Goal: Task Accomplishment & Management: Use online tool/utility

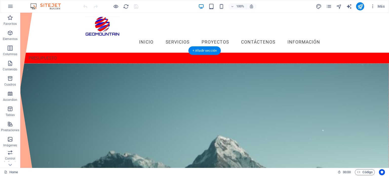
click at [245, 90] on figure at bounding box center [204, 134] width 368 height 143
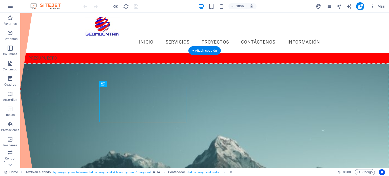
click at [250, 99] on figure at bounding box center [204, 134] width 368 height 143
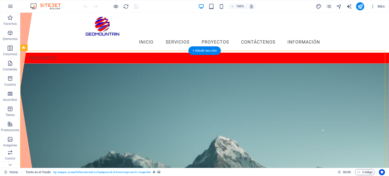
click at [242, 87] on figure at bounding box center [204, 134] width 368 height 143
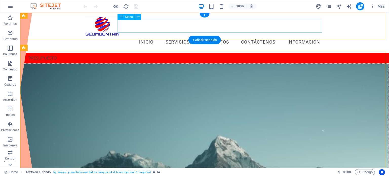
click at [144, 36] on nav "Inicio Servicios Proyectos Contáctenos Información" at bounding box center [204, 42] width 239 height 13
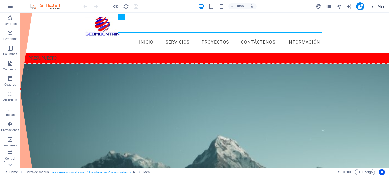
click at [377, 7] on span "Más" at bounding box center [377, 6] width 14 height 5
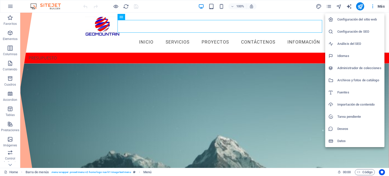
click at [342, 44] on h6 "Análisis del SEO" at bounding box center [359, 44] width 44 height 6
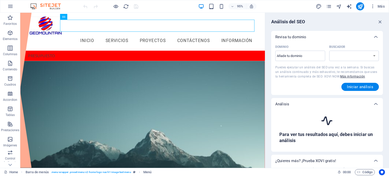
select select "google.com"
click at [296, 55] on input "Dominio ​" at bounding box center [300, 56] width 50 height 8
click at [293, 54] on input "Dominio ​" at bounding box center [300, 56] width 50 height 8
click at [297, 57] on input "geomountain,cl" at bounding box center [300, 56] width 50 height 8
drag, startPoint x: 300, startPoint y: 57, endPoint x: 273, endPoint y: 57, distance: 27.1
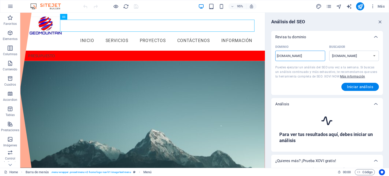
click at [273, 57] on div "Dominio geomountain.cl ​ Buscador google.de google.at google.es google.co.uk go…" at bounding box center [327, 69] width 112 height 52
type input "geomountain.cl"
click at [356, 88] on span "Iniciar análisis" at bounding box center [360, 87] width 26 height 4
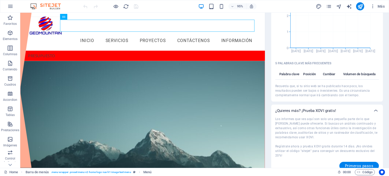
scroll to position [263, 0]
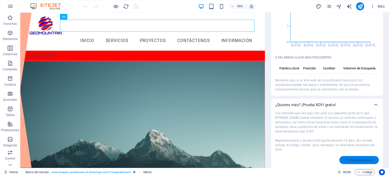
click at [353, 162] on span "Primeros pasos" at bounding box center [359, 160] width 28 height 4
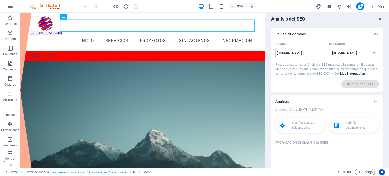
scroll to position [0, 0]
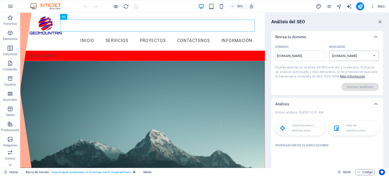
click at [353, 57] on select "google.de google.at google.es google.co.uk google.fr google.it google.ch google…" at bounding box center [354, 56] width 50 height 10
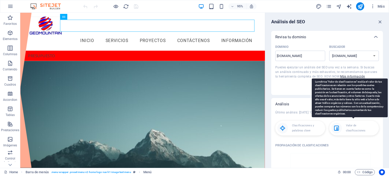
click at [329, 51] on select "google.de google.at google.es google.co.uk google.fr google.it google.ch google…" at bounding box center [354, 56] width 50 height 10
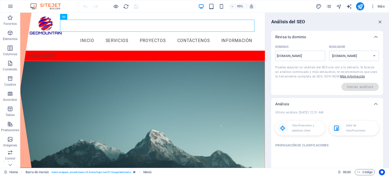
drag, startPoint x: 379, startPoint y: 24, endPoint x: 378, endPoint y: 12, distance: 11.7
click at [378, 22] on icon "button" at bounding box center [380, 22] width 6 height 6
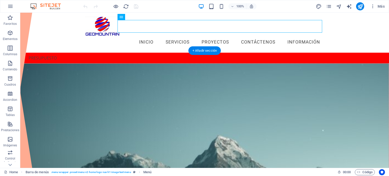
click at [261, 66] on figure at bounding box center [204, 134] width 368 height 143
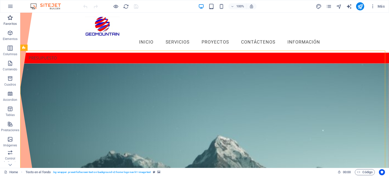
click at [13, 20] on icon "button" at bounding box center [10, 18] width 6 height 6
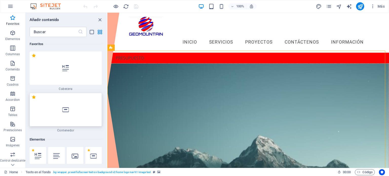
click at [64, 108] on icon at bounding box center [65, 109] width 7 height 7
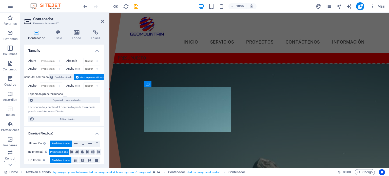
click at [280, 108] on figure at bounding box center [249, 156] width 279 height 187
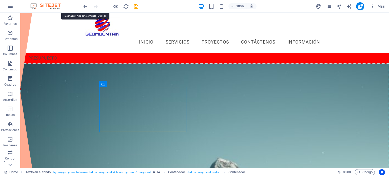
drag, startPoint x: 85, startPoint y: 8, endPoint x: 86, endPoint y: 3, distance: 4.9
click at [85, 7] on icon "undo" at bounding box center [85, 7] width 6 height 6
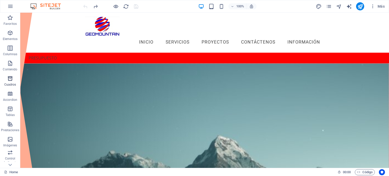
click at [8, 81] on icon "button" at bounding box center [10, 78] width 6 height 6
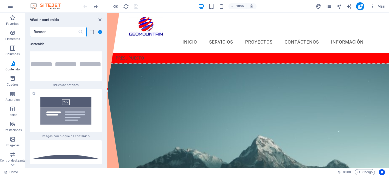
scroll to position [2334, 0]
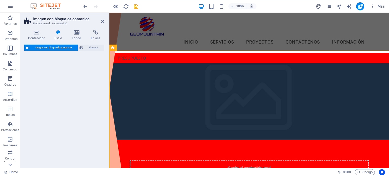
select select "rem"
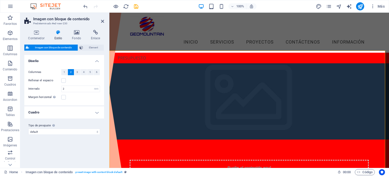
click at [81, 5] on div "100% Más" at bounding box center [194, 6] width 388 height 12
click at [86, 8] on icon "undo" at bounding box center [85, 7] width 6 height 6
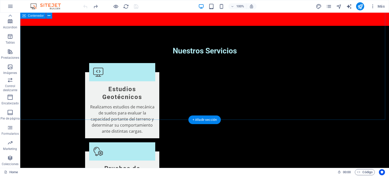
scroll to position [506, 0]
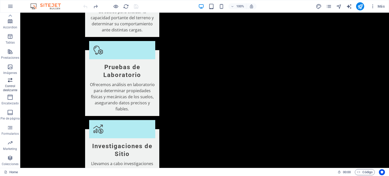
click at [12, 83] on span "Control deslizante" at bounding box center [10, 85] width 20 height 16
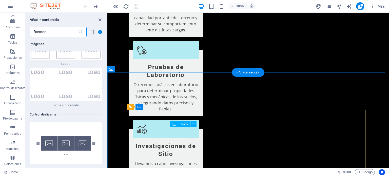
scroll to position [5687, 0]
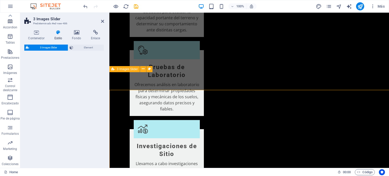
select select "rem"
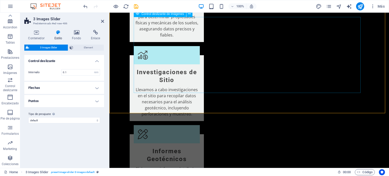
scroll to position [582, 0]
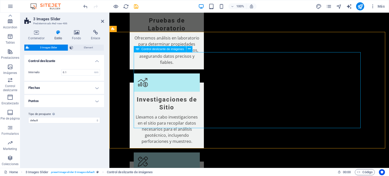
scroll to position [557, 0]
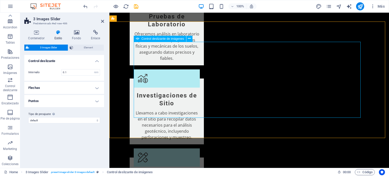
select select "rem"
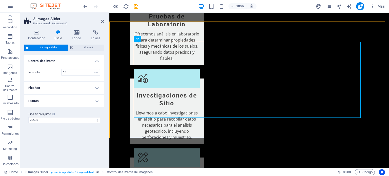
click at [97, 88] on h4 "Flechas" at bounding box center [64, 88] width 80 height 12
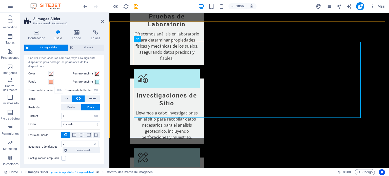
scroll to position [51, 0]
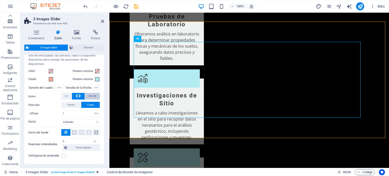
click at [91, 97] on span at bounding box center [93, 96] width 8 height 7
click at [68, 94] on button at bounding box center [66, 96] width 10 height 7
drag, startPoint x: 78, startPoint y: 94, endPoint x: 4, endPoint y: 108, distance: 75.2
click at [78, 94] on icon at bounding box center [79, 96] width 3 height 6
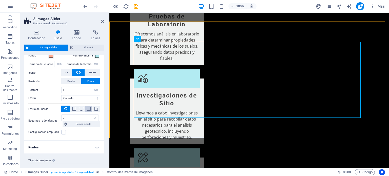
scroll to position [76, 0]
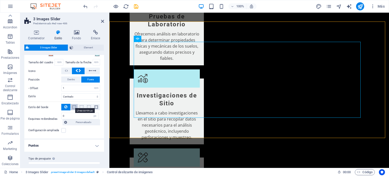
click at [75, 107] on span at bounding box center [74, 107] width 4 height 4
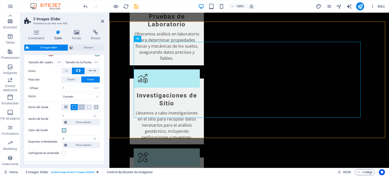
click at [80, 109] on button at bounding box center [81, 107] width 7 height 6
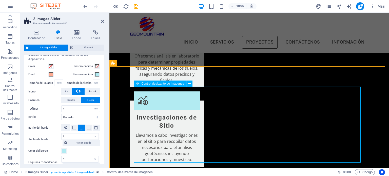
scroll to position [531, 0]
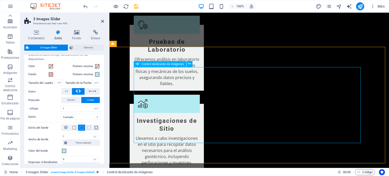
select select "px"
select select "ms"
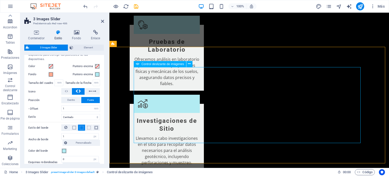
select select "s"
select select "progressive"
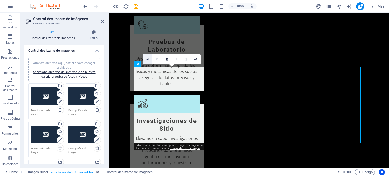
click at [146, 58] on icon at bounding box center [147, 59] width 3 height 4
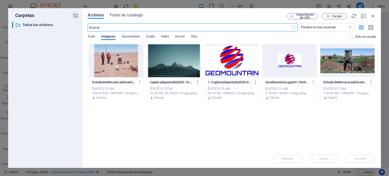
click at [115, 67] on div at bounding box center [116, 60] width 54 height 33
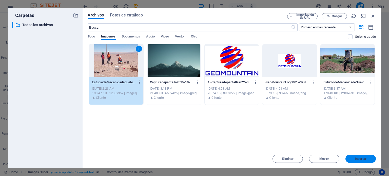
click at [356, 159] on span "Insertar" at bounding box center [360, 158] width 12 height 3
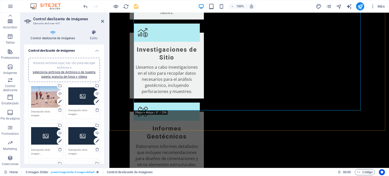
scroll to position [607, 0]
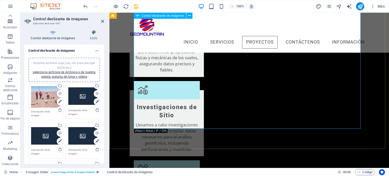
scroll to position [531, 0]
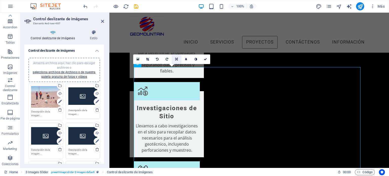
click at [177, 59] on icon at bounding box center [176, 59] width 3 height 3
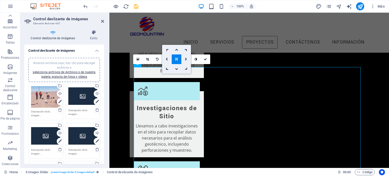
click at [177, 61] on link at bounding box center [177, 59] width 10 height 10
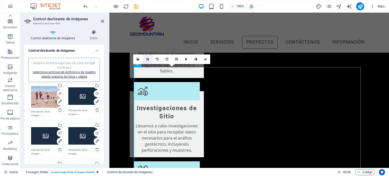
click at [148, 59] on icon at bounding box center [147, 59] width 3 height 3
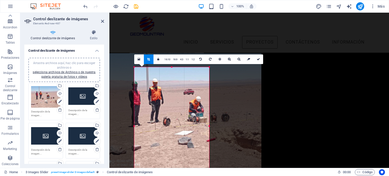
drag, startPoint x: 180, startPoint y: 119, endPoint x: 197, endPoint y: 105, distance: 21.9
click at [197, 105] on div at bounding box center [182, 112] width 158 height 118
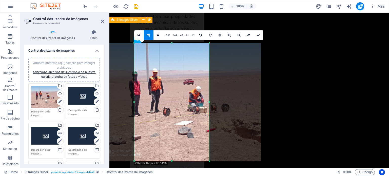
scroll to position [582, 0]
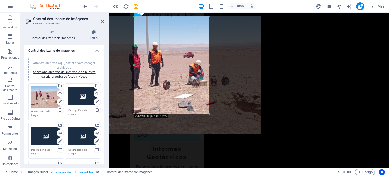
drag, startPoint x: 171, startPoint y: 134, endPoint x: 173, endPoint y: 114, distance: 20.6
click at [173, 114] on div at bounding box center [171, 114] width 75 height 2
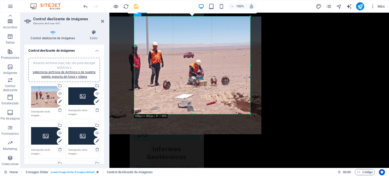
drag, startPoint x: 209, startPoint y: 65, endPoint x: 250, endPoint y: 65, distance: 41.0
click at [250, 65] on div at bounding box center [250, 64] width 2 height 97
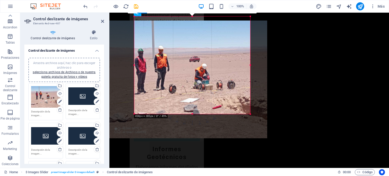
drag, startPoint x: 191, startPoint y: 17, endPoint x: 197, endPoint y: 21, distance: 7.1
click at [197, 21] on div at bounding box center [188, 79] width 158 height 118
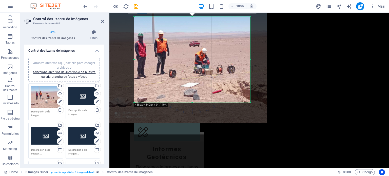
drag, startPoint x: 191, startPoint y: 16, endPoint x: 193, endPoint y: 28, distance: 11.5
click at [193, 28] on div "180 170 160 150 140 130 120 110 100 90 80 70 60 50 40 30 20 10 0 -10 -20 -30 -4…" at bounding box center [192, 59] width 116 height 86
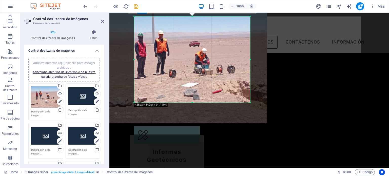
scroll to position [557, 0]
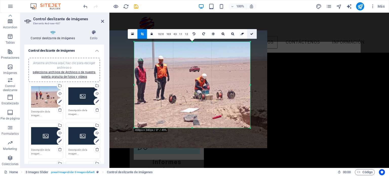
drag, startPoint x: 143, startPoint y: 14, endPoint x: 253, endPoint y: 34, distance: 111.8
click at [253, 34] on link at bounding box center [252, 34] width 10 height 10
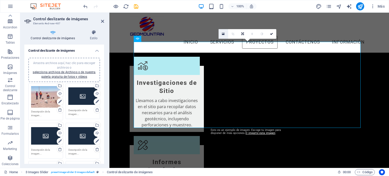
click at [222, 33] on icon at bounding box center [223, 34] width 3 height 4
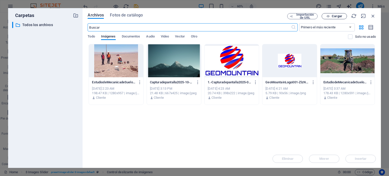
click at [333, 17] on span "Cargar" at bounding box center [336, 16] width 10 height 3
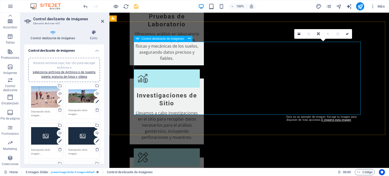
click at [298, 33] on icon at bounding box center [298, 34] width 3 height 4
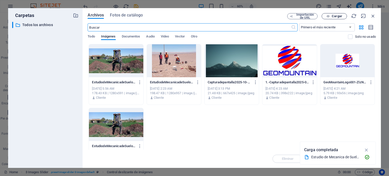
click at [332, 17] on span "Cargar" at bounding box center [336, 16] width 10 height 3
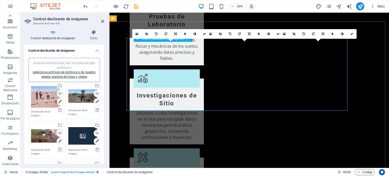
type input "896"
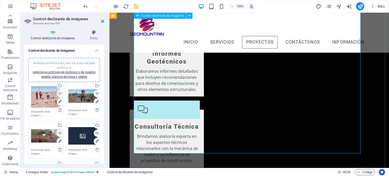
scroll to position [658, 0]
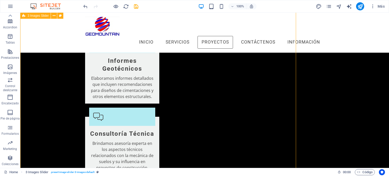
scroll to position [675, 0]
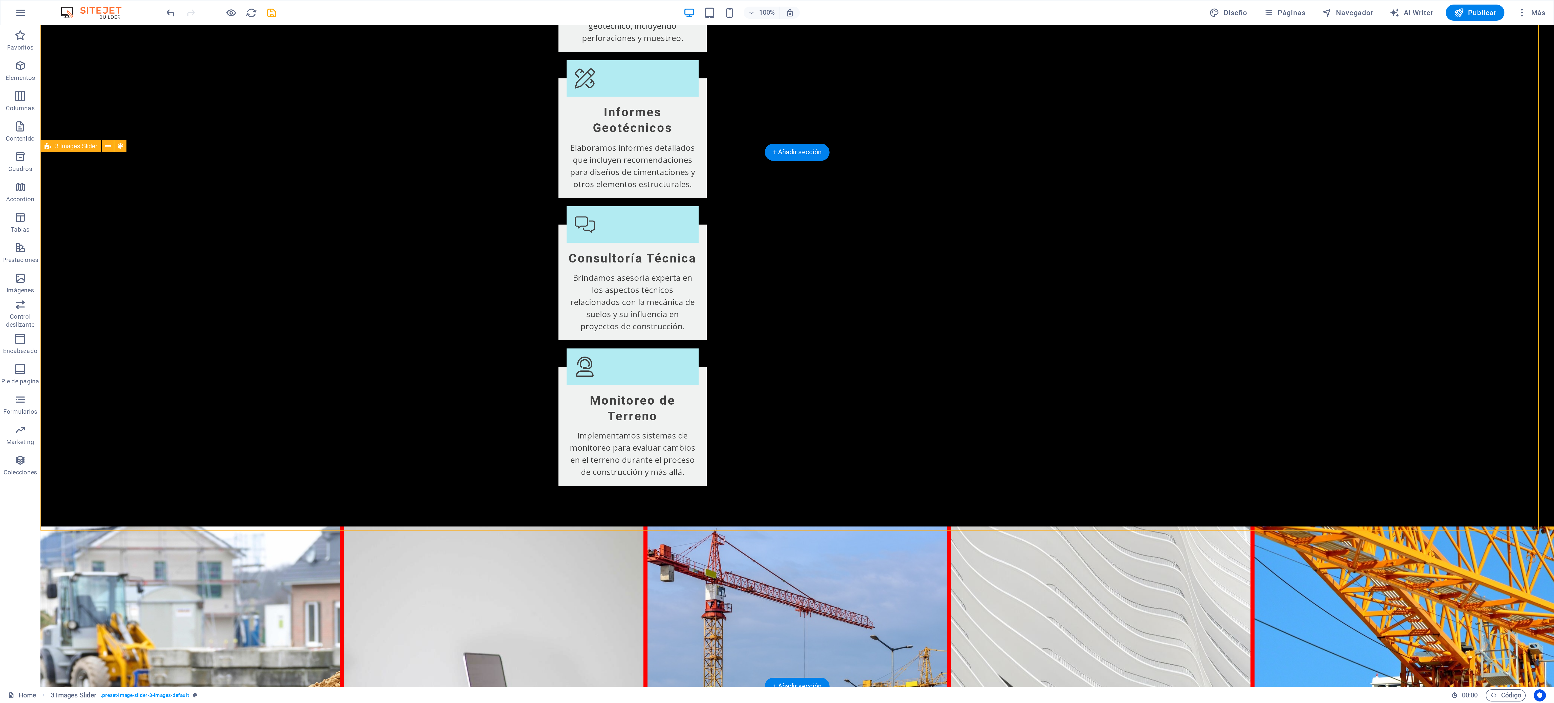
scroll to position [676, 0]
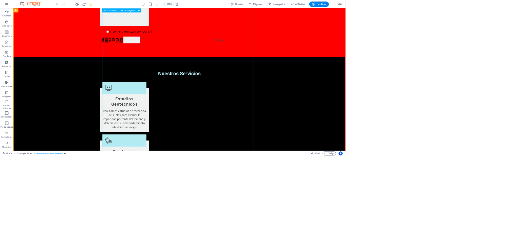
scroll to position [634, 0]
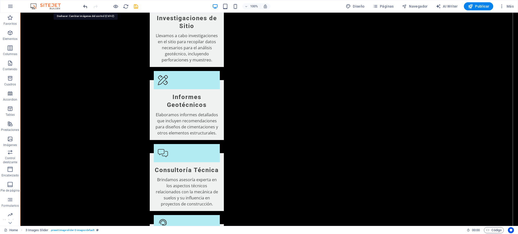
click at [87, 6] on icon "undo" at bounding box center [85, 7] width 6 height 6
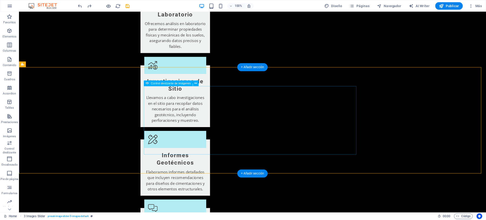
scroll to position [566, 0]
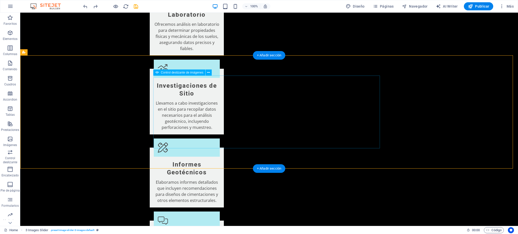
drag, startPoint x: 396, startPoint y: 114, endPoint x: 381, endPoint y: 112, distance: 14.6
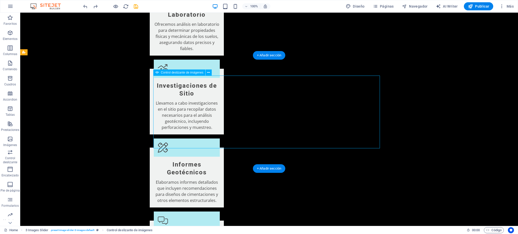
click at [181, 71] on span "Control deslizante de imágenes" at bounding box center [182, 72] width 42 height 3
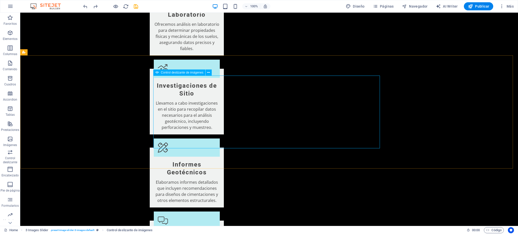
select select "px"
select select "ms"
select select "s"
select select "progressive"
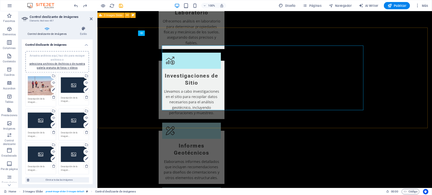
scroll to position [566, 0]
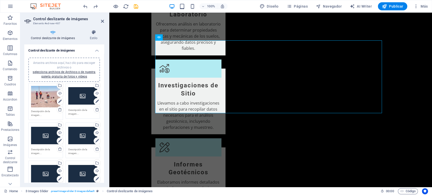
click at [49, 96] on div "Arrastra archivos aquí, haz clic para escoger archivos o selecciona archivos de…" at bounding box center [45, 97] width 29 height 22
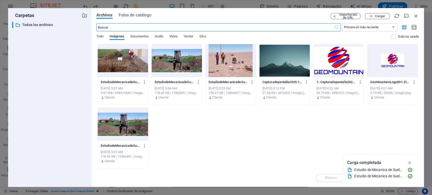
click at [133, 63] on div at bounding box center [123, 60] width 50 height 33
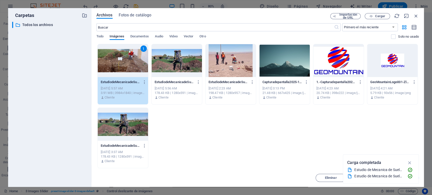
drag, startPoint x: 133, startPoint y: 63, endPoint x: 16, endPoint y: 45, distance: 118.5
click at [133, 63] on div "1" at bounding box center [123, 60] width 50 height 33
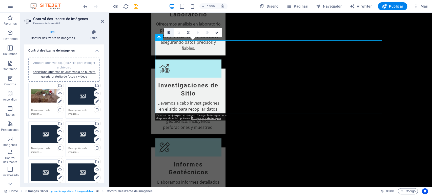
drag, startPoint x: 167, startPoint y: 32, endPoint x: 79, endPoint y: 15, distance: 89.7
click at [167, 32] on link at bounding box center [169, 33] width 10 height 10
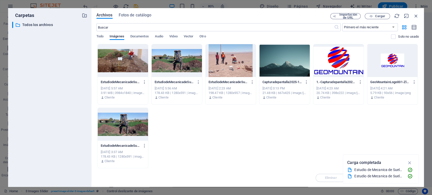
click at [236, 62] on div at bounding box center [230, 60] width 50 height 33
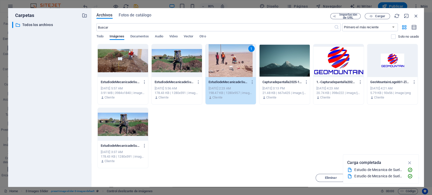
click at [236, 62] on div "1" at bounding box center [230, 60] width 50 height 33
type input "442"
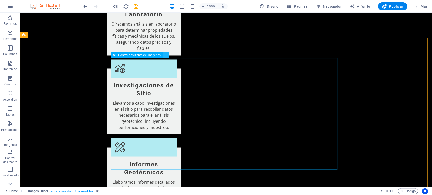
click at [166, 55] on icon at bounding box center [165, 55] width 3 height 5
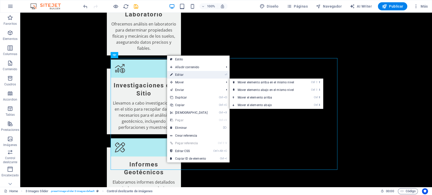
drag, startPoint x: 183, startPoint y: 76, endPoint x: 82, endPoint y: 60, distance: 102.2
click at [183, 76] on link "⏎ Editar" at bounding box center [189, 75] width 44 height 8
select select "px"
select select "ms"
select select "s"
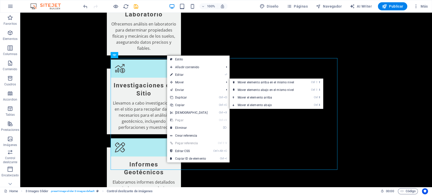
select select "progressive"
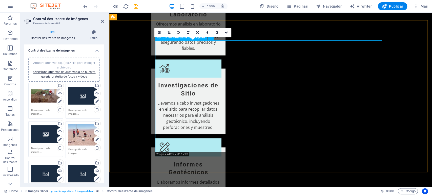
click at [197, 33] on icon at bounding box center [197, 32] width 3 height 3
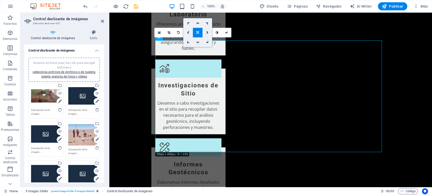
click at [198, 33] on icon at bounding box center [197, 32] width 3 height 3
click at [169, 33] on icon at bounding box center [168, 32] width 3 height 3
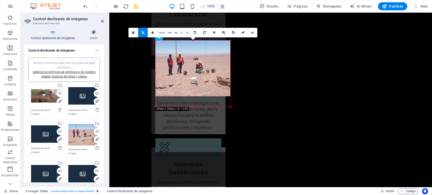
drag, startPoint x: 194, startPoint y: 153, endPoint x: 191, endPoint y: 107, distance: 45.6
click at [191, 107] on div at bounding box center [192, 107] width 75 height 2
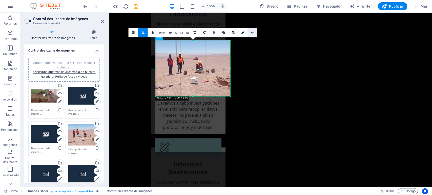
click at [253, 31] on icon at bounding box center [252, 32] width 3 height 3
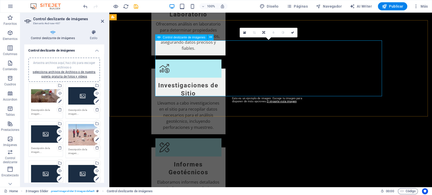
click at [243, 33] on icon at bounding box center [244, 33] width 3 height 4
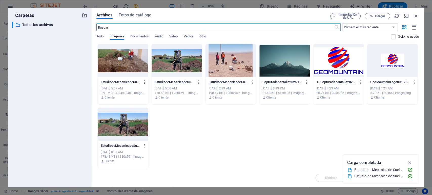
click at [132, 61] on div at bounding box center [123, 60] width 50 height 33
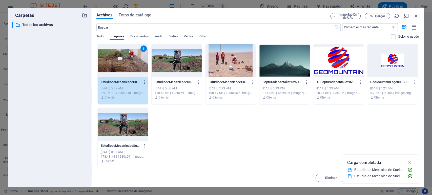
click at [132, 61] on div "1" at bounding box center [123, 60] width 50 height 33
type input "849"
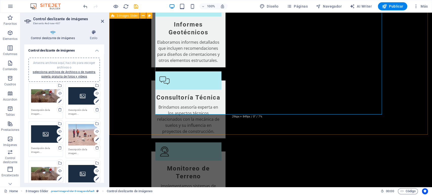
scroll to position [707, 0]
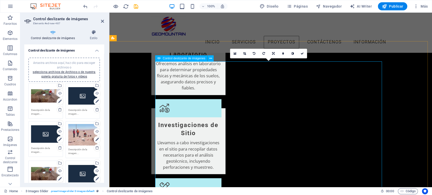
scroll to position [482, 0]
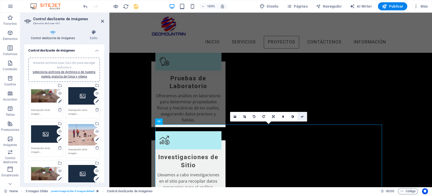
click at [302, 118] on icon at bounding box center [302, 116] width 3 height 3
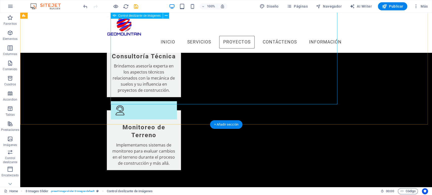
select select "px"
select select "ms"
select select "s"
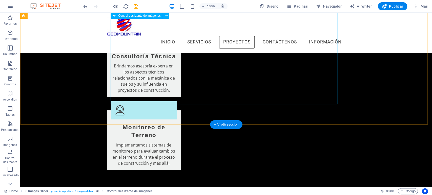
select select "progressive"
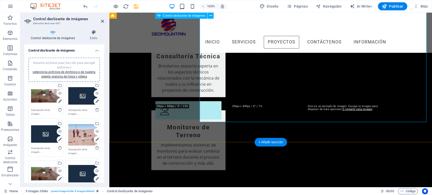
scroll to position [717, 0]
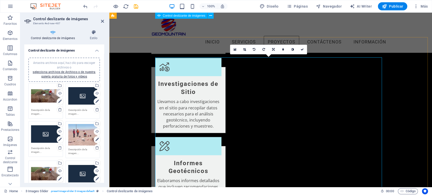
scroll to position [548, 0]
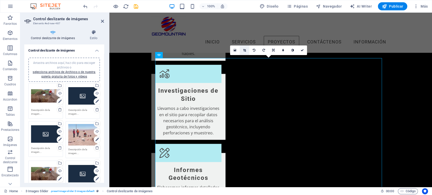
click at [245, 49] on icon at bounding box center [244, 50] width 3 height 3
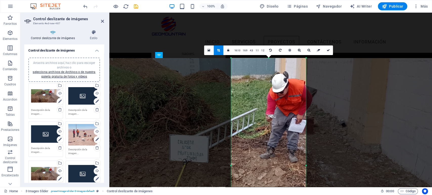
drag, startPoint x: 267, startPoint y: 116, endPoint x: 225, endPoint y: 112, distance: 42.7
click at [222, 113] on div at bounding box center [214, 165] width 465 height 215
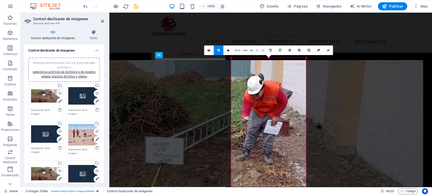
drag, startPoint x: 265, startPoint y: 113, endPoint x: 245, endPoint y: 108, distance: 20.4
click at [245, 110] on div at bounding box center [190, 167] width 465 height 215
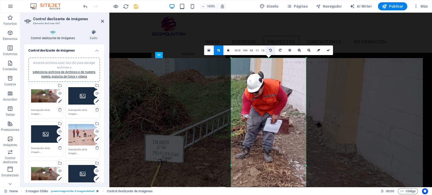
click at [270, 49] on icon at bounding box center [270, 50] width 3 height 3
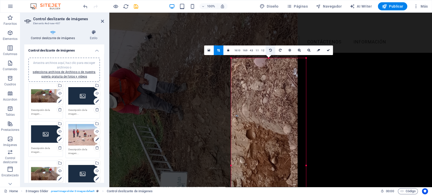
click at [270, 50] on icon at bounding box center [270, 50] width 3 height 3
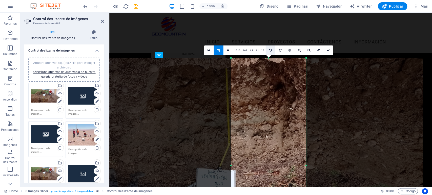
click at [270, 51] on icon at bounding box center [270, 50] width 3 height 3
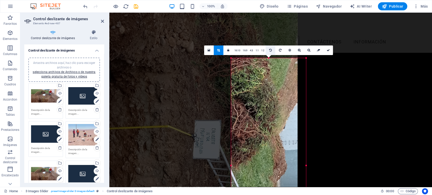
click at [271, 52] on link at bounding box center [271, 51] width 10 height 10
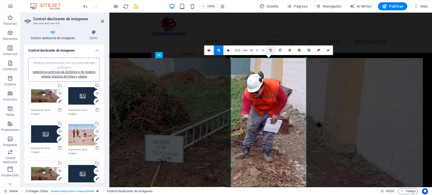
click at [271, 52] on link at bounding box center [271, 51] width 10 height 10
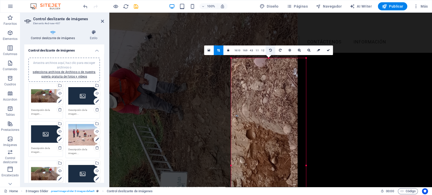
click at [271, 53] on link at bounding box center [271, 51] width 10 height 10
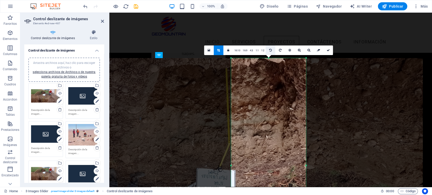
click at [271, 53] on link at bounding box center [271, 51] width 10 height 10
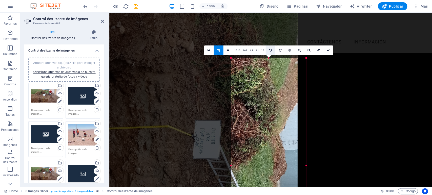
click at [271, 53] on link at bounding box center [271, 51] width 10 height 10
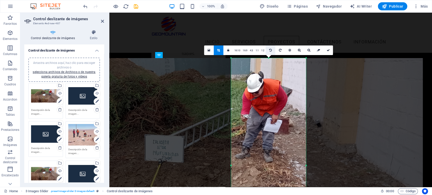
click at [271, 53] on link at bounding box center [271, 51] width 10 height 10
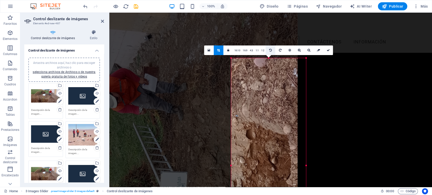
click at [271, 53] on link at bounding box center [271, 51] width 10 height 10
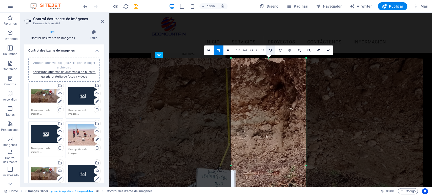
click at [271, 53] on link at bounding box center [271, 51] width 10 height 10
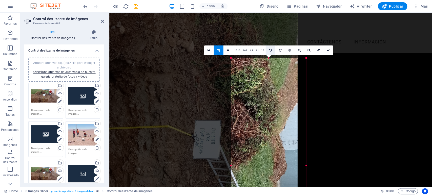
click at [271, 54] on link at bounding box center [271, 51] width 10 height 10
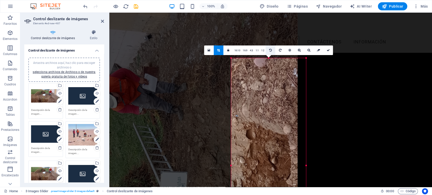
click at [271, 54] on link at bounding box center [271, 51] width 10 height 10
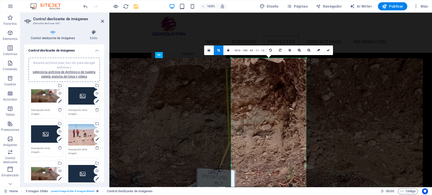
click at [271, 58] on div "180 170 160 150 140 130 120 110 100 90 80 70 60 50 40 30 20 10 0 -10 -20 -30 -4…" at bounding box center [268, 165] width 75 height 215
click at [271, 56] on div at bounding box center [189, 165] width 475 height 225
click at [270, 53] on link at bounding box center [271, 51] width 10 height 10
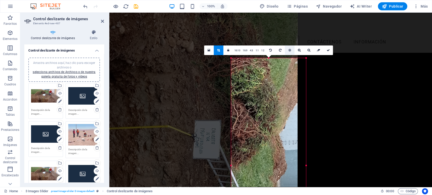
click at [288, 51] on icon at bounding box center [289, 50] width 3 height 3
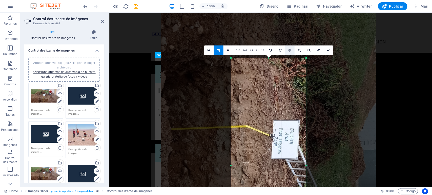
click at [289, 52] on link at bounding box center [290, 51] width 10 height 10
click at [272, 51] on link at bounding box center [271, 51] width 10 height 10
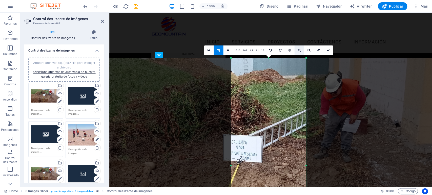
click at [298, 50] on icon at bounding box center [299, 50] width 3 height 3
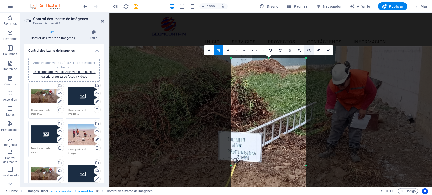
click at [308, 51] on icon at bounding box center [308, 50] width 3 height 3
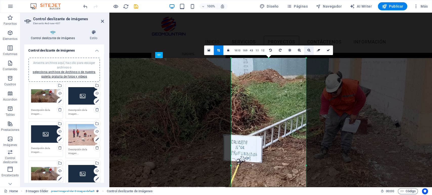
click at [308, 51] on icon at bounding box center [308, 50] width 3 height 3
click at [308, 49] on icon at bounding box center [308, 50] width 3 height 3
click at [309, 50] on icon at bounding box center [308, 50] width 3 height 3
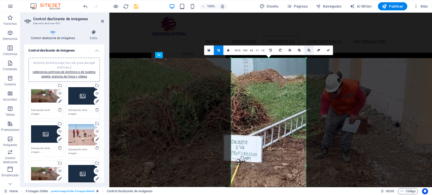
click at [309, 50] on icon at bounding box center [308, 50] width 3 height 3
click at [308, 50] on icon at bounding box center [308, 50] width 3 height 3
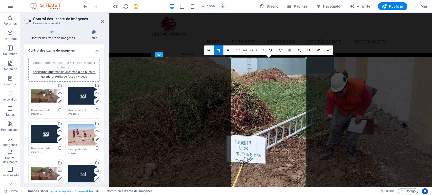
drag, startPoint x: 342, startPoint y: 88, endPoint x: 336, endPoint y: 121, distance: 33.6
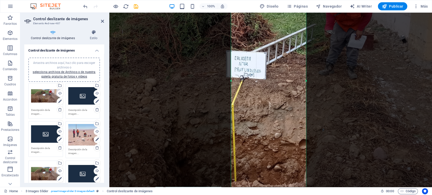
scroll to position [633, 0]
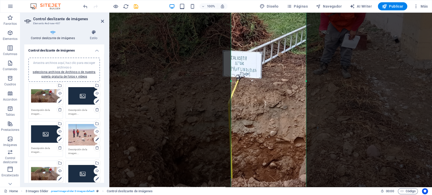
drag, startPoint x: 255, startPoint y: 111, endPoint x: 258, endPoint y: 95, distance: 16.9
drag, startPoint x: 257, startPoint y: 96, endPoint x: 266, endPoint y: 140, distance: 44.6
click at [47, 93] on div "Arrastra archivos aquí, haz clic para escoger archivos o selecciona archivos de…" at bounding box center [45, 96] width 29 height 20
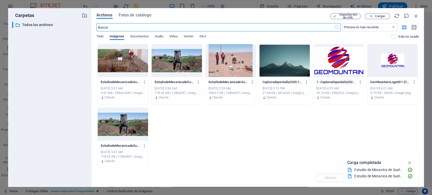
scroll to position [618, 0]
click at [181, 65] on div at bounding box center [177, 60] width 50 height 33
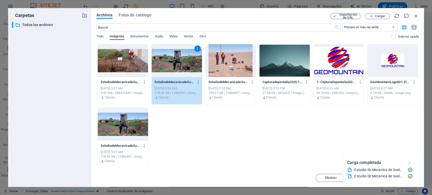
click at [388, 163] on icon "button" at bounding box center [410, 163] width 6 height 6
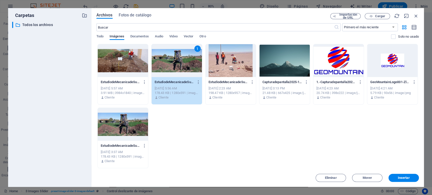
drag, startPoint x: 399, startPoint y: 179, endPoint x: 397, endPoint y: 171, distance: 8.3
click at [388, 176] on span "Insertar" at bounding box center [404, 178] width 12 height 3
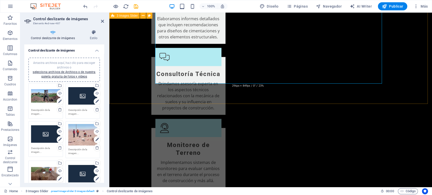
scroll to position [745, 0]
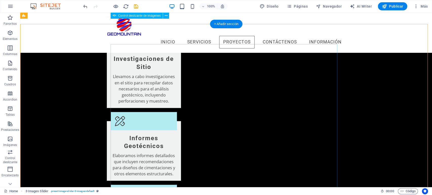
scroll to position [577, 0]
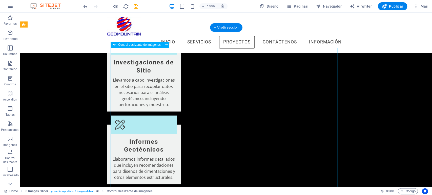
select select "px"
select select "ms"
select select "s"
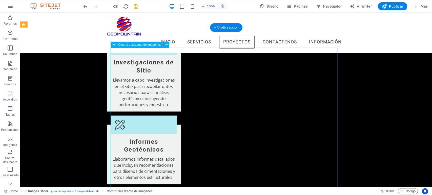
select select "progressive"
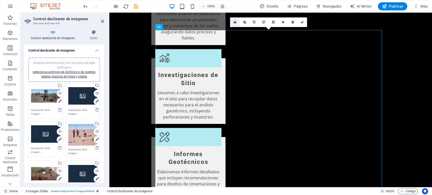
drag, startPoint x: 157, startPoint y: 11, endPoint x: 234, endPoint y: 21, distance: 77.4
click at [234, 21] on icon at bounding box center [234, 22] width 3 height 4
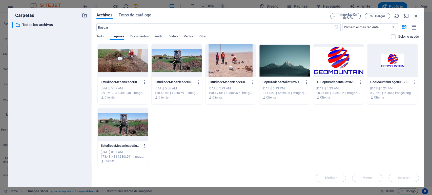
click at [145, 146] on icon "button" at bounding box center [144, 146] width 5 height 5
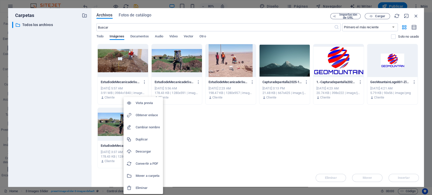
click at [144, 176] on li "Eliminar" at bounding box center [142, 188] width 39 height 12
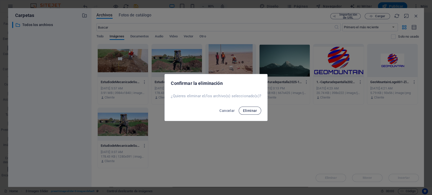
click at [254, 110] on span "Eliminar" at bounding box center [250, 111] width 14 height 4
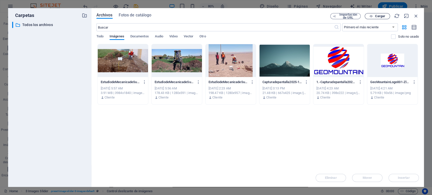
click at [380, 15] on span "Cargar" at bounding box center [380, 16] width 10 height 3
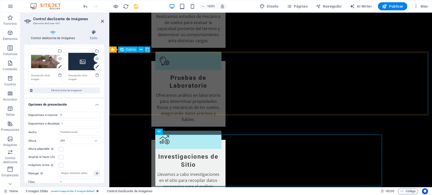
scroll to position [548, 0]
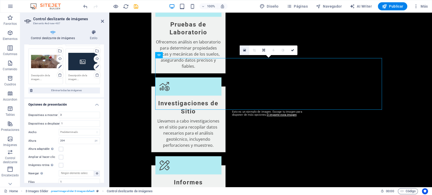
drag, startPoint x: 244, startPoint y: 50, endPoint x: 168, endPoint y: 48, distance: 75.7
click at [244, 50] on icon at bounding box center [244, 51] width 3 height 4
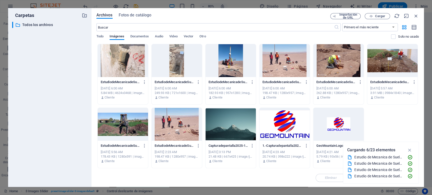
click at [230, 60] on div at bounding box center [230, 60] width 50 height 33
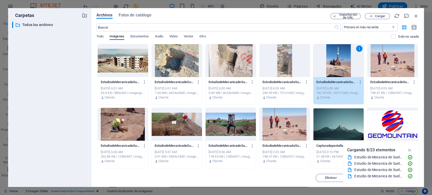
click at [341, 66] on div "1" at bounding box center [338, 60] width 50 height 33
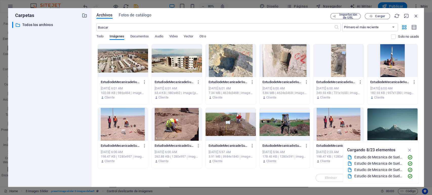
click at [341, 66] on div at bounding box center [338, 60] width 50 height 33
type input "739"
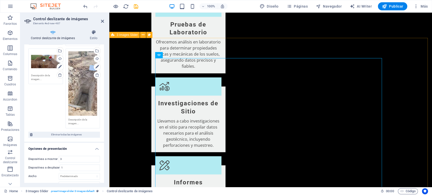
select select "rem"
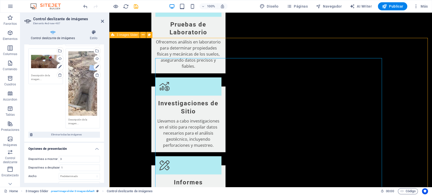
select select "rem"
select select "px"
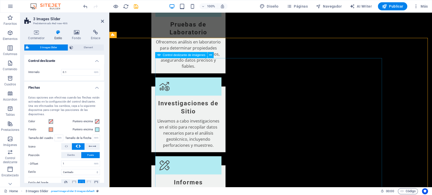
select select "px"
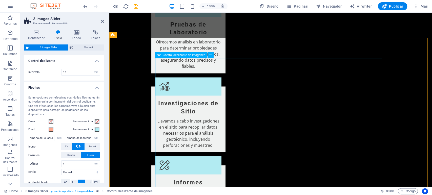
select select "ms"
select select "s"
select select "progressive"
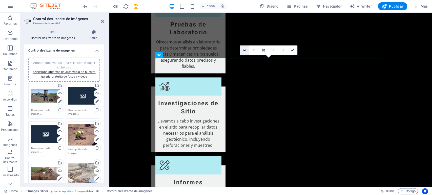
click at [244, 50] on icon at bounding box center [244, 51] width 3 height 4
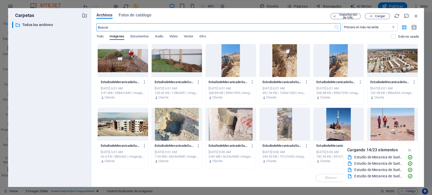
click at [344, 123] on div at bounding box center [338, 124] width 50 height 33
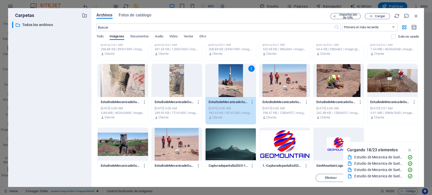
scroll to position [127, 0]
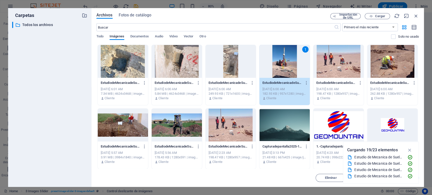
click at [387, 61] on div at bounding box center [392, 61] width 50 height 33
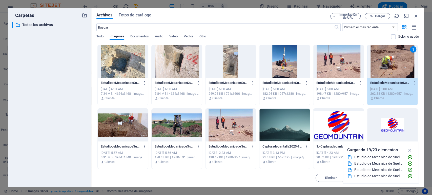
click at [387, 61] on div "1" at bounding box center [392, 61] width 50 height 33
type input "442"
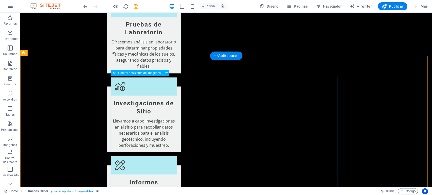
select select "px"
select select "ms"
select select "s"
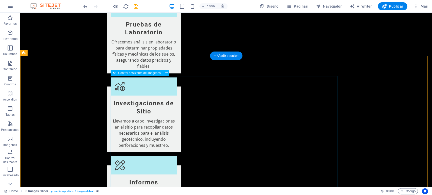
select select "progressive"
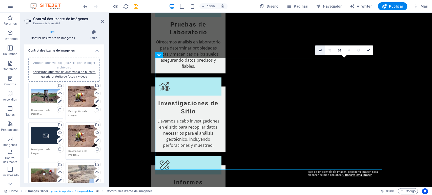
click at [319, 51] on icon at bounding box center [320, 51] width 3 height 4
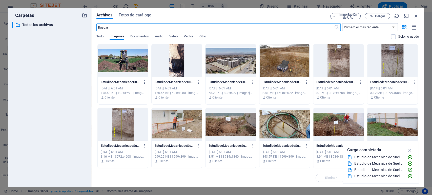
click at [279, 127] on div at bounding box center [284, 124] width 50 height 33
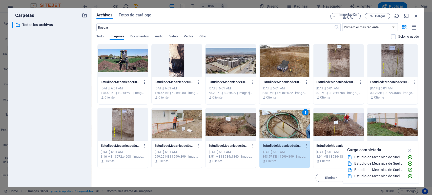
click at [279, 127] on div "1" at bounding box center [284, 124] width 50 height 33
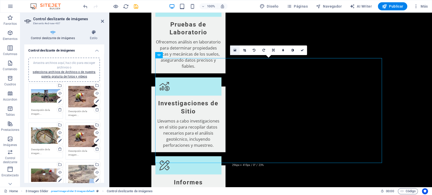
drag, startPoint x: 157, startPoint y: 46, endPoint x: 234, endPoint y: 49, distance: 77.8
click at [234, 49] on icon at bounding box center [234, 51] width 3 height 4
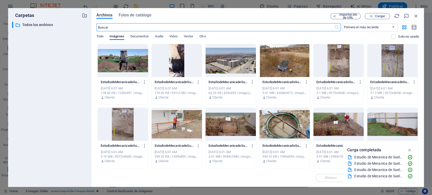
click at [286, 72] on div at bounding box center [284, 60] width 50 height 33
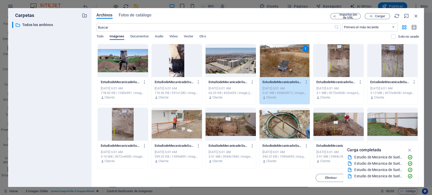
click at [286, 72] on div "1" at bounding box center [284, 60] width 50 height 33
type input "655"
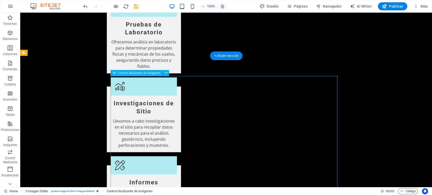
drag, startPoint x: 347, startPoint y: 159, endPoint x: 373, endPoint y: 91, distance: 73.3
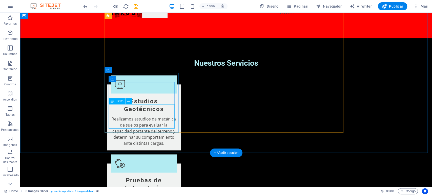
scroll to position [436, 0]
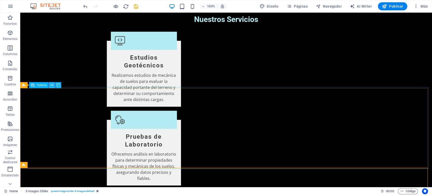
click at [53, 86] on icon at bounding box center [52, 85] width 3 height 5
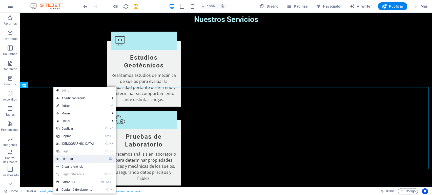
click at [76, 160] on link "⌦ Eliminar" at bounding box center [75, 159] width 44 height 8
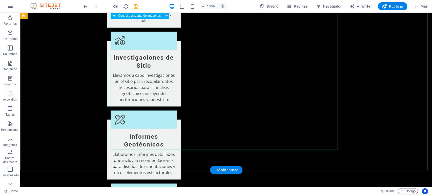
scroll to position [633, 0]
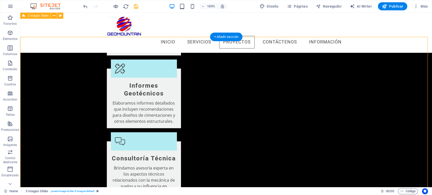
scroll to position [520, 0]
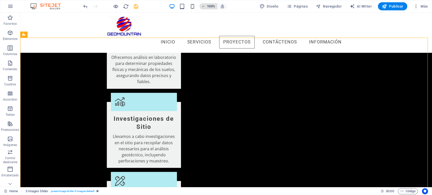
click at [211, 8] on h6 "100%" at bounding box center [211, 6] width 8 height 6
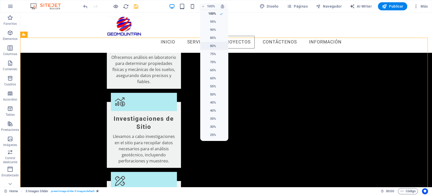
click at [215, 47] on h6 "80%" at bounding box center [209, 46] width 13 height 6
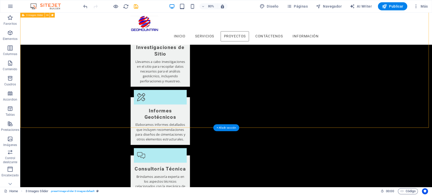
scroll to position [548, 0]
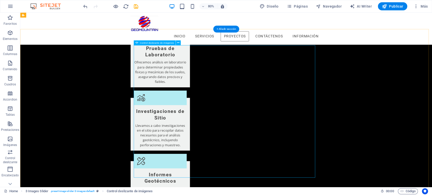
scroll to position [464, 0]
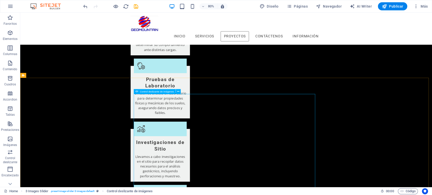
click at [161, 92] on span "Control deslizante de imágenes" at bounding box center [157, 91] width 34 height 3
drag, startPoint x: 161, startPoint y: 92, endPoint x: 64, endPoint y: 98, distance: 96.8
click at [161, 92] on span "Control deslizante de imágenes" at bounding box center [157, 91] width 34 height 3
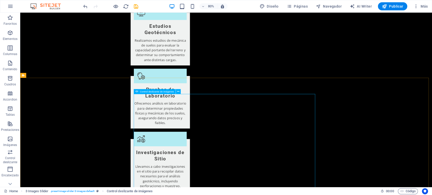
select select "px"
select select "ms"
select select "s"
select select "progressive"
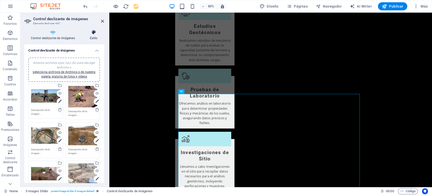
click at [96, 32] on icon at bounding box center [93, 32] width 21 height 5
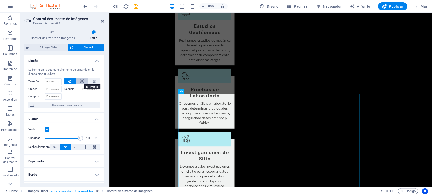
click at [81, 80] on icon at bounding box center [82, 81] width 4 height 6
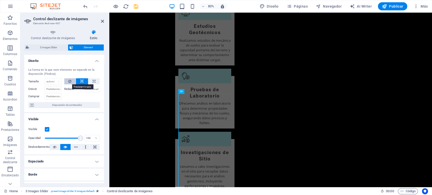
click at [69, 80] on icon at bounding box center [69, 81] width 3 height 6
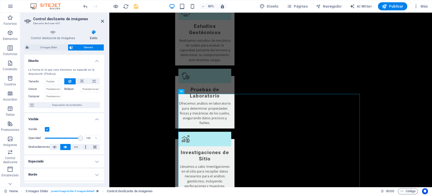
drag, startPoint x: 93, startPoint y: 84, endPoint x: 94, endPoint y: 78, distance: 6.2
click at [93, 84] on div at bounding box center [82, 81] width 36 height 6
click at [94, 78] on icon at bounding box center [94, 81] width 3 height 6
type input "100"
select select "%"
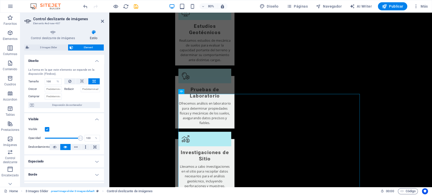
click at [94, 78] on icon at bounding box center [94, 81] width 3 height 6
click at [86, 105] on span "Disposición de contenedor" at bounding box center [66, 105] width 63 height 6
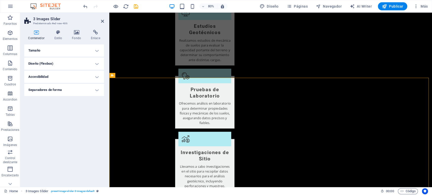
click at [96, 66] on h4 "Diseño (Flexbox)" at bounding box center [64, 64] width 80 height 12
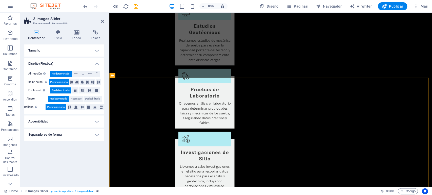
click at [54, 51] on h4 "Tamaño" at bounding box center [64, 51] width 80 height 12
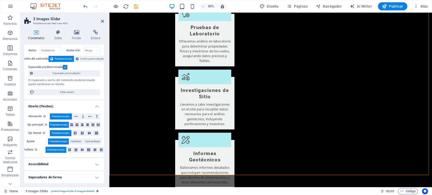
scroll to position [548, 0]
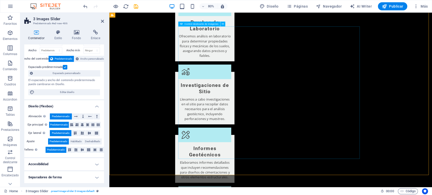
drag, startPoint x: 96, startPoint y: 165, endPoint x: 103, endPoint y: 157, distance: 10.6
click at [96, 164] on h4 "Accesibilidad" at bounding box center [64, 164] width 80 height 12
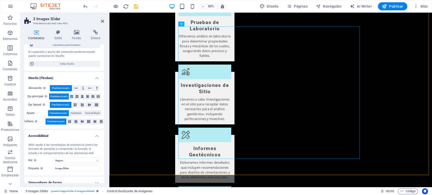
scroll to position [52, 0]
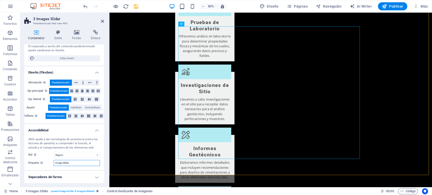
click at [75, 165] on input "Image Slider" at bounding box center [77, 163] width 46 height 6
click at [97, 155] on select "Ninguno Alert Article Banner Comment Complementary Dialog Encabezado Marquee Pi…" at bounding box center [77, 155] width 46 height 6
click at [27, 123] on ul "Tamaño Altura Predeterminado px rem % vh vw Alto mín Ninguno px rem % vh vw Anc…" at bounding box center [64, 87] width 80 height 191
click at [96, 163] on input "Image Slider" at bounding box center [77, 163] width 46 height 6
click at [96, 155] on select "Ninguno Alert Article Banner Comment Complementary Dialog Encabezado Marquee Pi…" at bounding box center [77, 155] width 46 height 6
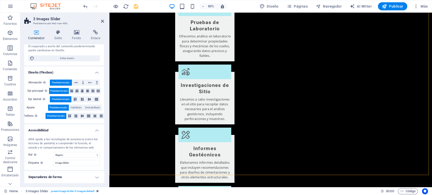
click at [97, 176] on h4 "Separadores de forma" at bounding box center [64, 177] width 80 height 12
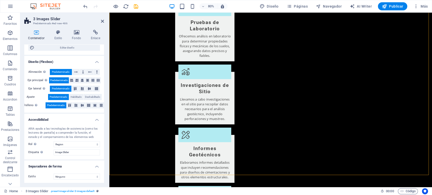
scroll to position [63, 0]
click at [93, 176] on select "Ninguno Triángulo Cuadrado Diagonal Polígono 1 Polígono 2 Zigzag Múltiples zigz…" at bounding box center [77, 177] width 46 height 6
select select "waves"
click at [54, 174] on select "Ninguno Triángulo Cuadrado Diagonal Polígono 1 Polígono 2 Zigzag Múltiples zigz…" at bounding box center [77, 177] width 46 height 6
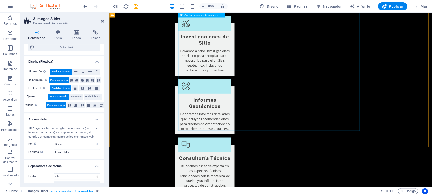
scroll to position [633, 0]
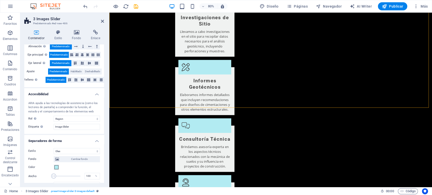
scroll to position [132, 0]
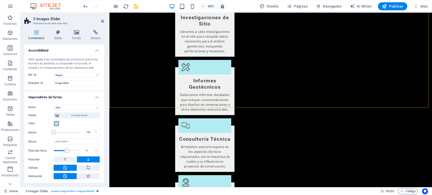
click at [54, 123] on button "Color" at bounding box center [57, 124] width 6 height 6
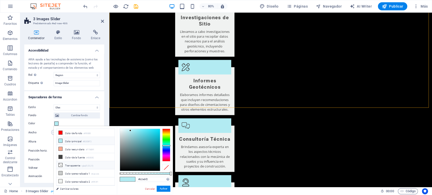
click at [66, 165] on li "Transparente rgba(0,0,0,.0)" at bounding box center [85, 165] width 58 height 8
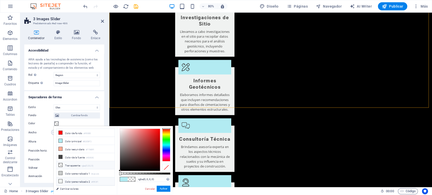
click at [58, 176] on span at bounding box center [60, 181] width 4 height 4
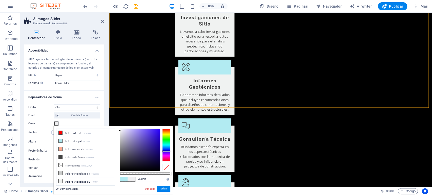
drag, startPoint x: 167, startPoint y: 142, endPoint x: 167, endPoint y: 151, distance: 9.1
click at [167, 151] on div at bounding box center [166, 151] width 8 height 1
click at [168, 149] on div at bounding box center [166, 149] width 8 height 1
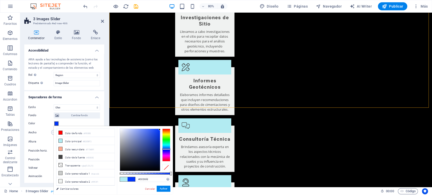
type input "#0037ff"
drag, startPoint x: 121, startPoint y: 131, endPoint x: 160, endPoint y: 128, distance: 39.3
click at [160, 129] on div at bounding box center [140, 150] width 40 height 42
drag, startPoint x: 163, startPoint y: 187, endPoint x: 163, endPoint y: 180, distance: 7.1
click at [163, 176] on div "#0037ff Formatos soportados #0852ed rgb(8, 82, 237) rgba(8, 82, 237, 90%) hsv(2…" at bounding box center [145, 197] width 56 height 142
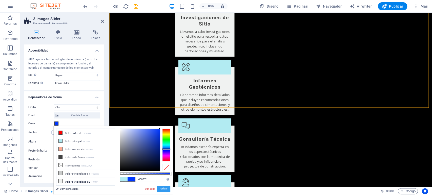
click at [160, 176] on button "Aplicar" at bounding box center [164, 189] width 14 height 6
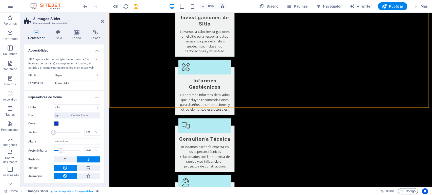
drag, startPoint x: 66, startPoint y: 151, endPoint x: 61, endPoint y: 153, distance: 5.8
click at [61, 153] on span at bounding box center [60, 150] width 5 height 5
drag, startPoint x: 62, startPoint y: 153, endPoint x: 65, endPoint y: 153, distance: 3.6
click at [65, 153] on span at bounding box center [65, 150] width 5 height 5
click at [62, 150] on span at bounding box center [62, 150] width 5 height 5
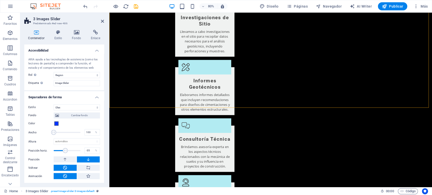
click at [65, 150] on span at bounding box center [65, 150] width 5 height 5
drag, startPoint x: 65, startPoint y: 150, endPoint x: 68, endPoint y: 150, distance: 3.5
click at [68, 150] on span at bounding box center [68, 150] width 5 height 5
click at [70, 150] on span at bounding box center [69, 150] width 5 height 5
drag, startPoint x: 70, startPoint y: 150, endPoint x: 65, endPoint y: 150, distance: 4.8
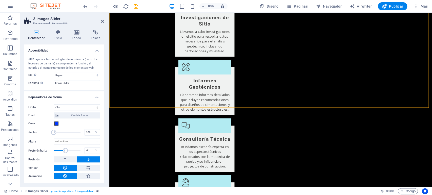
click at [65, 150] on span at bounding box center [65, 150] width 5 height 5
drag, startPoint x: 90, startPoint y: 150, endPoint x: 83, endPoint y: 150, distance: 6.6
click at [85, 150] on input "-31" at bounding box center [92, 151] width 15 height 6
click at [86, 7] on icon "undo" at bounding box center [85, 7] width 6 height 6
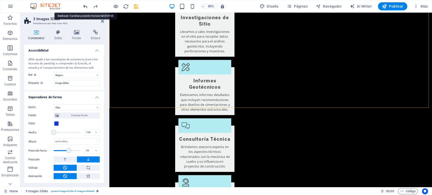
click at [86, 7] on icon "undo" at bounding box center [85, 7] width 6 height 6
click at [86, 8] on icon "undo" at bounding box center [85, 7] width 6 height 6
click at [86, 9] on div at bounding box center [110, 6] width 57 height 8
click at [86, 10] on div at bounding box center [110, 6] width 57 height 8
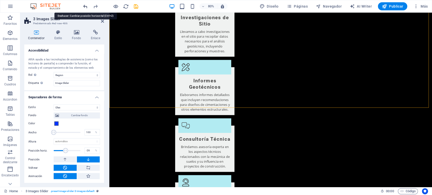
click at [85, 4] on icon "undo" at bounding box center [85, 7] width 6 height 6
click at [86, 6] on icon "undo" at bounding box center [85, 7] width 6 height 6
type input "0"
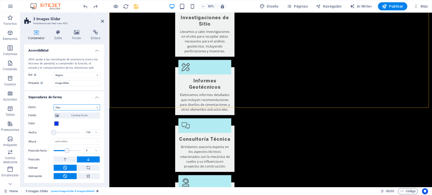
click at [95, 109] on select "Ninguno Triángulo Cuadrado Diagonal Polígono 1 Polígono 2 Zigzag Múltiples zigz…" at bounding box center [77, 107] width 46 height 6
click at [54, 104] on select "Ninguno Triángulo Cuadrado Diagonal Polígono 1 Polígono 2 Zigzag Múltiples zigz…" at bounding box center [77, 107] width 46 height 6
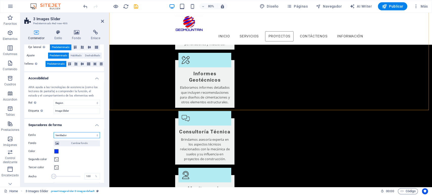
scroll to position [104, 0]
click at [61, 136] on select "Ninguno Triángulo Cuadrado Diagonal Polígono 1 Polígono 2 Zigzag Múltiples zigz…" at bounding box center [77, 136] width 46 height 6
click at [54, 133] on select "Ninguno Triángulo Cuadrado Diagonal Polígono 1 Polígono 2 Zigzag Múltiples zigz…" at bounding box center [77, 136] width 46 height 6
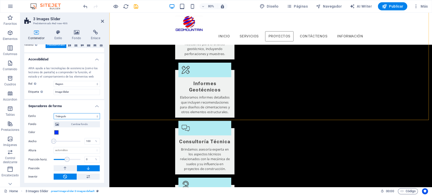
scroll to position [124, 0]
click at [62, 115] on select "Ninguno Triángulo Cuadrado Diagonal Polígono 1 Polígono 2 Zigzag Múltiples zigz…" at bounding box center [77, 116] width 46 height 6
click at [54, 113] on select "Ninguno Triángulo Cuadrado Diagonal Polígono 1 Polígono 2 Zigzag Múltiples zigz…" at bounding box center [77, 116] width 46 height 6
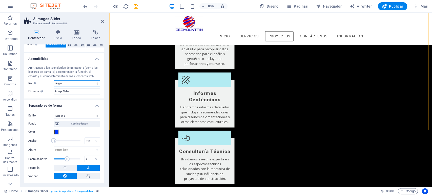
click at [79, 83] on select "Ninguno Alert Article Banner Comment Complementary Dialog Encabezado Marquee Pi…" at bounding box center [77, 83] width 46 height 6
click at [48, 81] on label "Rol El rol de ARIA define el propósito de un elemento. Aquí puedes encontrar to…" at bounding box center [40, 83] width 25 height 6
click at [91, 115] on select "Ninguno Triángulo Cuadrado Diagonal Polígono 1 Polígono 2 Zigzag Múltiples zigz…" at bounding box center [77, 116] width 46 height 6
click at [54, 113] on select "Ninguno Triángulo Cuadrado Diagonal Polígono 1 Polígono 2 Zigzag Múltiples zigz…" at bounding box center [77, 116] width 46 height 6
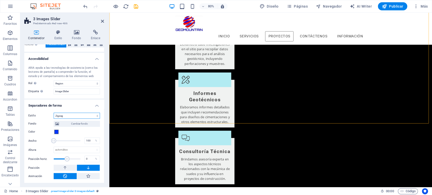
scroll to position [613, 0]
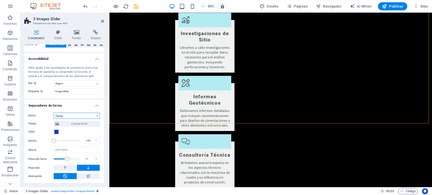
click at [73, 118] on select "Ninguno Triángulo Cuadrado Diagonal Polígono 1 Polígono 2 Zigzag Múltiples zigz…" at bounding box center [77, 116] width 46 height 6
select select "book"
click at [54, 113] on select "Ninguno Triángulo Cuadrado Diagonal Polígono 1 Polígono 2 Zigzag Múltiples zigz…" at bounding box center [77, 116] width 46 height 6
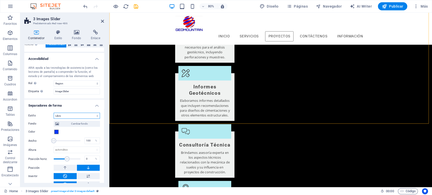
scroll to position [613, 0]
drag, startPoint x: 55, startPoint y: 140, endPoint x: 80, endPoint y: 142, distance: 25.4
click at [80, 142] on span at bounding box center [80, 140] width 5 height 5
drag, startPoint x: 77, startPoint y: 141, endPoint x: 67, endPoint y: 141, distance: 10.1
click at [67, 141] on span at bounding box center [67, 140] width 5 height 5
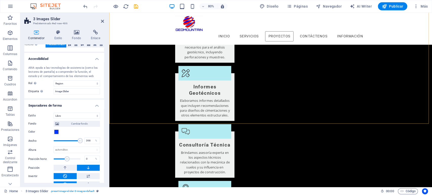
type input "400"
drag, startPoint x: 69, startPoint y: 140, endPoint x: 82, endPoint y: 141, distance: 13.5
click at [82, 141] on div "Ancho 400 %" at bounding box center [64, 141] width 72 height 8
click at [96, 151] on select "automático px rem em vh vw" at bounding box center [77, 150] width 46 height 6
click at [44, 142] on div "Ancho 400 %" at bounding box center [64, 141] width 72 height 8
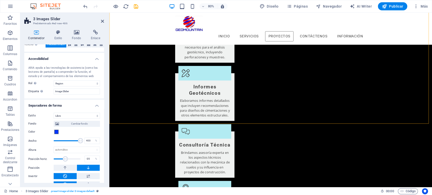
click at [65, 159] on span at bounding box center [65, 159] width 5 height 5
drag, startPoint x: 65, startPoint y: 159, endPoint x: 69, endPoint y: 160, distance: 4.6
click at [69, 160] on span at bounding box center [69, 159] width 5 height 5
click at [67, 160] on span at bounding box center [67, 159] width 5 height 5
click at [65, 160] on span at bounding box center [64, 159] width 5 height 5
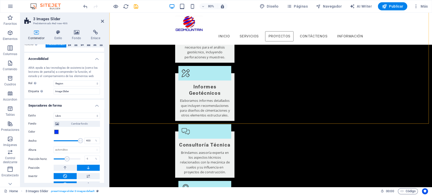
click at [67, 160] on span at bounding box center [67, 159] width 5 height 5
click at [85, 6] on icon "undo" at bounding box center [85, 7] width 6 height 6
click at [85, 7] on icon "undo" at bounding box center [85, 7] width 6 height 6
click at [85, 8] on icon "undo" at bounding box center [85, 7] width 6 height 6
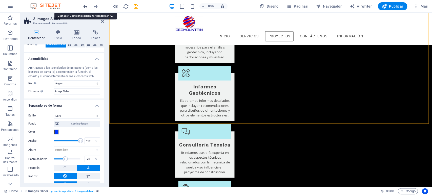
click at [85, 8] on icon "undo" at bounding box center [85, 7] width 6 height 6
type input "0"
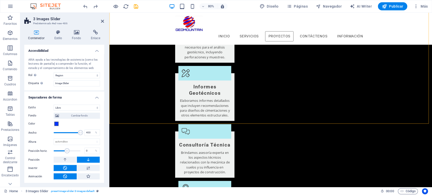
scroll to position [132, 0]
click at [76, 132] on span at bounding box center [76, 132] width 5 height 5
drag, startPoint x: 76, startPoint y: 132, endPoint x: 70, endPoint y: 132, distance: 6.3
click at [70, 132] on span at bounding box center [70, 132] width 5 height 5
drag, startPoint x: 71, startPoint y: 132, endPoint x: 82, endPoint y: 133, distance: 10.7
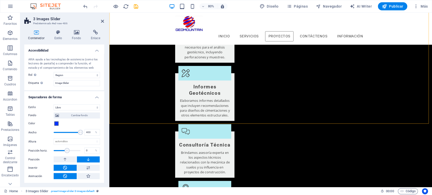
click at [82, 133] on span at bounding box center [80, 132] width 5 height 5
drag, startPoint x: 91, startPoint y: 132, endPoint x: 85, endPoint y: 135, distance: 6.8
click at [81, 132] on div "Ancho 400 %" at bounding box center [64, 133] width 72 height 8
click at [89, 150] on input "0" at bounding box center [92, 151] width 15 height 6
click at [89, 133] on input "400" at bounding box center [92, 133] width 15 height 6
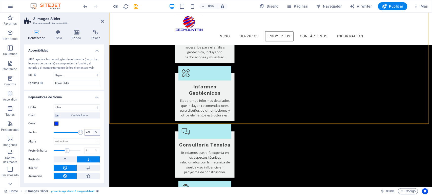
click at [94, 131] on div "%" at bounding box center [96, 133] width 7 height 6
click at [95, 132] on div "%" at bounding box center [96, 133] width 7 height 6
click at [87, 133] on input "400" at bounding box center [92, 133] width 15 height 6
type input "400"
click at [87, 167] on icon at bounding box center [88, 168] width 5 height 6
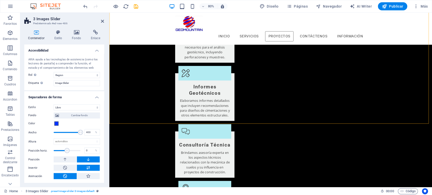
click at [87, 167] on icon at bounding box center [88, 168] width 5 height 6
click at [68, 166] on button at bounding box center [65, 168] width 23 height 6
click at [88, 160] on icon at bounding box center [88, 160] width 5 height 6
click at [83, 159] on button at bounding box center [88, 160] width 23 height 6
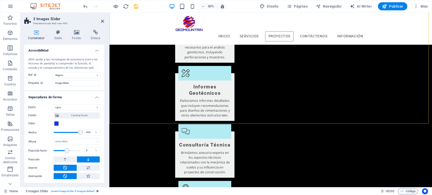
click at [72, 168] on button at bounding box center [65, 168] width 23 height 6
click at [67, 176] on button at bounding box center [65, 176] width 23 height 6
click at [65, 166] on icon at bounding box center [65, 168] width 5 height 6
click at [65, 159] on icon at bounding box center [65, 160] width 5 height 6
click at [67, 159] on icon at bounding box center [65, 160] width 5 height 6
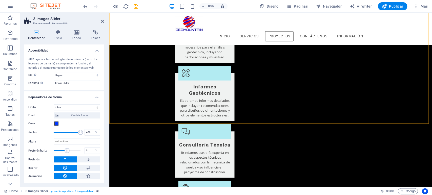
click at [67, 159] on icon at bounding box center [65, 160] width 5 height 6
click at [65, 169] on icon at bounding box center [65, 168] width 5 height 6
click at [66, 168] on icon at bounding box center [65, 168] width 5 height 6
click at [66, 159] on icon at bounding box center [65, 160] width 5 height 6
click at [95, 160] on button at bounding box center [88, 160] width 23 height 6
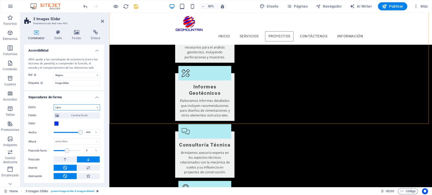
click at [73, 108] on select "Ninguno Triángulo Cuadrado Diagonal Polígono 1 Polígono 2 Zigzag Múltiples zigz…" at bounding box center [77, 107] width 46 height 6
click at [60, 106] on select "Ninguno Triángulo Cuadrado Diagonal Polígono 1 Polígono 2 Zigzag Múltiples zigz…" at bounding box center [77, 107] width 46 height 6
click at [87, 109] on select "Ninguno Triángulo Cuadrado Diagonal Polígono 1 Polígono 2 Zigzag Múltiples zigz…" at bounding box center [77, 107] width 46 height 6
click at [84, 109] on select "Ninguno Triángulo Cuadrado Diagonal Polígono 1 Polígono 2 Zigzag Múltiples zigz…" at bounding box center [77, 107] width 46 height 6
click at [54, 104] on select "Ninguno Triángulo Cuadrado Diagonal Polígono 1 Polígono 2 Zigzag Múltiples zigz…" at bounding box center [77, 107] width 46 height 6
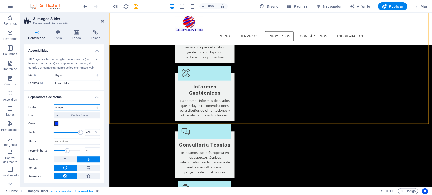
click at [75, 105] on select "Ninguno Triángulo Cuadrado Diagonal Polígono 1 Polígono 2 Zigzag Múltiples zigz…" at bounding box center [77, 107] width 46 height 6
click at [54, 104] on select "Ninguno Triángulo Cuadrado Diagonal Polígono 1 Polígono 2 Zigzag Múltiples zigz…" at bounding box center [77, 107] width 46 height 6
click at [97, 107] on select "Ninguno Triángulo Cuadrado Diagonal Polígono 1 Polígono 2 Zigzag Múltiples zigz…" at bounding box center [77, 107] width 46 height 6
click at [54, 104] on select "Ninguno Triángulo Cuadrado Diagonal Polígono 1 Polígono 2 Zigzag Múltiples zigz…" at bounding box center [77, 107] width 46 height 6
click at [91, 110] on div "Estilo Ninguno Triángulo Cuadrado Diagonal Polígono 1 Polígono 2 Zigzag Múltipl…" at bounding box center [64, 146] width 80 height 92
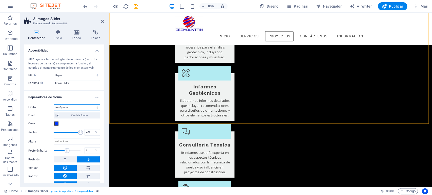
click at [54, 104] on select "Ninguno Triángulo Cuadrado Diagonal Polígono 1 Polígono 2 Zigzag Múltiples zigz…" at bounding box center [77, 107] width 46 height 6
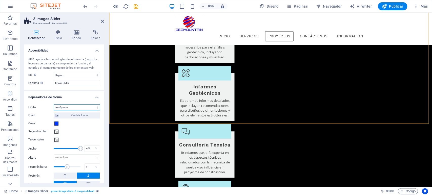
click at [82, 106] on select "Ninguno Triángulo Cuadrado Diagonal Polígono 1 Polígono 2 Zigzag Múltiples zigz…" at bounding box center [77, 107] width 46 height 6
click at [54, 104] on select "Ninguno Triángulo Cuadrado Diagonal Polígono 1 Polígono 2 Zigzag Múltiples zigz…" at bounding box center [77, 107] width 46 height 6
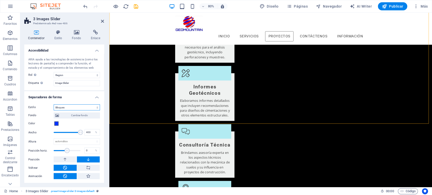
click at [81, 108] on select "Ninguno Triángulo Cuadrado Diagonal Polígono 1 Polígono 2 Zigzag Múltiples zigz…" at bounding box center [77, 107] width 46 height 6
click at [54, 111] on select "Ninguno Triángulo Cuadrado Diagonal Polígono 1 Polígono 2 Zigzag Múltiples zigz…" at bounding box center [77, 107] width 46 height 6
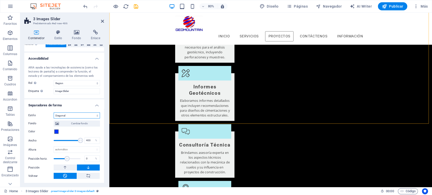
click at [71, 115] on select "Ninguno Triángulo Cuadrado Diagonal Polígono 1 Polígono 2 Zigzag Múltiples zigz…" at bounding box center [77, 116] width 46 height 6
select select "book"
click at [54, 113] on select "Ninguno Triángulo Cuadrado Diagonal Polígono 1 Polígono 2 Zigzag Múltiples zigz…" at bounding box center [77, 116] width 46 height 6
drag, startPoint x: 79, startPoint y: 138, endPoint x: 76, endPoint y: 139, distance: 2.9
click at [76, 139] on span at bounding box center [77, 140] width 5 height 5
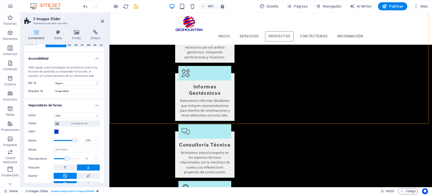
drag, startPoint x: 76, startPoint y: 139, endPoint x: 64, endPoint y: 137, distance: 11.8
click at [72, 138] on span at bounding box center [74, 140] width 5 height 5
type input "400"
drag, startPoint x: 68, startPoint y: 137, endPoint x: 81, endPoint y: 140, distance: 13.6
click at [80, 140] on span at bounding box center [67, 141] width 27 height 8
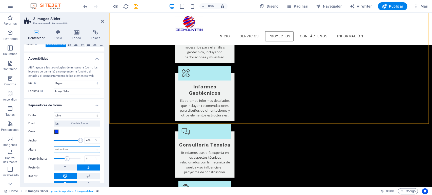
click at [71, 150] on select "automático px rem em vh vw" at bounding box center [77, 150] width 46 height 6
select select "em"
click at [92, 147] on select "automático px rem em vh vw" at bounding box center [77, 150] width 46 height 6
type input "11"
click at [84, 152] on input "11" at bounding box center [77, 150] width 46 height 6
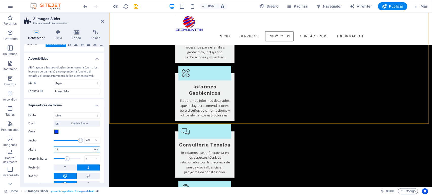
click at [97, 150] on select "automático px rem em vh vw" at bounding box center [96, 150] width 7 height 6
select select "px"
click at [93, 147] on select "automático px rem em vh vw" at bounding box center [96, 150] width 7 height 6
click at [85, 147] on input "176" at bounding box center [77, 150] width 46 height 6
drag, startPoint x: 72, startPoint y: 150, endPoint x: 53, endPoint y: 148, distance: 19.0
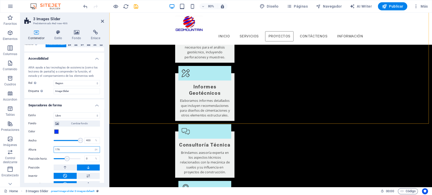
click at [54, 148] on div "176 automático px rem em vh vw" at bounding box center [77, 149] width 46 height 7
type input "0"
drag, startPoint x: 78, startPoint y: 146, endPoint x: 74, endPoint y: 147, distance: 4.2
click at [74, 147] on div "Fondo Cambiar fondo Color Segundo color Tercer color Ancho 400 % Altura 100 aut…" at bounding box center [64, 153] width 72 height 69
drag, startPoint x: 73, startPoint y: 148, endPoint x: 50, endPoint y: 145, distance: 23.5
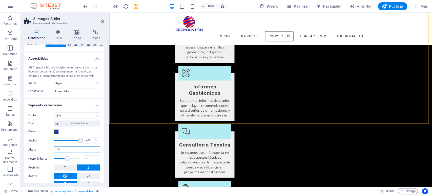
click at [48, 146] on div "Altura 100 automático px rem em vh vw" at bounding box center [64, 149] width 72 height 7
type input "50"
drag, startPoint x: 77, startPoint y: 140, endPoint x: 67, endPoint y: 142, distance: 11.0
click at [67, 142] on span at bounding box center [67, 140] width 5 height 5
type input "188"
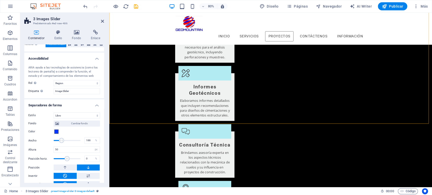
drag, startPoint x: 67, startPoint y: 142, endPoint x: 61, endPoint y: 142, distance: 5.3
click at [61, 142] on span at bounding box center [61, 140] width 5 height 5
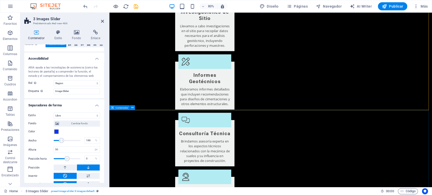
scroll to position [669, 0]
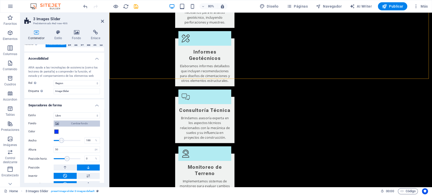
click at [88, 125] on span "Cambiar fondo" at bounding box center [79, 124] width 38 height 6
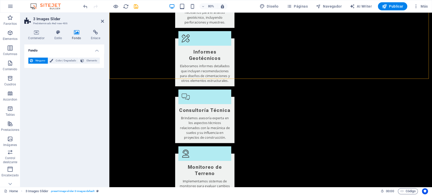
click at [37, 61] on span "Ninguno" at bounding box center [40, 61] width 12 height 6
click at [62, 62] on span "Color / Degradado" at bounding box center [66, 61] width 23 height 6
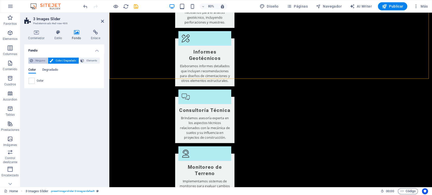
drag, startPoint x: 38, startPoint y: 62, endPoint x: 38, endPoint y: 59, distance: 3.1
click at [38, 62] on span "Ninguno" at bounding box center [40, 61] width 12 height 6
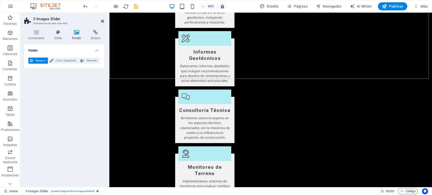
click at [102, 20] on icon at bounding box center [102, 21] width 3 height 4
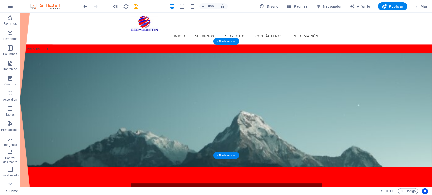
scroll to position [28, 0]
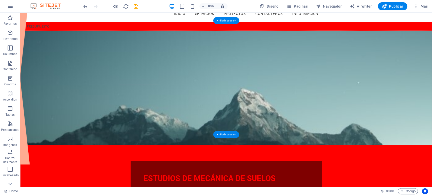
click at [340, 70] on figure at bounding box center [277, 106] width 514 height 143
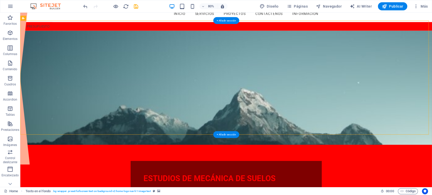
click at [340, 70] on figure at bounding box center [277, 106] width 514 height 143
click at [229, 71] on figure at bounding box center [277, 106] width 514 height 143
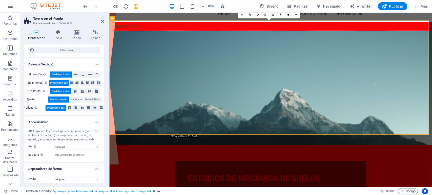
scroll to position [63, 0]
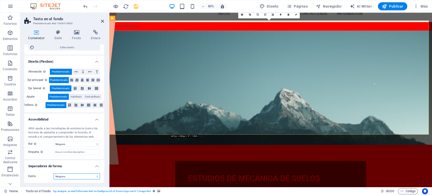
click at [98, 176] on select "Ninguno Triángulo Cuadrado Diagonal Polígono 1 Polígono 2 Zigzag Múltiples zigz…" at bounding box center [77, 177] width 46 height 6
select select "book"
click at [54, 174] on select "Ninguno Triángulo Cuadrado Diagonal Polígono 1 Polígono 2 Zigzag Múltiples zigz…" at bounding box center [77, 177] width 46 height 6
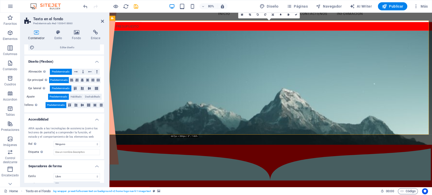
click at [388, 91] on figure at bounding box center [311, 106] width 403 height 143
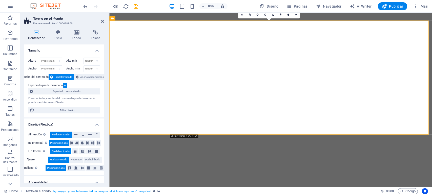
select select "book"
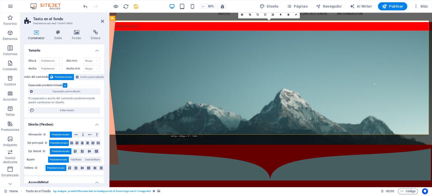
scroll to position [63, 0]
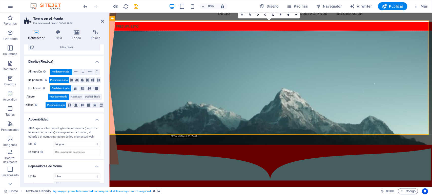
drag, startPoint x: 337, startPoint y: 119, endPoint x: 343, endPoint y: 111, distance: 10.2
click at [337, 118] on figure at bounding box center [311, 106] width 403 height 143
click at [134, 146] on figure at bounding box center [311, 106] width 403 height 143
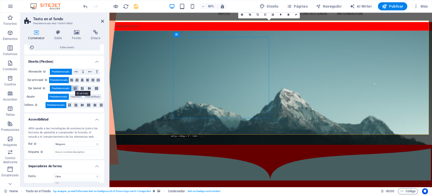
click at [76, 89] on icon at bounding box center [75, 88] width 6 height 3
click at [67, 88] on span "Predeterminado" at bounding box center [61, 89] width 18 height 6
drag, startPoint x: 355, startPoint y: 90, endPoint x: 355, endPoint y: 79, distance: 11.1
click at [355, 89] on figure at bounding box center [311, 106] width 403 height 143
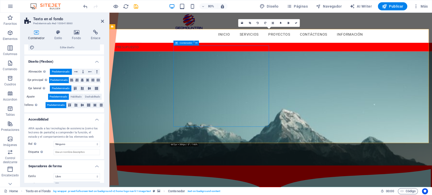
scroll to position [0, 0]
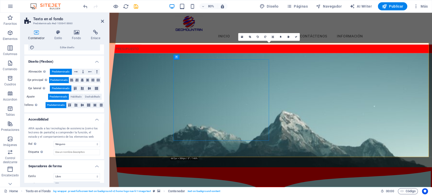
click at [328, 80] on figure at bounding box center [311, 134] width 403 height 143
click at [32, 32] on icon at bounding box center [36, 32] width 24 height 5
click at [56, 36] on h4 "Estilo" at bounding box center [59, 35] width 18 height 11
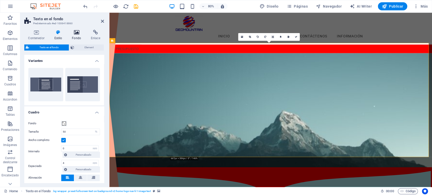
click at [75, 38] on h4 "Fondo" at bounding box center [77, 35] width 19 height 11
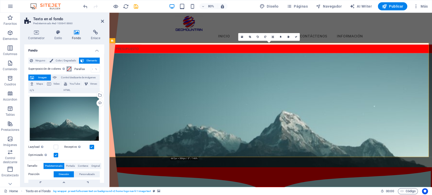
click at [67, 70] on span at bounding box center [69, 69] width 4 height 4
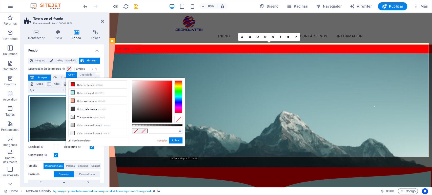
click at [55, 115] on div "Arrastra archivos aquí, haz clic para escoger archivos o selecciona archivos de…" at bounding box center [64, 119] width 72 height 47
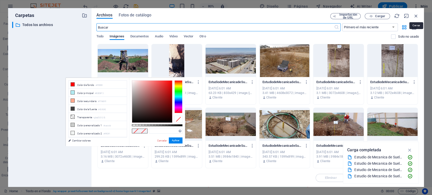
click at [415, 16] on icon "button" at bounding box center [416, 16] width 6 height 6
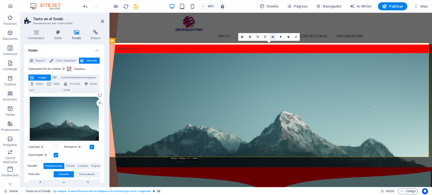
click at [273, 36] on icon at bounding box center [273, 37] width 2 height 3
click at [366, 92] on figure at bounding box center [311, 134] width 403 height 143
click at [289, 36] on icon at bounding box center [288, 37] width 2 height 3
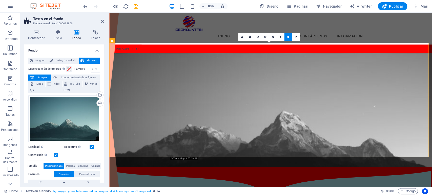
click at [288, 36] on icon at bounding box center [288, 37] width 2 height 3
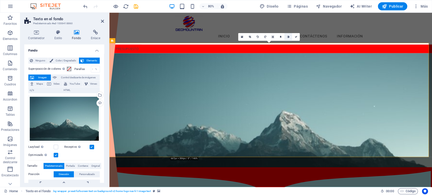
click at [287, 38] on link at bounding box center [288, 37] width 8 height 8
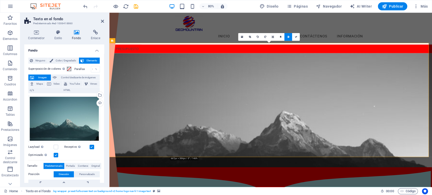
click at [287, 38] on link at bounding box center [288, 37] width 8 height 8
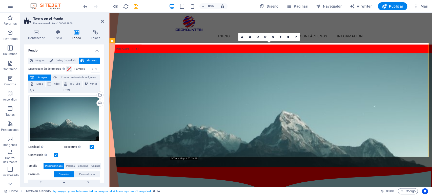
click at [287, 38] on link at bounding box center [288, 37] width 8 height 8
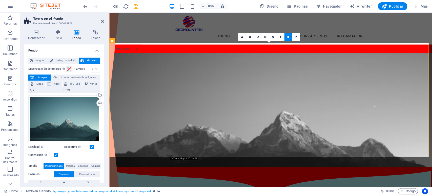
click at [288, 38] on link at bounding box center [288, 37] width 8 height 8
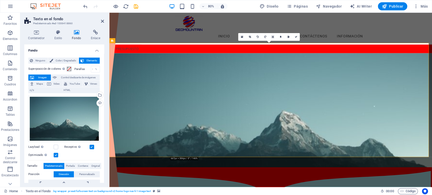
click at [288, 38] on link at bounding box center [288, 37] width 8 height 8
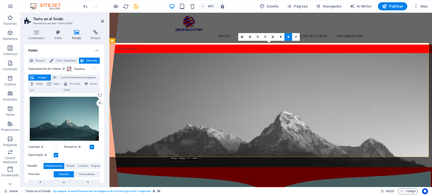
click at [288, 38] on link at bounding box center [288, 37] width 8 height 8
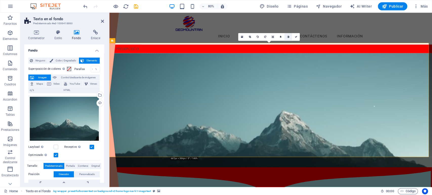
click at [288, 37] on icon at bounding box center [288, 37] width 2 height 3
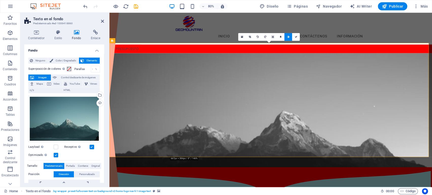
click at [288, 37] on icon at bounding box center [288, 37] width 2 height 3
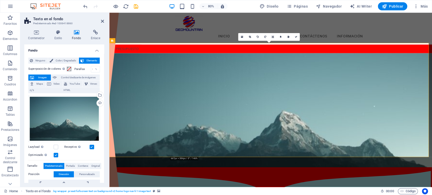
click at [288, 37] on icon at bounding box center [288, 37] width 2 height 3
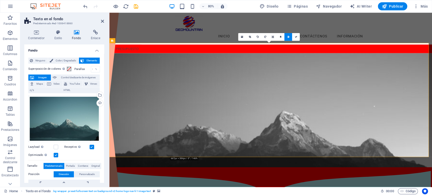
click at [288, 37] on icon at bounding box center [288, 37] width 2 height 3
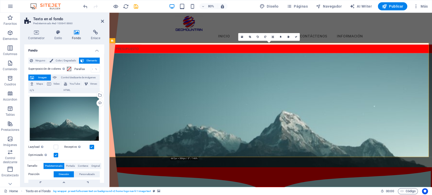
click at [288, 37] on icon at bounding box center [288, 37] width 2 height 3
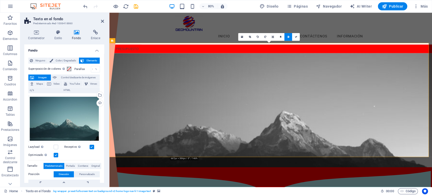
click at [288, 37] on icon at bounding box center [288, 37] width 2 height 3
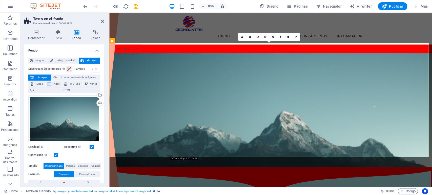
click at [408, 121] on figure at bounding box center [311, 134] width 403 height 143
click at [138, 166] on figure at bounding box center [311, 134] width 403 height 143
click at [138, 168] on figure at bounding box center [311, 134] width 403 height 143
click at [37, 35] on h4 "Contenedor" at bounding box center [37, 35] width 26 height 11
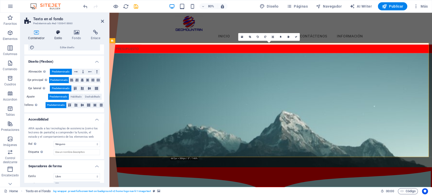
click at [55, 35] on h4 "Estilo" at bounding box center [59, 35] width 18 height 11
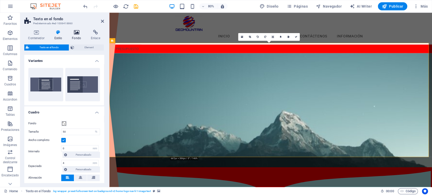
click at [77, 36] on h4 "Fondo" at bounding box center [77, 35] width 19 height 11
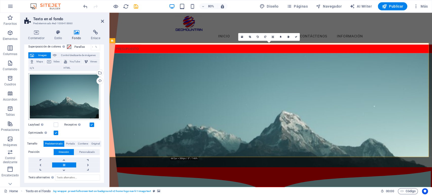
scroll to position [59, 0]
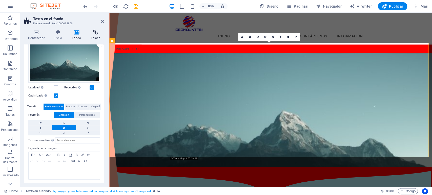
click at [96, 33] on icon at bounding box center [95, 32] width 17 height 5
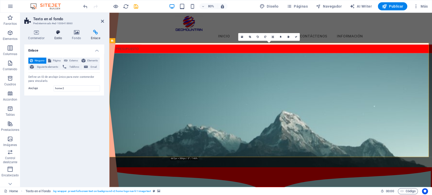
click at [57, 34] on icon at bounding box center [58, 32] width 16 height 5
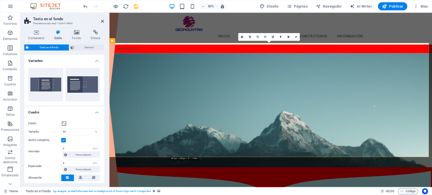
click at [130, 170] on figure at bounding box center [311, 134] width 403 height 143
drag, startPoint x: 12, startPoint y: 79, endPoint x: 18, endPoint y: 73, distance: 8.8
click at [12, 79] on icon "button" at bounding box center [10, 78] width 6 height 6
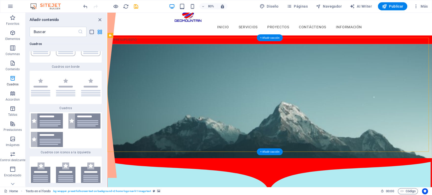
scroll to position [28, 0]
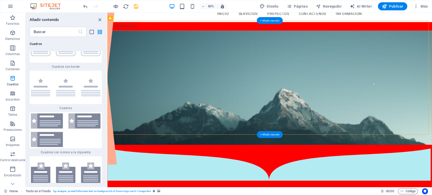
click at [139, 164] on figure at bounding box center [310, 106] width 405 height 143
click at [137, 145] on figure at bounding box center [310, 106] width 405 height 143
select select "%"
select select "rem"
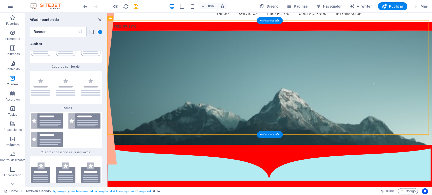
select select "rem"
select select "px"
select select "preset-fullscreen-text-on-background-v2-home-logo-nav-h1-image-text"
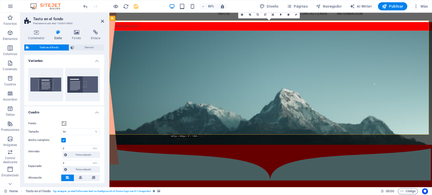
click at [360, 148] on figure at bounding box center [311, 106] width 403 height 143
drag, startPoint x: 295, startPoint y: 15, endPoint x: 344, endPoint y: 3, distance: 49.9
click at [295, 15] on link at bounding box center [296, 15] width 8 height 8
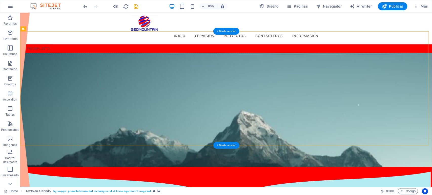
scroll to position [0, 0]
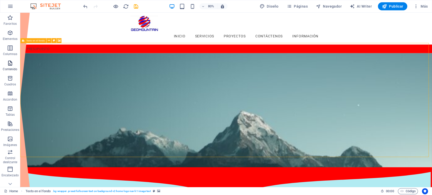
click at [14, 67] on p "Contenido" at bounding box center [10, 69] width 14 height 4
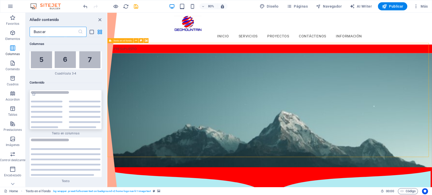
scroll to position [1616, 0]
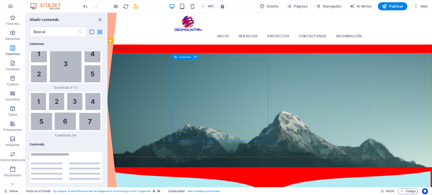
click at [197, 58] on button at bounding box center [195, 56] width 5 height 5
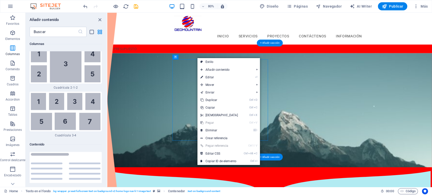
click at [362, 114] on figure at bounding box center [310, 134] width 405 height 143
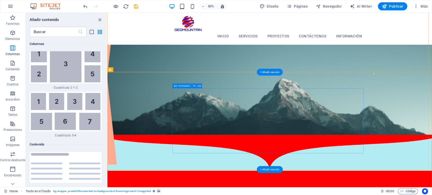
scroll to position [28, 0]
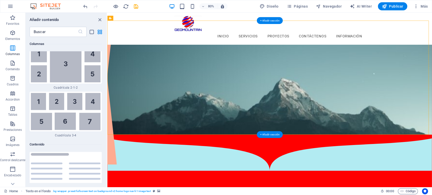
click at [343, 154] on figure at bounding box center [310, 94] width 405 height 143
click at [344, 154] on figure at bounding box center [310, 94] width 405 height 143
drag, startPoint x: 344, startPoint y: 154, endPoint x: 340, endPoint y: 145, distance: 10.3
click at [344, 154] on figure at bounding box center [310, 94] width 405 height 143
select select "%"
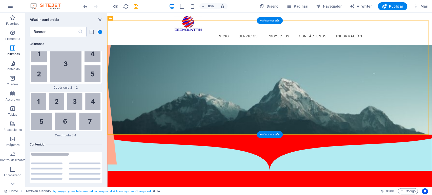
select select "rem"
select select "px"
select select "preset-fullscreen-text-on-background-v2-home-logo-nav-h1-image-text"
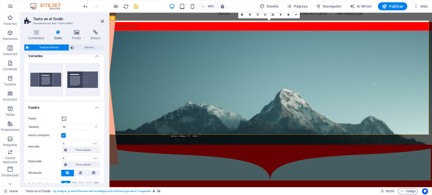
scroll to position [0, 0]
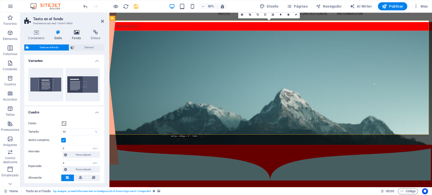
drag, startPoint x: 75, startPoint y: 34, endPoint x: 81, endPoint y: 31, distance: 6.1
click at [76, 34] on icon at bounding box center [76, 32] width 17 height 5
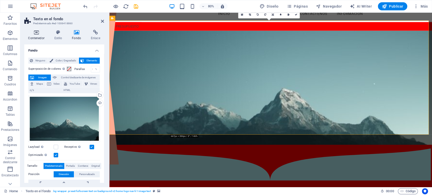
click at [36, 34] on icon at bounding box center [36, 32] width 24 height 5
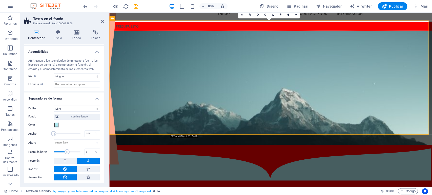
scroll to position [132, 0]
click at [57, 123] on span at bounding box center [56, 124] width 4 height 4
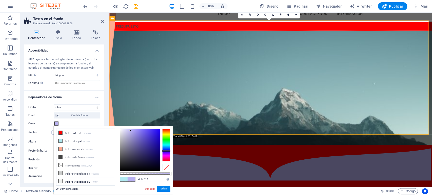
drag, startPoint x: 167, startPoint y: 146, endPoint x: 164, endPoint y: 146, distance: 2.8
click at [168, 150] on div at bounding box center [166, 145] width 8 height 33
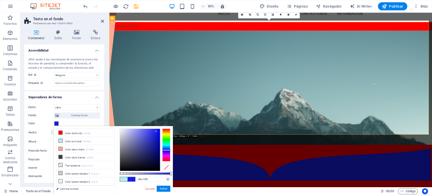
type input "#0910f0"
drag, startPoint x: 129, startPoint y: 130, endPoint x: 158, endPoint y: 131, distance: 28.9
click at [158, 131] on div at bounding box center [158, 131] width 2 height 2
click at [148, 119] on figure at bounding box center [311, 106] width 403 height 143
click at [168, 190] on button "Aplicar" at bounding box center [164, 189] width 14 height 6
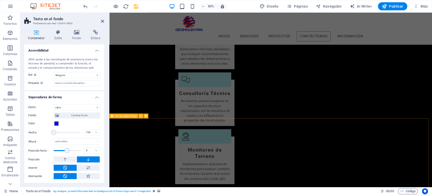
scroll to position [674, 0]
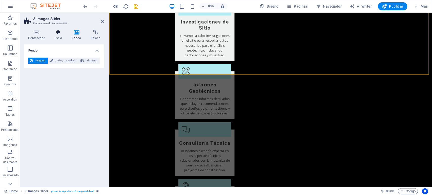
click at [58, 34] on icon at bounding box center [58, 32] width 16 height 5
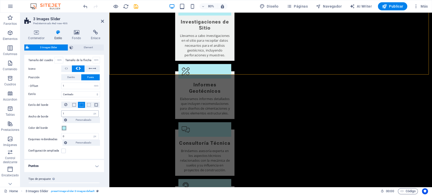
scroll to position [87, 0]
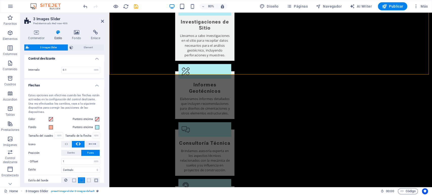
scroll to position [0, 0]
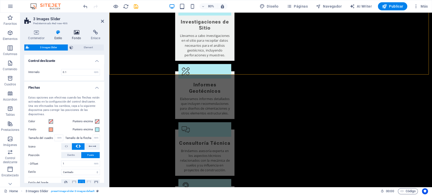
click at [74, 32] on icon at bounding box center [76, 32] width 17 height 5
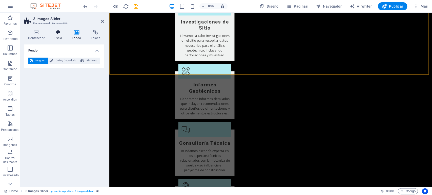
click at [57, 34] on icon at bounding box center [58, 32] width 16 height 5
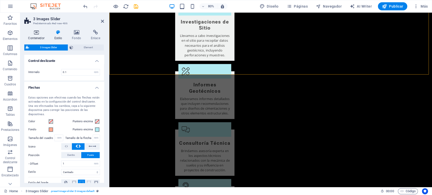
click at [36, 35] on h4 "Contenedor" at bounding box center [37, 35] width 26 height 11
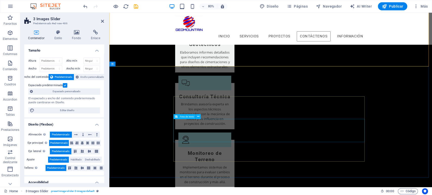
scroll to position [684, 0]
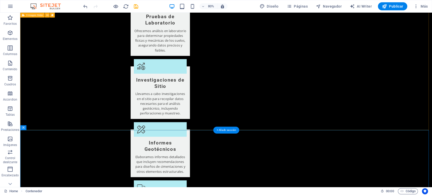
scroll to position [628, 0]
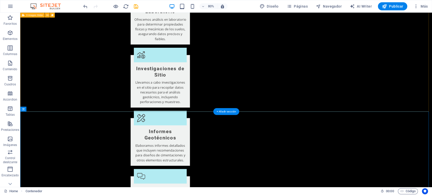
select select "region"
select select "book"
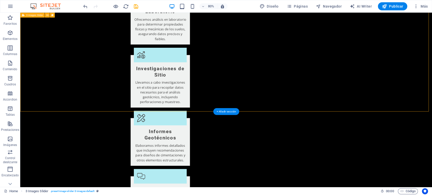
select select "px"
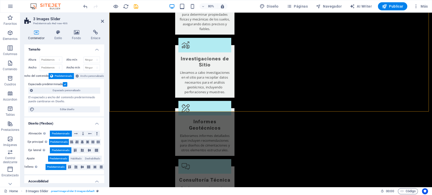
scroll to position [0, 0]
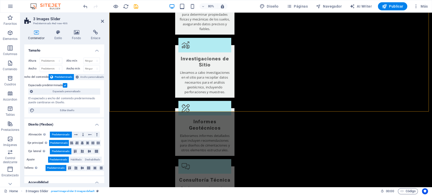
click at [39, 34] on icon at bounding box center [36, 32] width 24 height 5
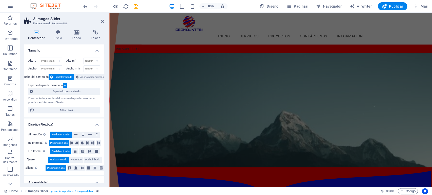
click at [147, 171] on figure at bounding box center [311, 134] width 403 height 143
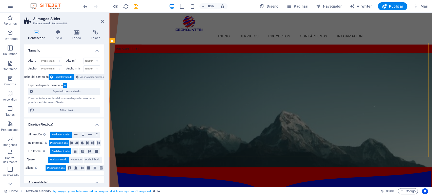
click at [148, 171] on figure at bounding box center [311, 134] width 403 height 143
select select "book"
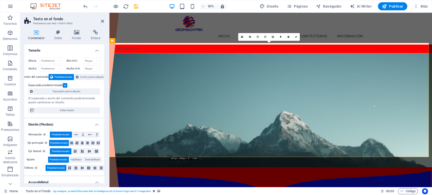
click at [148, 171] on figure at bounding box center [311, 134] width 403 height 143
click at [36, 36] on h4 "Contenedor" at bounding box center [37, 35] width 26 height 11
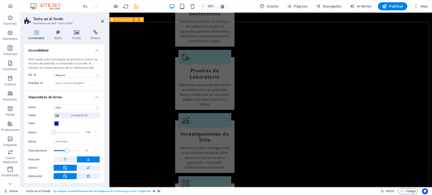
scroll to position [646, 0]
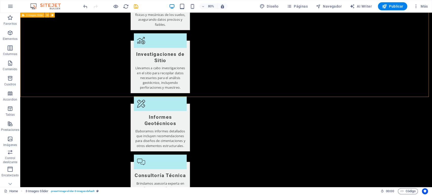
select select "region"
select select "book"
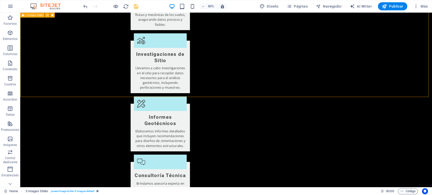
select select "px"
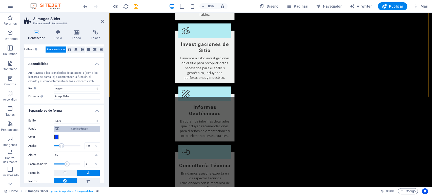
scroll to position [132, 0]
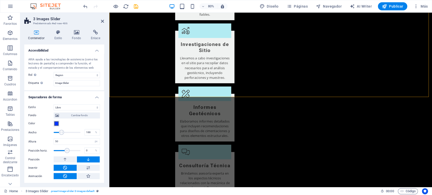
click at [56, 123] on span at bounding box center [56, 124] width 4 height 4
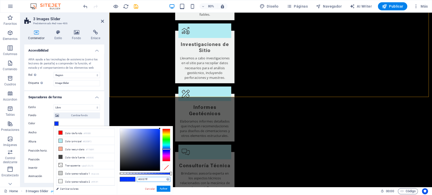
drag, startPoint x: 153, startPoint y: 178, endPoint x: 122, endPoint y: 178, distance: 30.9
click at [122, 179] on div "#0037ff Formatos soportados #0852ed rgb(8, 82, 237) rgba(8, 82, 237, 90%) hsv(2…" at bounding box center [145, 197] width 56 height 142
click at [80, 98] on h4 "Separadores de forma" at bounding box center [64, 95] width 80 height 9
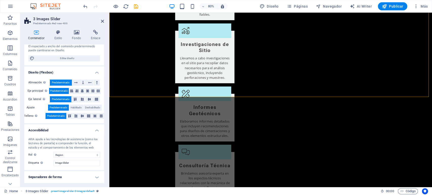
click at [38, 33] on icon at bounding box center [36, 32] width 24 height 5
drag, startPoint x: 96, startPoint y: 178, endPoint x: 94, endPoint y: 171, distance: 7.4
click at [96, 178] on h4 "Separadores de forma" at bounding box center [64, 177] width 80 height 12
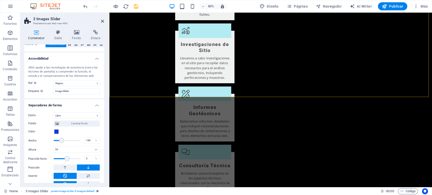
scroll to position [132, 0]
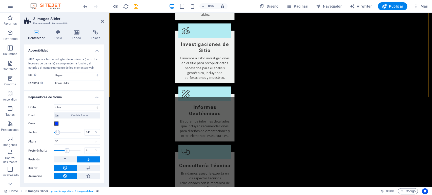
drag, startPoint x: 60, startPoint y: 132, endPoint x: 57, endPoint y: 134, distance: 3.6
click at [57, 134] on span at bounding box center [57, 132] width 5 height 5
drag, startPoint x: 57, startPoint y: 134, endPoint x: 63, endPoint y: 134, distance: 5.8
click at [63, 134] on span at bounding box center [63, 132] width 5 height 5
drag, startPoint x: 64, startPoint y: 132, endPoint x: 67, endPoint y: 132, distance: 2.8
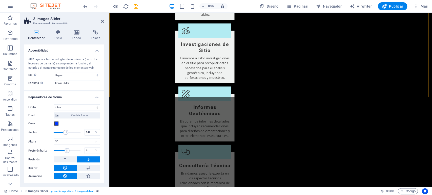
click at [67, 132] on span at bounding box center [65, 132] width 5 height 5
drag, startPoint x: 67, startPoint y: 132, endPoint x: 69, endPoint y: 133, distance: 2.6
click at [69, 133] on span at bounding box center [69, 132] width 5 height 5
drag, startPoint x: 69, startPoint y: 133, endPoint x: 74, endPoint y: 133, distance: 5.1
click at [74, 133] on span at bounding box center [74, 132] width 5 height 5
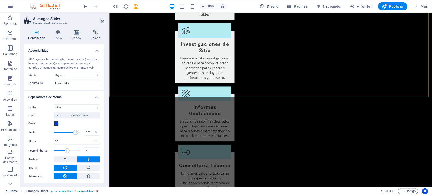
drag, startPoint x: 73, startPoint y: 131, endPoint x: 75, endPoint y: 131, distance: 2.5
click at [75, 131] on span at bounding box center [75, 132] width 5 height 5
type input "400"
drag, startPoint x: 76, startPoint y: 133, endPoint x: 81, endPoint y: 133, distance: 5.3
click at [81, 133] on span at bounding box center [80, 132] width 5 height 5
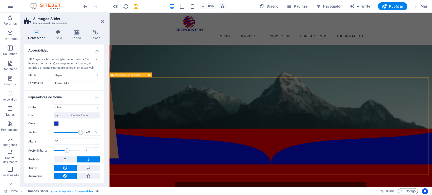
scroll to position [28, 0]
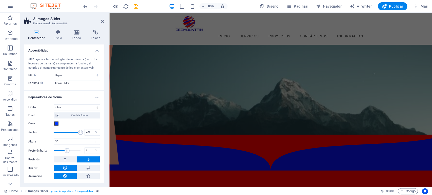
click at [144, 148] on figure at bounding box center [311, 94] width 403 height 143
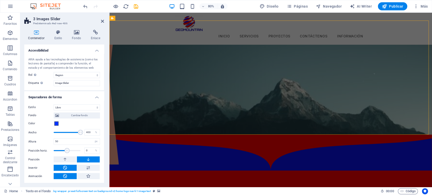
click at [144, 149] on figure at bounding box center [311, 94] width 403 height 143
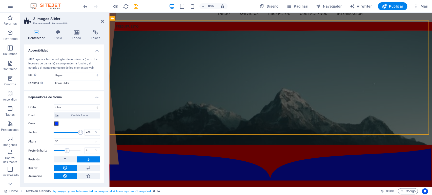
select select "book"
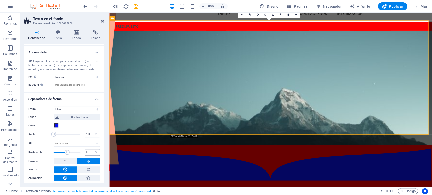
scroll to position [132, 0]
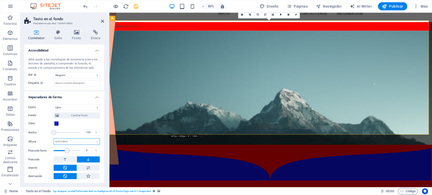
click at [70, 142] on select "automático px rem em vh vw" at bounding box center [77, 142] width 46 height 6
select select "px"
click at [92, 139] on select "automático px rem em vh vw" at bounding box center [77, 142] width 46 height 6
type input "176"
drag, startPoint x: 65, startPoint y: 150, endPoint x: 73, endPoint y: 150, distance: 7.4
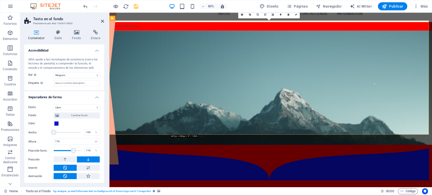
click at [73, 150] on span at bounding box center [73, 150] width 5 height 5
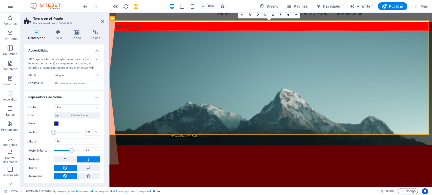
click at [71, 152] on span at bounding box center [71, 150] width 5 height 5
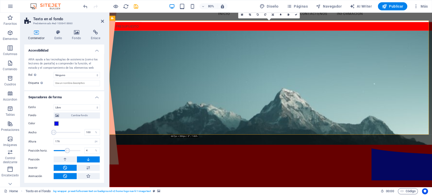
drag, startPoint x: 71, startPoint y: 152, endPoint x: 67, endPoint y: 152, distance: 3.8
click at [67, 152] on span at bounding box center [67, 150] width 5 height 5
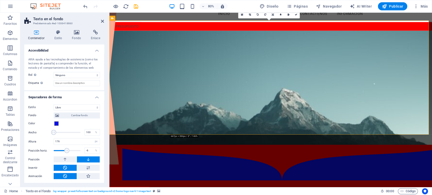
click at [66, 151] on span at bounding box center [66, 150] width 5 height 5
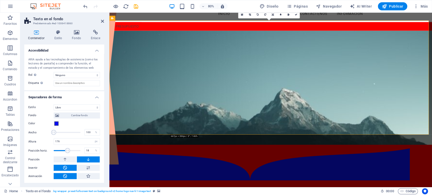
click at [68, 151] on span at bounding box center [67, 150] width 5 height 5
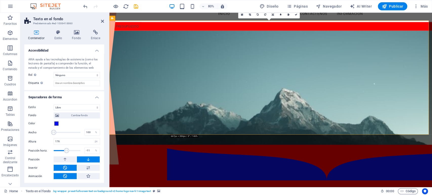
click at [66, 152] on span at bounding box center [66, 150] width 5 height 5
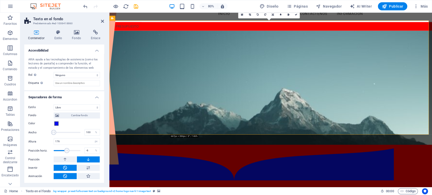
click at [66, 152] on span at bounding box center [66, 150] width 5 height 5
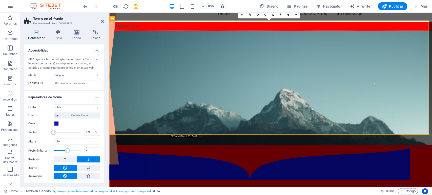
click at [67, 152] on span at bounding box center [67, 150] width 5 height 5
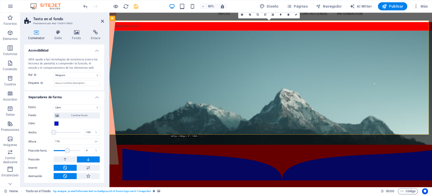
type input "-1"
click at [67, 152] on span at bounding box center [67, 150] width 5 height 5
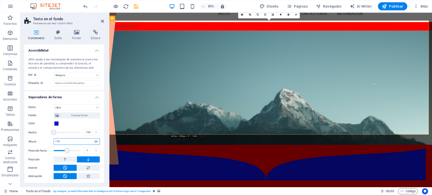
click at [94, 143] on select "automático px rem em vh vw" at bounding box center [96, 142] width 7 height 6
click at [93, 139] on select "automático px rem em vh vw" at bounding box center [96, 142] width 7 height 6
click at [78, 143] on input "176" at bounding box center [77, 142] width 46 height 6
drag, startPoint x: 67, startPoint y: 145, endPoint x: 54, endPoint y: 142, distance: 13.9
click at [54, 143] on input "176" at bounding box center [77, 142] width 46 height 6
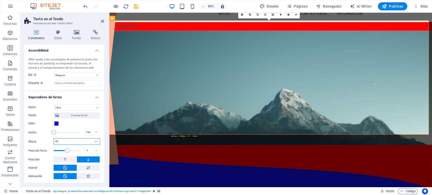
type input "4"
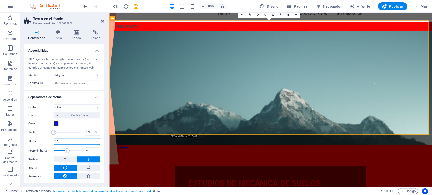
drag, startPoint x: 60, startPoint y: 140, endPoint x: 52, endPoint y: 141, distance: 8.4
click at [52, 141] on div "Altura 10 automático px rem em vh vw" at bounding box center [64, 141] width 72 height 7
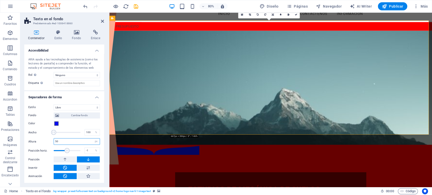
drag, startPoint x: 65, startPoint y: 139, endPoint x: 50, endPoint y: 141, distance: 15.3
click at [50, 141] on div "Altura 50 automático px rem em vh vw" at bounding box center [64, 141] width 72 height 7
type input "25"
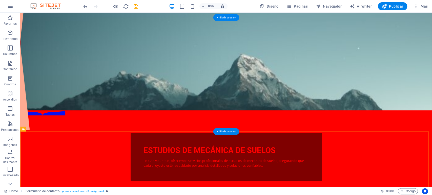
scroll to position [84, 0]
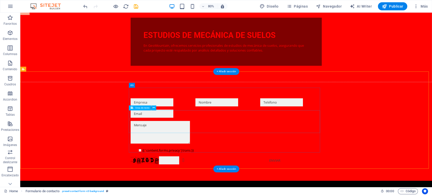
scroll to position [253, 0]
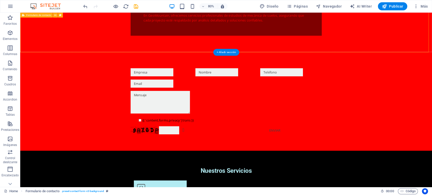
click at [185, 62] on div "{{ 'content.forms.privacy'|trans }} ¿Ilegible? Regenerar Enviar" at bounding box center [277, 123] width 515 height 123
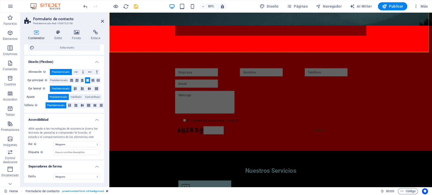
scroll to position [63, 0]
click at [69, 174] on select "Ninguno Triángulo Cuadrado Diagonal Polígono 1 Polígono 2 Zigzag Múltiples zigz…" at bounding box center [77, 177] width 46 height 6
select select "book"
click at [54, 174] on select "Ninguno Triángulo Cuadrado Diagonal Polígono 1 Polígono 2 Zigzag Múltiples zigz…" at bounding box center [77, 177] width 46 height 6
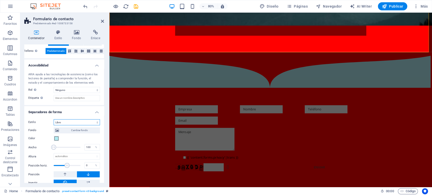
scroll to position [119, 0]
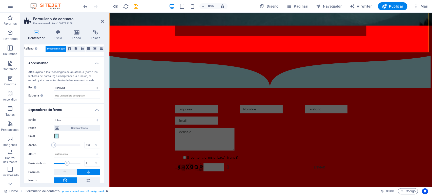
click at [60, 136] on div "Color" at bounding box center [64, 136] width 72 height 6
click at [57, 136] on span at bounding box center [56, 136] width 4 height 4
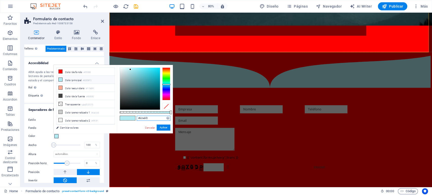
drag, startPoint x: 143, startPoint y: 119, endPoint x: 123, endPoint y: 118, distance: 20.3
click at [115, 117] on div "less Color de fondo #ff0000 Color principal #B2EBF2 Color secundario #FFAB91 Co…" at bounding box center [113, 99] width 119 height 69
paste input "0037ff"
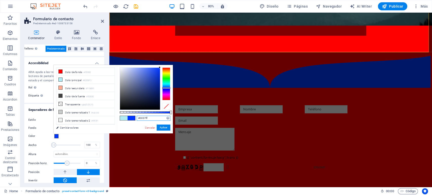
type input "#0037ff"
click at [28, 116] on div "Estilo Ninguno Triángulo Cuadrado Diagonal Polígono 1 Polígono 2 Zigzag Múltipl…" at bounding box center [64, 154] width 80 height 83
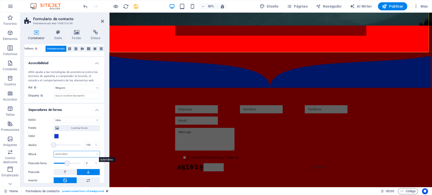
click at [71, 156] on select "automático px rem em vh vw" at bounding box center [77, 154] width 46 height 6
select select "px"
click at [92, 151] on select "automático px rem em vh vw" at bounding box center [77, 154] width 46 height 6
type input "25"
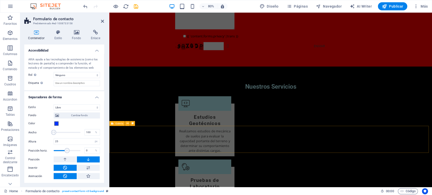
scroll to position [393, 0]
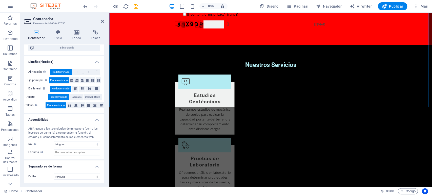
scroll to position [63, 0]
click at [63, 178] on select "Ninguno Triángulo Cuadrado Diagonal Polígono 1 Polígono 2 Zigzag Múltiples zigz…" at bounding box center [77, 177] width 46 height 6
select select "book"
click at [54, 174] on select "Ninguno Triángulo Cuadrado Diagonal Polígono 1 Polígono 2 Zigzag Múltiples zigz…" at bounding box center [77, 177] width 46 height 6
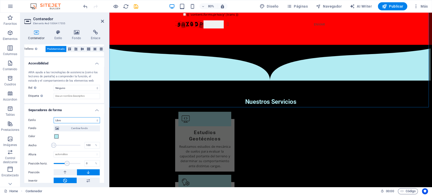
scroll to position [119, 0]
click at [57, 136] on span at bounding box center [56, 136] width 4 height 4
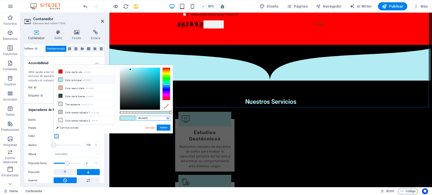
drag, startPoint x: 150, startPoint y: 119, endPoint x: 121, endPoint y: 117, distance: 29.4
click at [121, 117] on div "#b2ebf2 Formatos soportados #0852ed rgb(8, 82, 237) rgba(8, 82, 237, 90%) hsv(2…" at bounding box center [145, 136] width 56 height 142
drag, startPoint x: 138, startPoint y: 122, endPoint x: 129, endPoint y: 125, distance: 9.9
click at [129, 125] on div "#b2ebf2 Formatos soportados #0852ed rgb(8, 82, 237) rgba(8, 82, 237, 90%) hsv(2…" at bounding box center [145, 136] width 56 height 142
click at [150, 119] on input "#b2ebf2" at bounding box center [154, 118] width 34 height 5
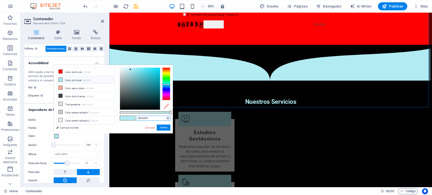
drag, startPoint x: 146, startPoint y: 119, endPoint x: 133, endPoint y: 119, distance: 12.9
click at [133, 119] on div "#b2ebf2 Formatos soportados #0852ed rgb(8, 82, 237) rgba(8, 82, 237, 90%) hsv(2…" at bounding box center [145, 136] width 56 height 142
paste input "0037ff"
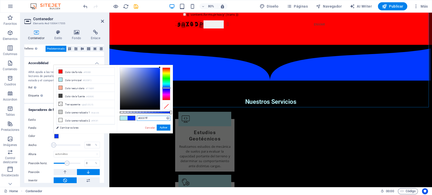
type input "#0037ff"
click at [45, 140] on div "Fondo Cambiar fondo Color Segundo color Tercer color Ancho 100 % Altura automát…" at bounding box center [64, 157] width 72 height 69
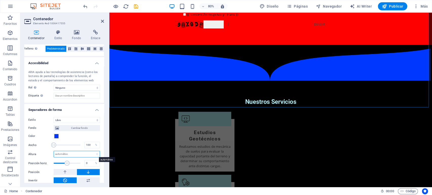
click at [96, 156] on select "automático px rem em vh vw" at bounding box center [77, 154] width 46 height 6
select select "px"
click at [92, 151] on select "automático px rem em vh vw" at bounding box center [77, 154] width 46 height 6
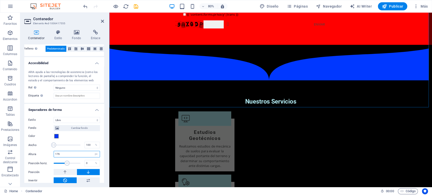
click at [65, 153] on input "176" at bounding box center [77, 154] width 46 height 6
drag, startPoint x: 65, startPoint y: 153, endPoint x: 53, endPoint y: 153, distance: 11.4
click at [54, 154] on input "176" at bounding box center [77, 154] width 46 height 6
type input "25"
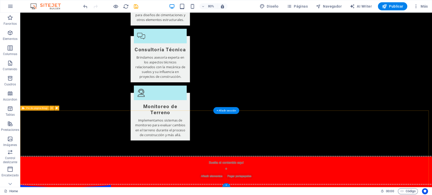
scroll to position [769, 0]
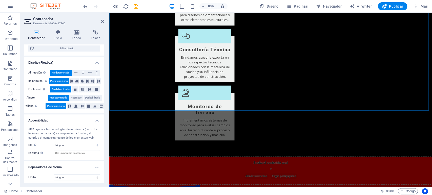
scroll to position [63, 0]
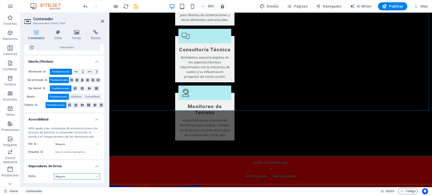
click at [72, 176] on select "Ninguno Triángulo Cuadrado Diagonal Polígono 1 Polígono 2 Zigzag Múltiples zigz…" at bounding box center [77, 177] width 46 height 6
select select "book"
click at [54, 174] on select "Ninguno Triángulo Cuadrado Diagonal Polígono 1 Polígono 2 Zigzag Múltiples zigz…" at bounding box center [77, 177] width 46 height 6
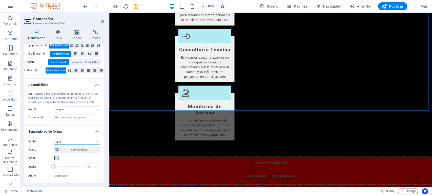
scroll to position [119, 0]
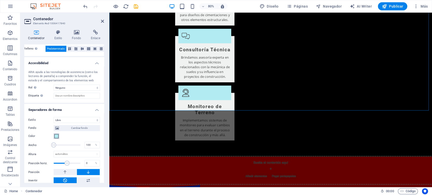
click at [57, 135] on span at bounding box center [56, 136] width 4 height 4
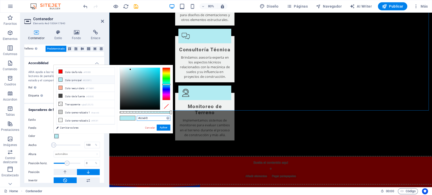
drag, startPoint x: 134, startPoint y: 119, endPoint x: 130, endPoint y: 118, distance: 4.2
click at [130, 118] on div "#b2ebf2 Formatos soportados #0852ed rgb(8, 82, 237) rgba(8, 82, 237, 90%) hsv(2…" at bounding box center [145, 136] width 56 height 142
paste input "0037ff"
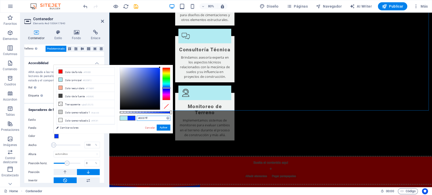
type input "#0037ff"
click at [38, 135] on label "Color" at bounding box center [40, 136] width 25 height 6
click at [54, 135] on button "Color" at bounding box center [57, 137] width 6 height 6
click at [164, 127] on button "Aplicar" at bounding box center [164, 128] width 14 height 6
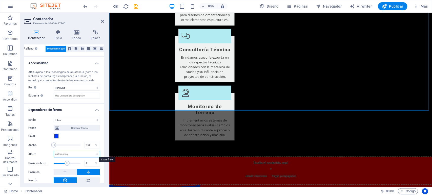
click at [95, 155] on select "automático px rem em vh vw" at bounding box center [77, 154] width 46 height 6
select select "px"
click at [92, 151] on select "automático px rem em vh vw" at bounding box center [77, 154] width 46 height 6
click at [72, 152] on input "176" at bounding box center [77, 154] width 46 height 6
click at [69, 154] on input "176" at bounding box center [77, 154] width 46 height 6
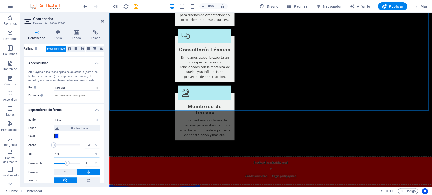
click at [70, 154] on input "176" at bounding box center [77, 154] width 46 height 6
click at [71, 154] on input "176" at bounding box center [77, 154] width 46 height 6
drag, startPoint x: 73, startPoint y: 155, endPoint x: 39, endPoint y: 155, distance: 33.4
click at [40, 155] on div "Altura 176 automático px rem em vh vw" at bounding box center [64, 154] width 72 height 7
type input "25"
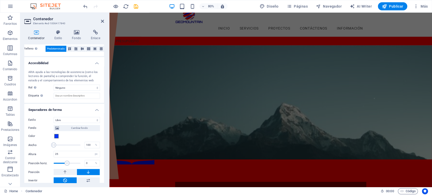
scroll to position [0, 0]
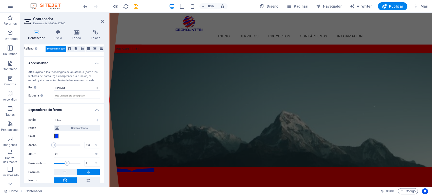
click at [402, 97] on figure at bounding box center [311, 134] width 403 height 143
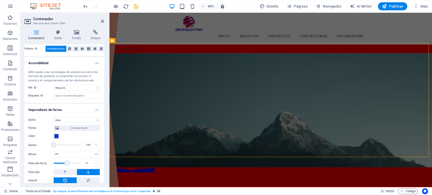
click at [432, 98] on figure at bounding box center [311, 134] width 403 height 143
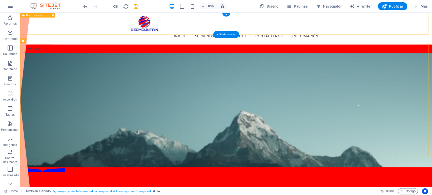
click at [432, 28] on div "Inicio Servicios Proyectos Contáctenos Información" at bounding box center [277, 33] width 515 height 40
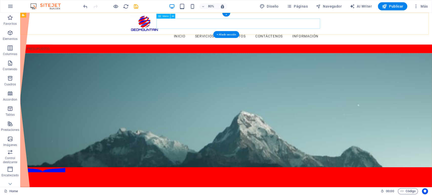
click at [216, 36] on nav "Inicio Servicios Proyectos Contáctenos Información" at bounding box center [277, 42] width 239 height 13
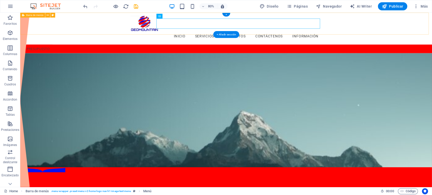
click at [424, 23] on div "Inicio Servicios Proyectos Contáctenos Información" at bounding box center [277, 33] width 515 height 40
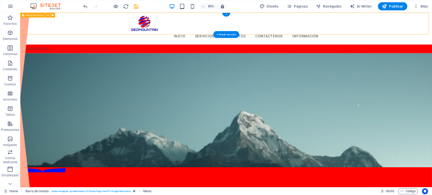
click at [424, 23] on div "Inicio Servicios Proyectos Contáctenos Información" at bounding box center [277, 33] width 515 height 40
select select "header"
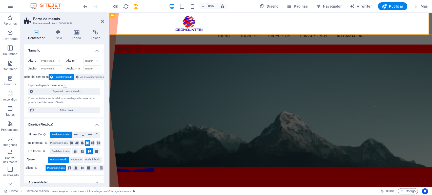
click at [63, 86] on label at bounding box center [65, 85] width 5 height 5
click at [0, 0] on input "Espaciado predeterminado" at bounding box center [0, 0] width 0 height 0
click at [63, 86] on label at bounding box center [65, 85] width 5 height 5
click at [0, 0] on input "Espaciado predeterminado" at bounding box center [0, 0] width 0 height 0
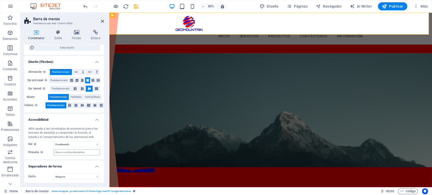
scroll to position [63, 0]
click at [95, 178] on select "Ninguno Triángulo Cuadrado Diagonal Polígono 1 Polígono 2 Zigzag Múltiples zigz…" at bounding box center [77, 177] width 46 height 6
click at [54, 174] on select "Ninguno Triángulo Cuadrado Diagonal Polígono 1 Polígono 2 Zigzag Múltiples zigz…" at bounding box center [77, 177] width 46 height 6
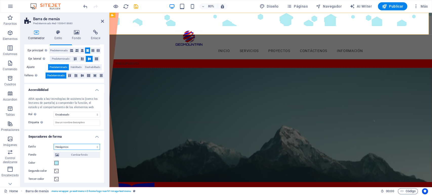
scroll to position [119, 0]
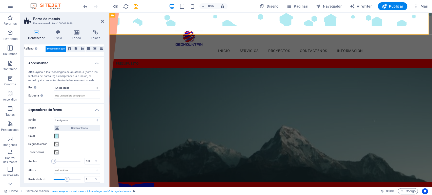
click at [70, 121] on select "Ninguno Triángulo Cuadrado Diagonal Polígono 1 Polígono 2 Zigzag Múltiples zigz…" at bounding box center [77, 120] width 46 height 6
click at [54, 117] on select "Ninguno Triángulo Cuadrado Diagonal Polígono 1 Polígono 2 Zigzag Múltiples zigz…" at bounding box center [77, 120] width 46 height 6
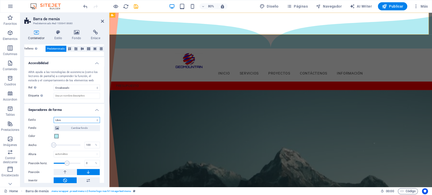
click at [70, 121] on select "Ninguno Triángulo Cuadrado Diagonal Polígono 1 Polígono 2 Zigzag Múltiples zigz…" at bounding box center [77, 120] width 46 height 6
click at [70, 120] on select "Ninguno Triángulo Cuadrado Diagonal Polígono 1 Polígono 2 Zigzag Múltiples zigz…" at bounding box center [77, 120] width 46 height 6
click at [54, 123] on select "Ninguno Triángulo Cuadrado Diagonal Polígono 1 Polígono 2 Zigzag Múltiples zigz…" at bounding box center [77, 120] width 46 height 6
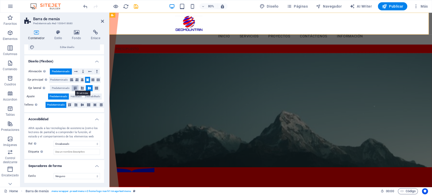
click at [77, 88] on icon at bounding box center [75, 88] width 6 height 3
click at [88, 89] on icon at bounding box center [89, 88] width 6 height 3
click at [81, 80] on icon at bounding box center [82, 80] width 3 height 6
click at [76, 80] on icon at bounding box center [76, 80] width 3 height 6
click at [71, 80] on icon at bounding box center [71, 80] width 3 height 6
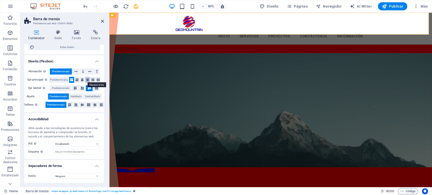
click at [87, 80] on icon at bounding box center [87, 80] width 3 height 6
click at [75, 72] on icon at bounding box center [76, 72] width 4 height 6
click at [83, 72] on icon at bounding box center [83, 72] width 2 height 6
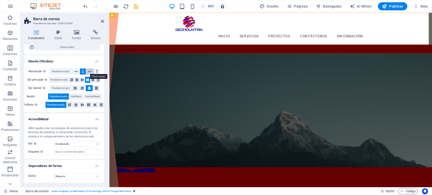
click at [90, 72] on icon at bounding box center [90, 72] width 4 height 6
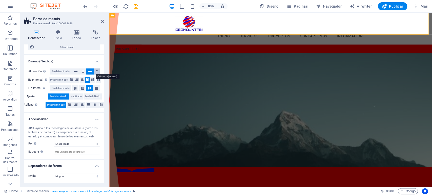
click at [96, 71] on icon at bounding box center [97, 72] width 2 height 6
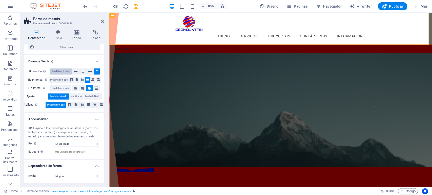
click at [68, 71] on span "Predeterminado" at bounding box center [61, 72] width 18 height 6
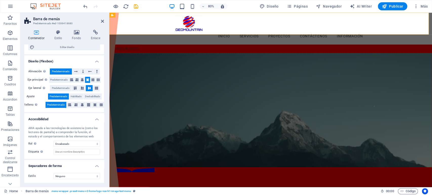
scroll to position [63, 0]
click at [96, 144] on select "Ninguno Alert Article Banner Comment Complementary Dialog Encabezado Marquee Pi…" at bounding box center [77, 144] width 46 height 6
click at [47, 124] on div "ARIA ayuda a las tecnologías de asistencia (como los lectores de pantalla) a co…" at bounding box center [64, 141] width 80 height 37
click at [95, 178] on select "Ninguno Triángulo Cuadrado Diagonal Polígono 1 Polígono 2 Zigzag Múltiples zigz…" at bounding box center [77, 177] width 46 height 6
click at [54, 174] on select "Ninguno Triángulo Cuadrado Diagonal Polígono 1 Polígono 2 Zigzag Múltiples zigz…" at bounding box center [77, 177] width 46 height 6
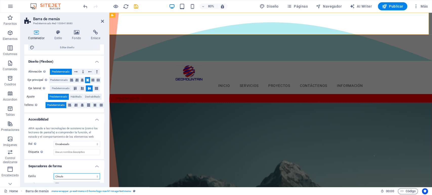
click at [77, 177] on select "Ninguno Triángulo Cuadrado Diagonal Polígono 1 Polígono 2 Zigzag Múltiples zigz…" at bounding box center [77, 177] width 46 height 6
click at [54, 174] on select "Ninguno Triángulo Cuadrado Diagonal Polígono 1 Polígono 2 Zigzag Múltiples zigz…" at bounding box center [77, 177] width 46 height 6
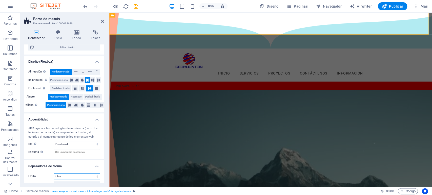
drag, startPoint x: 82, startPoint y: 177, endPoint x: 82, endPoint y: 174, distance: 3.0
click at [82, 177] on select "Ninguno Triángulo Cuadrado Diagonal Polígono 1 Polígono 2 Zigzag Múltiples zigz…" at bounding box center [77, 177] width 46 height 6
select select "none"
click at [54, 174] on select "Ninguno Triángulo Cuadrado Diagonal Polígono 1 Polígono 2 Zigzag Múltiples zigz…" at bounding box center [77, 177] width 46 height 6
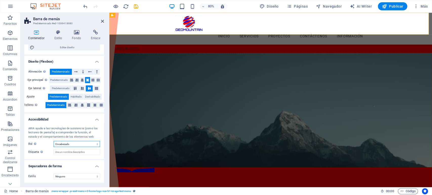
click at [92, 143] on select "Ninguno Alert Article Banner Comment Complementary Dialog Encabezado Marquee Pi…" at bounding box center [77, 144] width 46 height 6
click at [54, 141] on select "Ninguno Alert Article Banner Comment Complementary Dialog Encabezado Marquee Pi…" at bounding box center [77, 144] width 46 height 6
click at [78, 145] on select "Ninguno Alert Article Banner Comment Complementary Dialog Encabezado Marquee Pi…" at bounding box center [77, 144] width 46 height 6
click at [54, 141] on select "Ninguno Alert Article Banner Comment Complementary Dialog Encabezado Marquee Pi…" at bounding box center [77, 144] width 46 height 6
drag, startPoint x: 74, startPoint y: 147, endPoint x: 79, endPoint y: 144, distance: 6.3
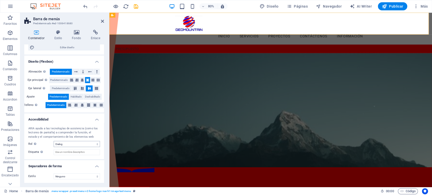
click at [74, 147] on div "ARIA ayuda a las tecnologías de asistencia (como los lectores de pantalla) a co…" at bounding box center [64, 141] width 80 height 37
click at [82, 144] on select "Ninguno Alert Article Banner Comment Complementary Dialog Encabezado Marquee Pi…" at bounding box center [77, 144] width 46 height 6
select select "section"
click at [54, 141] on select "Ninguno Alert Article Banner Comment Complementary Dialog Encabezado Marquee Pi…" at bounding box center [77, 144] width 46 height 6
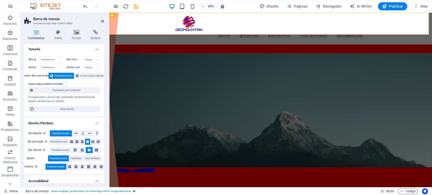
scroll to position [0, 0]
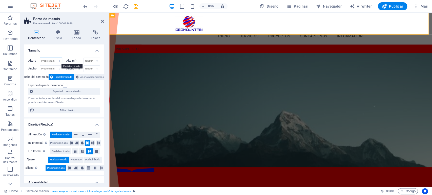
click at [60, 60] on select "Predeterminado px rem % vh vw" at bounding box center [51, 61] width 22 height 6
select select "px"
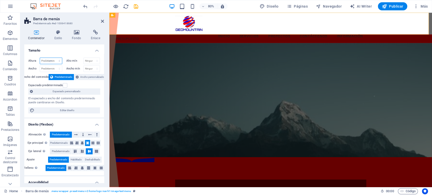
click at [54, 58] on select "Predeterminado px rem % vh vw" at bounding box center [51, 61] width 22 height 6
click at [51, 60] on input "108" at bounding box center [51, 61] width 22 height 6
drag, startPoint x: 50, startPoint y: 61, endPoint x: 33, endPoint y: 61, distance: 17.0
click at [33, 61] on div "Altura 108 Predeterminado px rem % vh vw" at bounding box center [45, 61] width 34 height 7
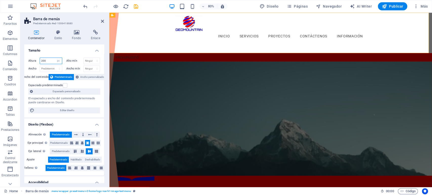
click at [48, 60] on input "200" at bounding box center [51, 61] width 22 height 6
click at [58, 62] on select "Predeterminado px rem % vh vw" at bounding box center [58, 61] width 7 height 6
click at [52, 61] on input "200" at bounding box center [51, 61] width 22 height 6
drag, startPoint x: 50, startPoint y: 61, endPoint x: 37, endPoint y: 63, distance: 13.3
click at [32, 61] on div "Altura 200 Predeterminado px rem % vh vw" at bounding box center [45, 61] width 34 height 7
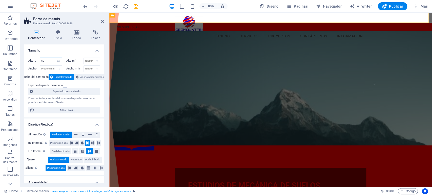
drag, startPoint x: 49, startPoint y: 61, endPoint x: 28, endPoint y: 60, distance: 20.5
click at [28, 60] on div "Altura 50 Predeterminado px rem % vh vw Alto mín Ninguno px rem % vh vw Ancho P…" at bounding box center [64, 86] width 80 height 64
type input "100"
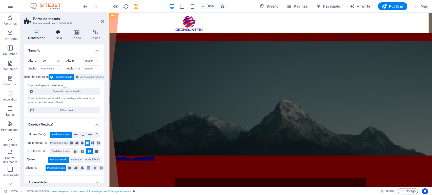
click at [58, 35] on h4 "Estilo" at bounding box center [59, 35] width 18 height 11
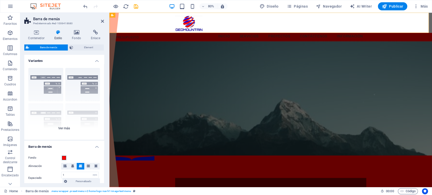
click at [80, 82] on div "Borde Centrado Predeterminado Fijo Loki Desencadenador Ancho XXL" at bounding box center [64, 102] width 80 height 76
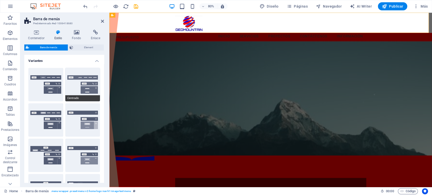
click at [87, 85] on button "Centrado" at bounding box center [82, 84] width 35 height 33
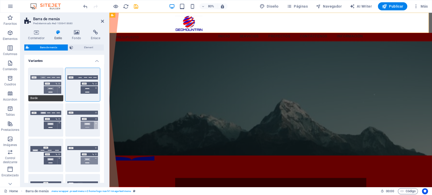
click at [52, 84] on button "Borde" at bounding box center [45, 84] width 35 height 33
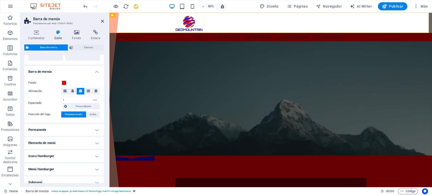
scroll to position [140, 0]
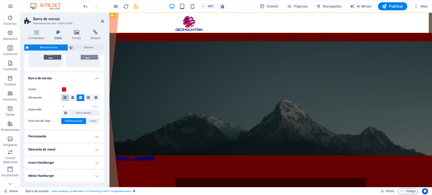
click at [65, 97] on icon at bounding box center [64, 97] width 3 height 3
click at [71, 98] on button at bounding box center [73, 98] width 8 height 7
click at [81, 97] on icon at bounding box center [80, 97] width 3 height 3
click at [76, 121] on span "Predeterminado" at bounding box center [74, 121] width 18 height 6
click at [90, 122] on span "Arriba" at bounding box center [93, 121] width 7 height 6
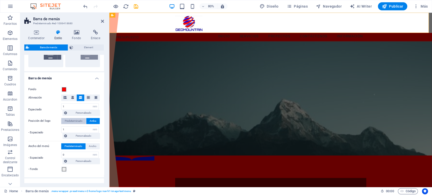
click at [79, 123] on span "Predeterminado" at bounding box center [74, 121] width 18 height 6
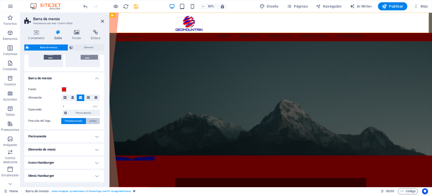
click at [93, 122] on span "Arriba" at bounding box center [93, 121] width 7 height 6
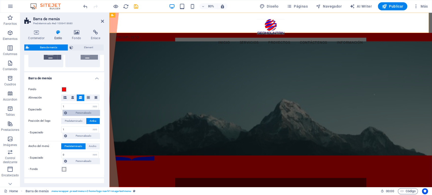
click at [77, 119] on span "Predeterminado" at bounding box center [74, 121] width 18 height 6
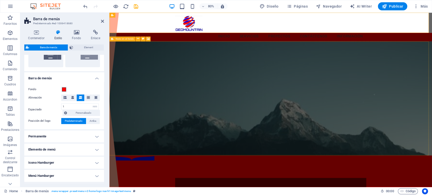
click at [98, 108] on div "1 px rem % vh vw Personalizado" at bounding box center [80, 106] width 39 height 7
click at [95, 107] on select "px rem % vh vw Personalizado" at bounding box center [94, 107] width 7 height 6
select select "px"
click at [91, 104] on select "px rem % vh vw Personalizado" at bounding box center [94, 107] width 7 height 6
click at [84, 107] on input "16" at bounding box center [79, 107] width 37 height 6
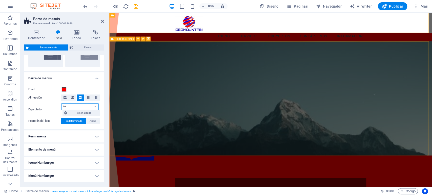
click at [70, 109] on input "16" at bounding box center [79, 107] width 37 height 6
click at [71, 105] on input "16" at bounding box center [79, 107] width 37 height 6
drag, startPoint x: 70, startPoint y: 106, endPoint x: 55, endPoint y: 106, distance: 15.4
click at [55, 106] on div "Espaciado 16 px rem % vh vw Personalizado Personalizado" at bounding box center [64, 109] width 72 height 13
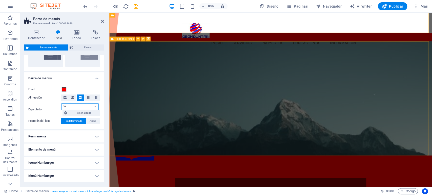
drag, startPoint x: 77, startPoint y: 104, endPoint x: 56, endPoint y: 106, distance: 20.8
click at [56, 106] on div "Espaciado 50 px rem % vh vw Personalizado Personalizado" at bounding box center [64, 109] width 72 height 13
type input "16"
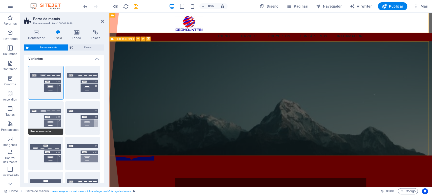
scroll to position [0, 0]
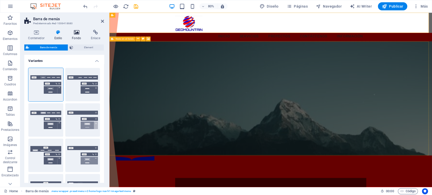
click at [76, 37] on h4 "Fondo" at bounding box center [77, 35] width 19 height 11
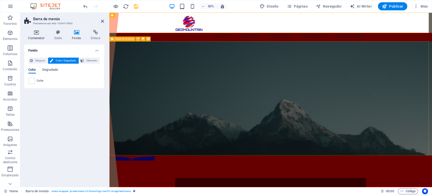
click at [37, 33] on icon at bounding box center [36, 32] width 24 height 5
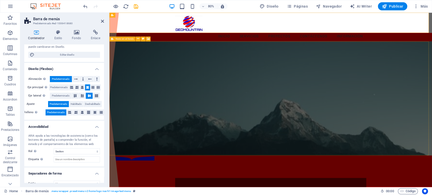
scroll to position [56, 0]
click at [76, 54] on span "Editar diseño" at bounding box center [67, 54] width 62 height 6
select select "ease-in-out"
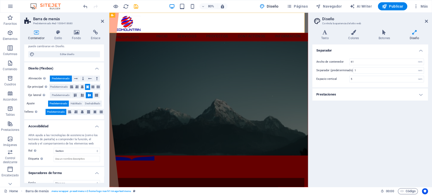
click at [429, 20] on aside "Diseño Controla la apariencia del sitio web Variantes Texto Colores Botones Dis…" at bounding box center [370, 100] width 124 height 175
click at [422, 24] on header "Diseño Controla la apariencia del sitio web" at bounding box center [370, 19] width 115 height 13
click at [425, 22] on icon at bounding box center [426, 21] width 3 height 4
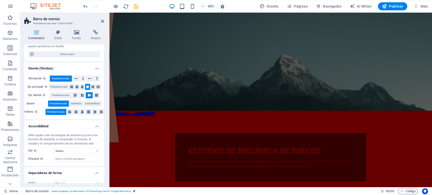
click at [391, 78] on figure at bounding box center [311, 64] width 403 height 143
click at [432, 79] on figure at bounding box center [311, 64] width 403 height 143
select select "book"
select select "px"
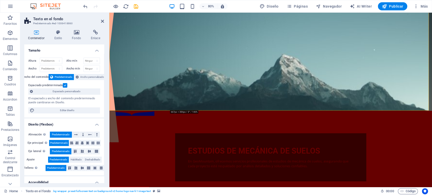
click at [137, 91] on figure at bounding box center [311, 64] width 403 height 143
click at [137, 92] on figure at bounding box center [311, 64] width 403 height 143
click at [153, 88] on figure at bounding box center [311, 64] width 403 height 143
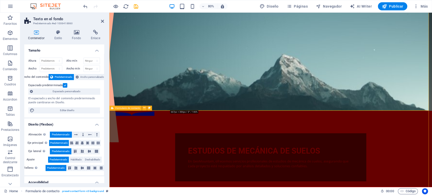
select select "book"
select select "px"
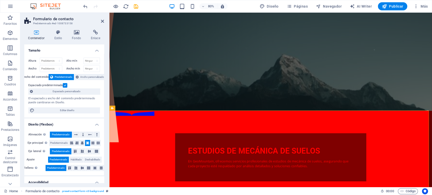
click at [105, 25] on aside "Formulario de contacto Predeterminado #ed-1008733158 Contenedor Estilo Fondo En…" at bounding box center [64, 100] width 89 height 175
click at [102, 21] on icon at bounding box center [102, 21] width 3 height 4
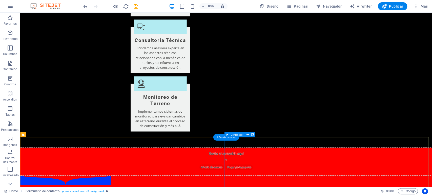
scroll to position [767, 0]
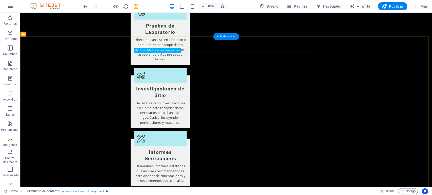
scroll to position [598, 0]
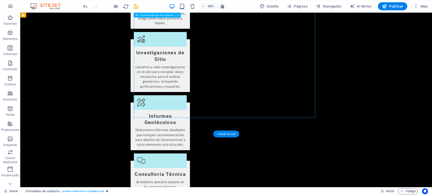
drag, startPoint x: 399, startPoint y: 63, endPoint x: 287, endPoint y: 65, distance: 111.3
select select "%"
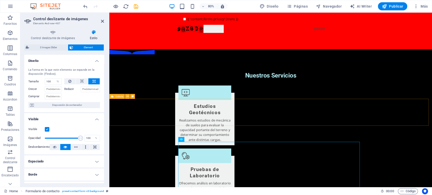
scroll to position [457, 0]
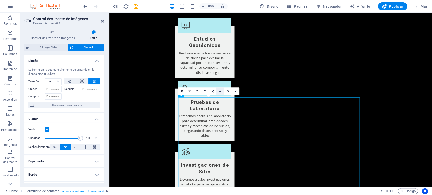
click at [221, 93] on link at bounding box center [220, 92] width 8 height 8
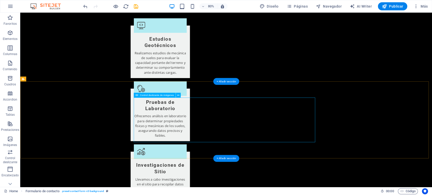
select select "%"
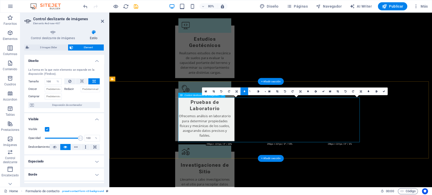
drag, startPoint x: 487, startPoint y: 147, endPoint x: 375, endPoint y: 148, distance: 111.3
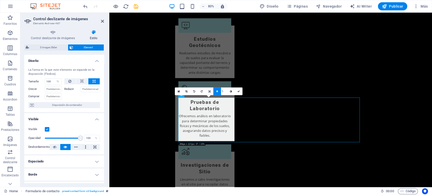
click at [218, 94] on link at bounding box center [217, 92] width 8 height 8
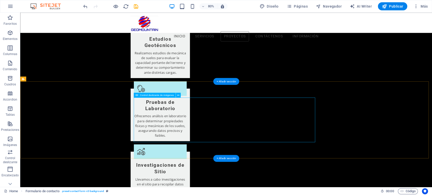
scroll to position [429, 0]
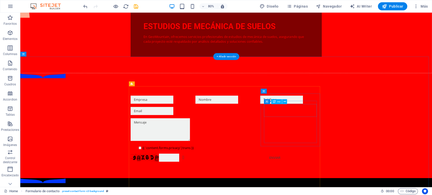
scroll to position [261, 0]
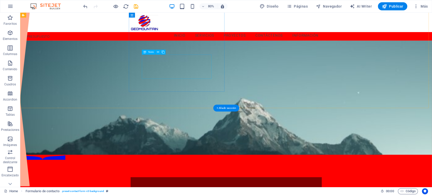
scroll to position [0, 0]
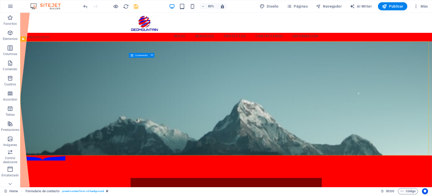
click at [132, 57] on icon at bounding box center [132, 55] width 3 height 5
click at [153, 56] on icon at bounding box center [152, 55] width 2 height 4
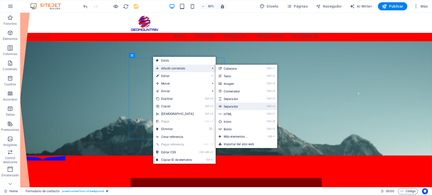
click at [231, 106] on link "Ctrl 6 Separador" at bounding box center [237, 107] width 42 height 8
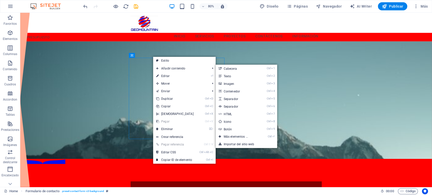
select select "%"
select select "px"
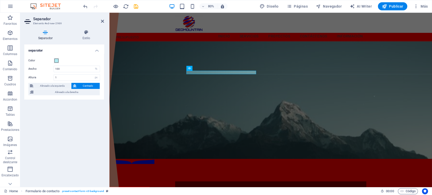
click at [146, 99] on figure at bounding box center [311, 122] width 403 height 147
select select "book"
select select "px"
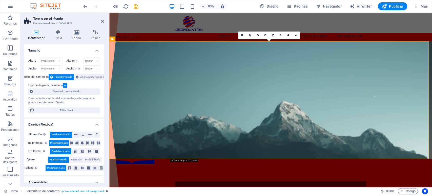
click at [152, 116] on figure at bounding box center [311, 122] width 403 height 147
click at [347, 76] on figure at bounding box center [311, 122] width 403 height 147
click at [347, 77] on figure at bounding box center [311, 122] width 403 height 147
click at [105, 22] on aside "Texto en el fondo Predeterminado #ed-1006418860 Contenedor Estilo Fondo Enlace …" at bounding box center [64, 100] width 89 height 175
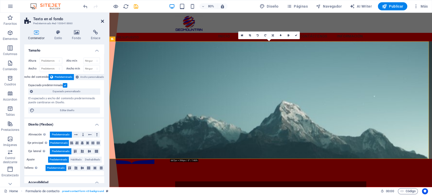
click at [104, 21] on icon at bounding box center [102, 21] width 3 height 4
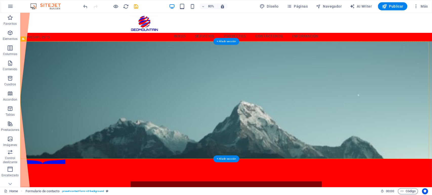
click at [379, 85] on figure at bounding box center [277, 122] width 514 height 147
click at [379, 86] on figure at bounding box center [277, 122] width 514 height 147
select select "book"
select select "px"
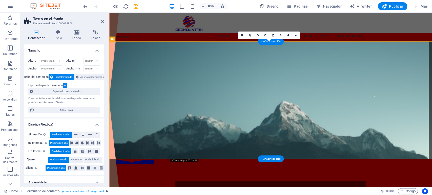
click at [357, 87] on figure at bounding box center [311, 122] width 403 height 147
click at [281, 35] on link at bounding box center [280, 35] width 8 height 8
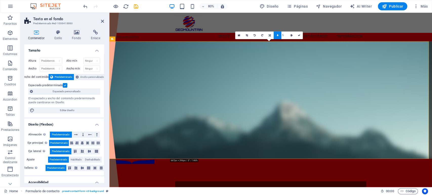
click at [279, 38] on link at bounding box center [277, 35] width 8 height 8
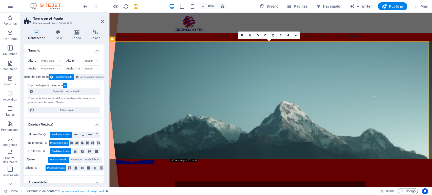
click at [342, 88] on figure at bounding box center [311, 122] width 403 height 147
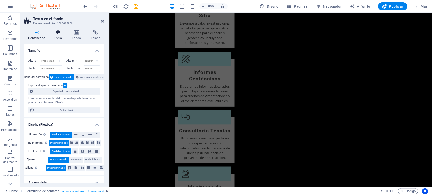
click at [56, 35] on h4 "Estilo" at bounding box center [59, 35] width 18 height 11
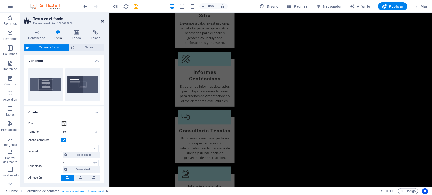
drag, startPoint x: 101, startPoint y: 22, endPoint x: 100, endPoint y: 14, distance: 7.7
click at [101, 22] on icon at bounding box center [102, 21] width 3 height 4
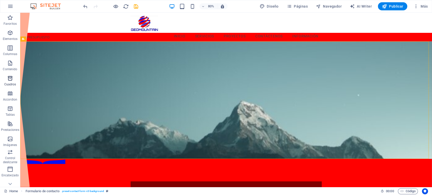
click at [13, 81] on span "Cuadros" at bounding box center [10, 81] width 20 height 12
click at [11, 81] on icon "button" at bounding box center [10, 78] width 6 height 6
click at [11, 66] on icon "button" at bounding box center [10, 63] width 6 height 6
drag, startPoint x: 9, startPoint y: 54, endPoint x: 13, endPoint y: 51, distance: 5.4
click at [9, 53] on p "Columnas" at bounding box center [10, 54] width 14 height 4
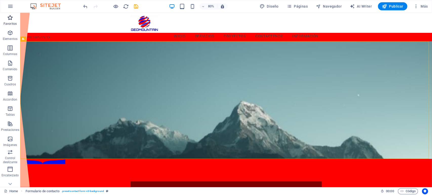
click at [9, 17] on icon "button" at bounding box center [10, 18] width 6 height 6
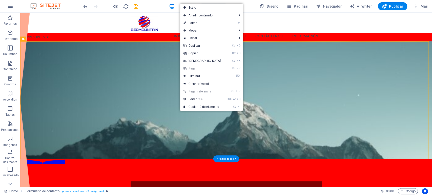
click at [61, 117] on figure at bounding box center [277, 122] width 514 height 147
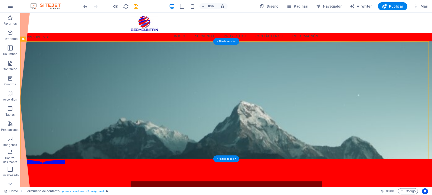
click at [355, 113] on figure at bounding box center [277, 122] width 514 height 147
click at [288, 112] on figure at bounding box center [277, 122] width 514 height 147
select select "%"
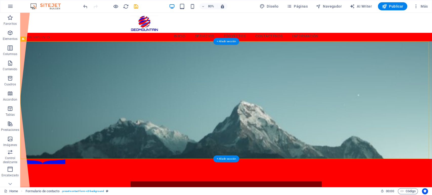
select select "rem"
select select "px"
select select "preset-fullscreen-text-on-background-v2-home-logo-nav-h1-image-text"
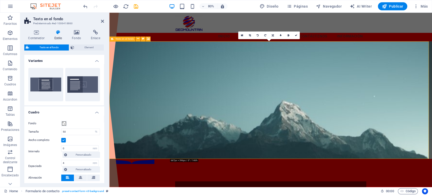
click at [121, 40] on div "Texto en el fondo" at bounding box center [122, 38] width 26 height 5
click at [122, 40] on span "Texto en el fondo" at bounding box center [124, 39] width 18 height 3
click at [142, 39] on icon at bounding box center [143, 39] width 2 height 4
click at [146, 39] on button at bounding box center [148, 38] width 5 height 5
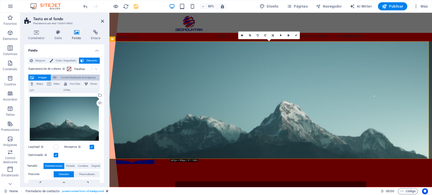
click at [75, 78] on span "Control deslizante de imágenes" at bounding box center [78, 78] width 40 height 6
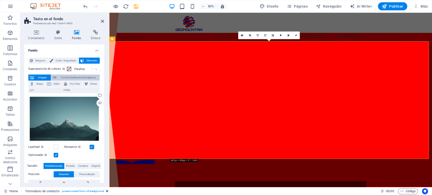
select select "ms"
select select "s"
select select "progressive"
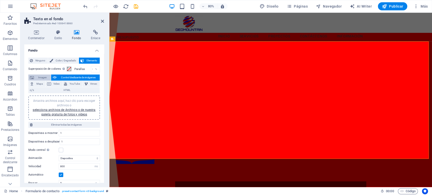
click at [38, 77] on span "Imagen" at bounding box center [42, 78] width 14 height 6
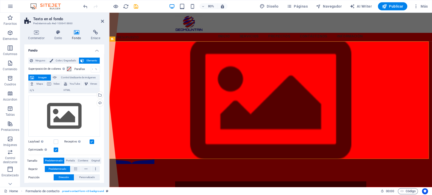
click at [38, 77] on span "Imagen" at bounding box center [42, 78] width 14 height 6
click at [71, 114] on div "Arrastra archivos aquí, haz clic para escoger archivos o selecciona archivos de…" at bounding box center [64, 116] width 72 height 41
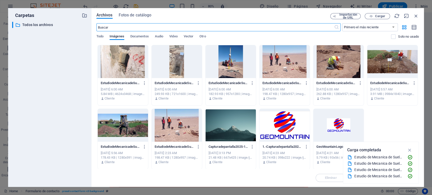
scroll to position [190, 0]
click at [235, 129] on div at bounding box center [230, 125] width 50 height 33
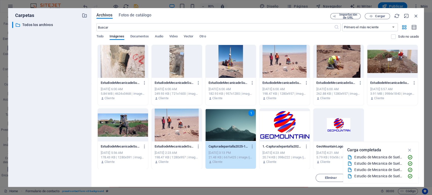
click at [164, 124] on div at bounding box center [177, 125] width 50 height 33
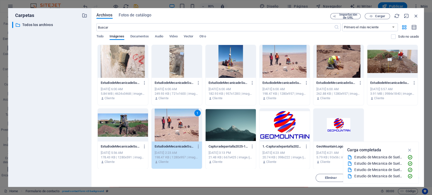
click at [185, 124] on div "1" at bounding box center [177, 125] width 50 height 33
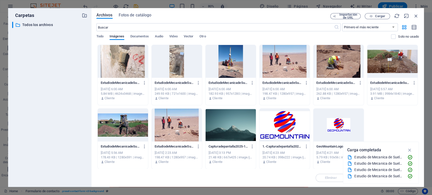
click at [185, 124] on div at bounding box center [177, 125] width 50 height 33
click at [177, 121] on div at bounding box center [177, 125] width 50 height 33
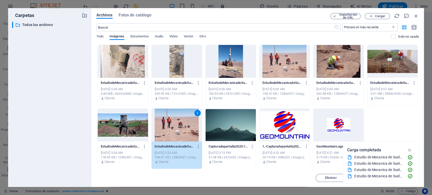
click at [177, 121] on div "1" at bounding box center [177, 125] width 50 height 33
click at [410, 150] on icon "button" at bounding box center [410, 150] width 6 height 6
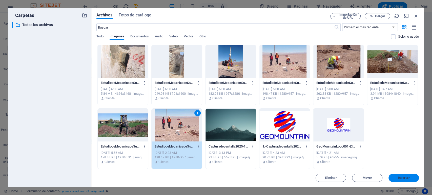
click at [406, 179] on span "Insertar" at bounding box center [404, 178] width 12 height 3
click at [399, 178] on span "Insertar" at bounding box center [404, 178] width 12 height 3
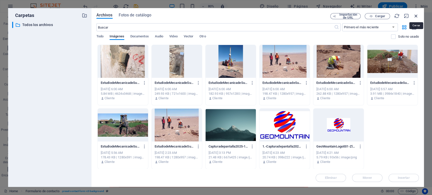
click at [417, 15] on icon "button" at bounding box center [416, 16] width 6 height 6
select select "image"
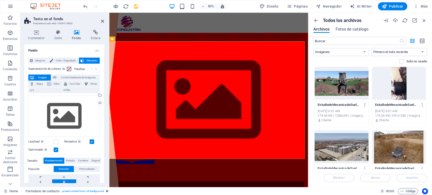
click at [350, 122] on figure at bounding box center [234, 122] width 248 height 147
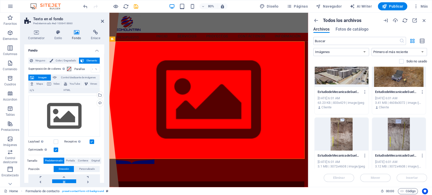
scroll to position [84, 0]
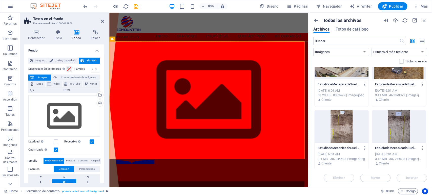
click at [307, 122] on figure at bounding box center [234, 122] width 248 height 147
click at [248, 122] on figure at bounding box center [234, 122] width 248 height 147
click at [297, 166] on figure at bounding box center [234, 122] width 248 height 147
click at [314, 173] on figure at bounding box center [234, 122] width 248 height 147
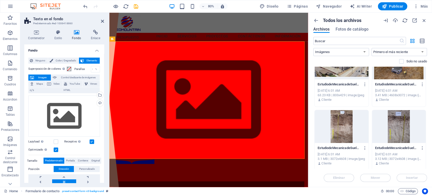
click at [314, 173] on figure at bounding box center [234, 122] width 248 height 147
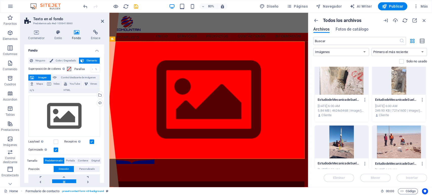
scroll to position [590, 0]
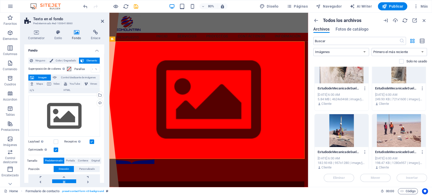
click at [399, 123] on div at bounding box center [399, 130] width 54 height 33
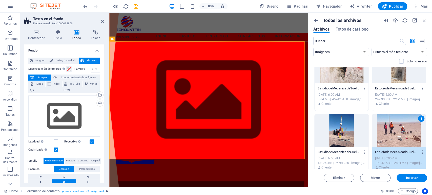
click at [399, 123] on div "1" at bounding box center [399, 130] width 54 height 33
click at [416, 179] on span "Insertar" at bounding box center [412, 178] width 12 height 3
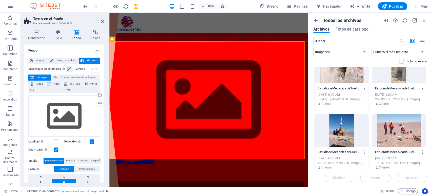
click at [44, 77] on span "Imagen" at bounding box center [42, 78] width 14 height 6
click at [67, 78] on span "Control deslizante de imágenes" at bounding box center [78, 78] width 40 height 6
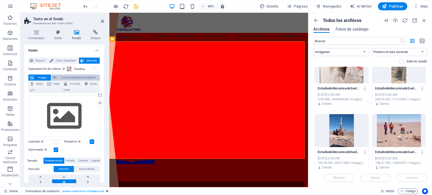
select select "ms"
select select "s"
select select "progressive"
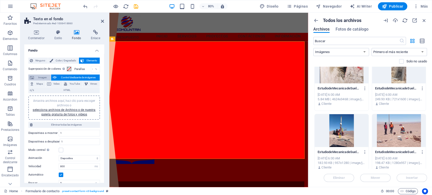
click at [38, 77] on span "Imagen" at bounding box center [42, 78] width 14 height 6
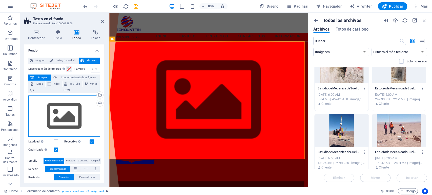
click at [67, 117] on div "Arrastra archivos aquí, haz clic para escoger archivos o selecciona archivos de…" at bounding box center [64, 116] width 72 height 41
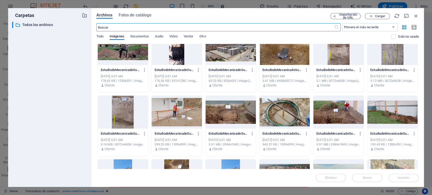
scroll to position [28, 0]
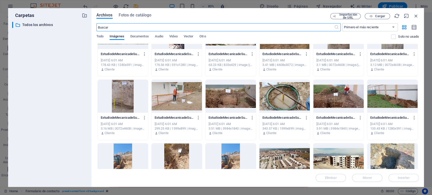
click at [236, 105] on div at bounding box center [230, 96] width 50 height 33
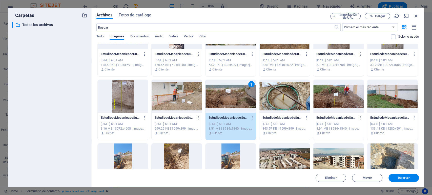
click at [236, 105] on div "1" at bounding box center [230, 96] width 50 height 33
click at [410, 180] on button "Insertar" at bounding box center [403, 178] width 30 height 8
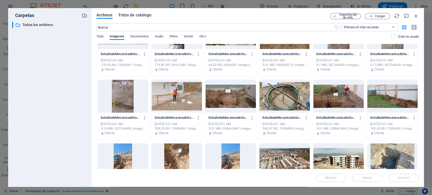
click at [146, 16] on span "Fotos de catálogo" at bounding box center [135, 15] width 33 height 6
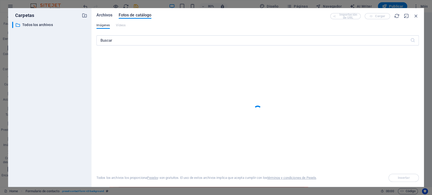
click at [103, 14] on span "Archivos" at bounding box center [104, 15] width 16 height 6
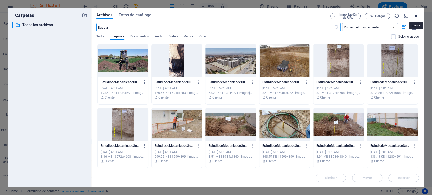
click at [415, 16] on icon "button" at bounding box center [416, 16] width 6 height 6
select select "image"
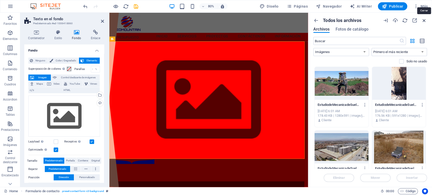
click at [426, 22] on icon "button" at bounding box center [424, 21] width 6 height 6
click at [423, 20] on icon "button" at bounding box center [424, 21] width 6 height 6
click at [424, 20] on icon "button" at bounding box center [424, 21] width 6 height 6
click at [423, 20] on icon "button" at bounding box center [424, 21] width 6 height 6
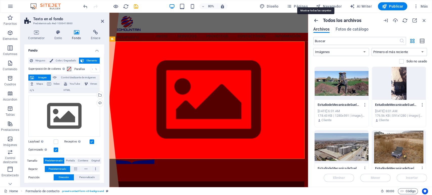
click at [313, 18] on icon "button" at bounding box center [316, 21] width 6 height 6
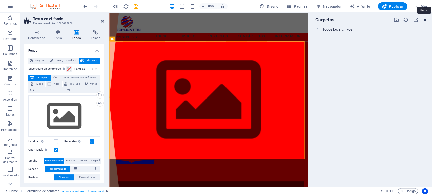
click at [426, 18] on icon "button" at bounding box center [425, 20] width 6 height 6
click at [425, 19] on icon "button" at bounding box center [425, 20] width 6 height 6
click at [34, 111] on div "Arrastra archivos aquí, haz clic para escoger archivos o selecciona archivos de…" at bounding box center [64, 116] width 72 height 41
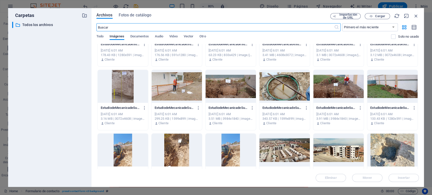
scroll to position [112, 0]
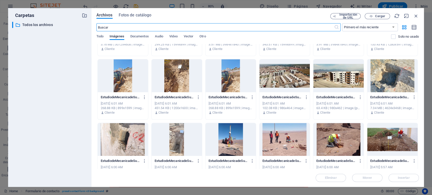
click at [293, 136] on div at bounding box center [284, 139] width 50 height 33
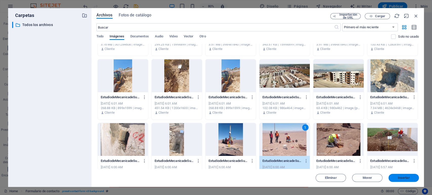
click at [403, 178] on span "Insertar" at bounding box center [404, 178] width 12 height 3
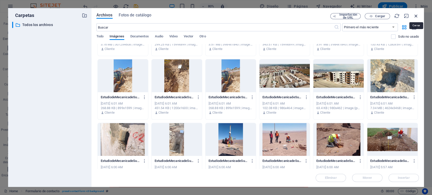
click at [418, 14] on icon "button" at bounding box center [416, 16] width 6 height 6
select select "image"
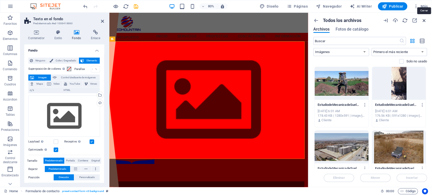
click at [424, 19] on icon "button" at bounding box center [424, 21] width 6 height 6
click at [129, 157] on span "Formulario de contacto" at bounding box center [127, 156] width 25 height 3
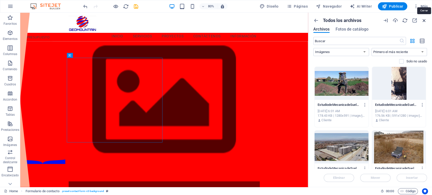
click at [425, 20] on icon "button" at bounding box center [424, 21] width 6 height 6
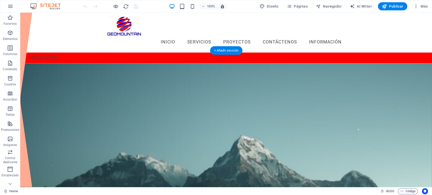
click at [257, 97] on figure at bounding box center [225, 134] width 411 height 143
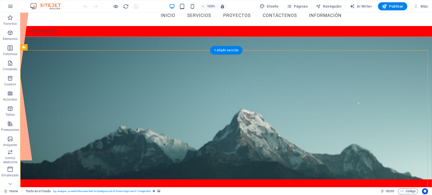
scroll to position [28, 0]
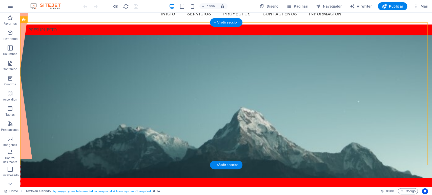
click at [315, 77] on figure at bounding box center [225, 106] width 411 height 143
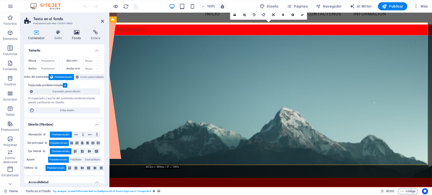
click at [77, 35] on h4 "Fondo" at bounding box center [77, 35] width 19 height 11
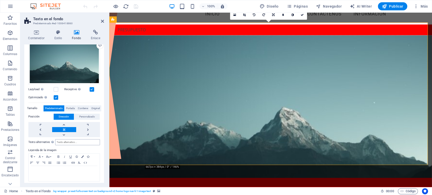
scroll to position [59, 0]
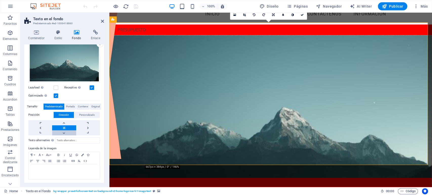
click at [64, 133] on link at bounding box center [64, 133] width 24 height 5
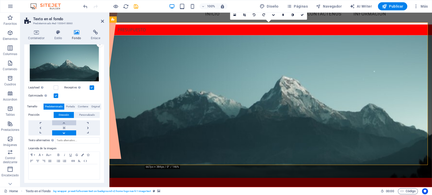
click at [65, 123] on link at bounding box center [64, 122] width 24 height 5
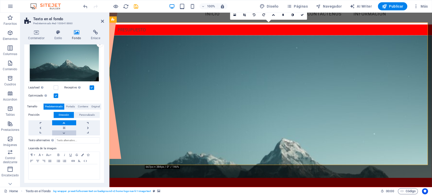
click at [62, 131] on link at bounding box center [64, 133] width 24 height 5
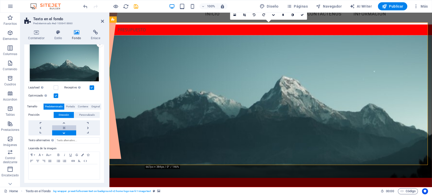
click at [65, 126] on link at bounding box center [64, 127] width 24 height 5
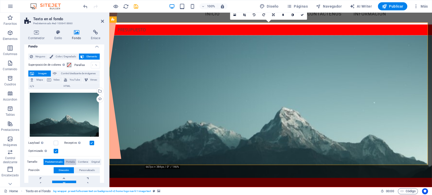
scroll to position [3, 0]
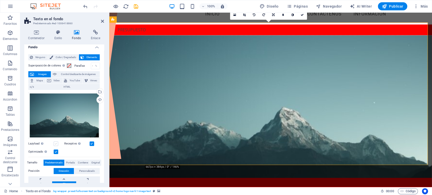
click at [57, 143] on label at bounding box center [56, 144] width 5 height 5
click at [0, 0] on input "Lazyload La carga de imágenes tras la carga de la página mejora la velocidad de…" at bounding box center [0, 0] width 0 height 0
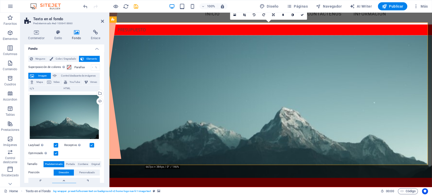
scroll to position [0, 0]
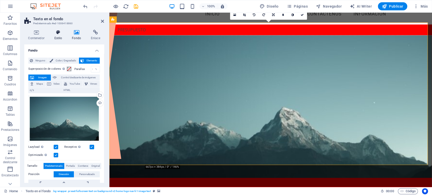
click at [56, 34] on icon at bounding box center [58, 32] width 16 height 5
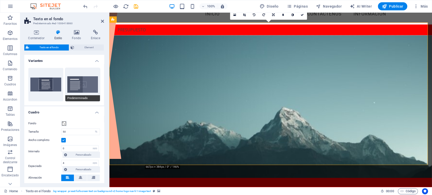
click at [70, 89] on button "Predeterminado" at bounding box center [82, 84] width 35 height 33
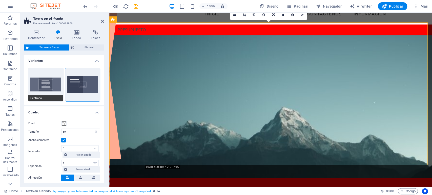
click at [55, 90] on button "Centrado" at bounding box center [45, 84] width 35 height 33
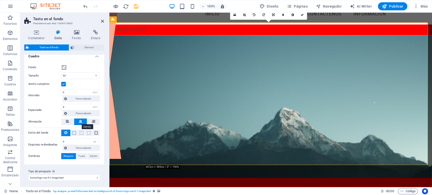
scroll to position [57, 0]
click at [80, 131] on span at bounding box center [82, 132] width 4 height 4
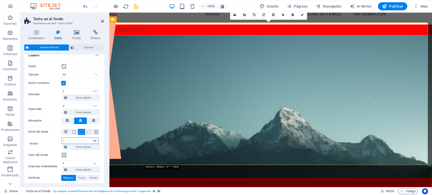
click at [93, 139] on select "px rem vh vw Personalizado" at bounding box center [94, 141] width 7 height 6
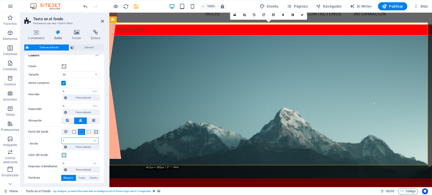
click at [78, 140] on input "1" at bounding box center [79, 141] width 37 height 6
click at [64, 154] on span at bounding box center [64, 155] width 4 height 4
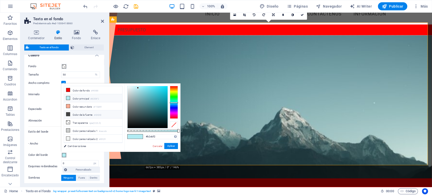
click at [69, 113] on icon at bounding box center [68, 115] width 4 height 4
type input "#424242"
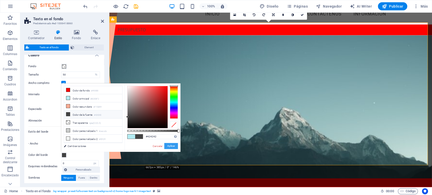
click at [169, 144] on button "Aplicar" at bounding box center [171, 146] width 14 height 6
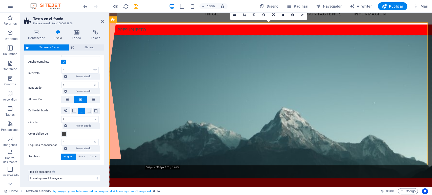
scroll to position [80, 0]
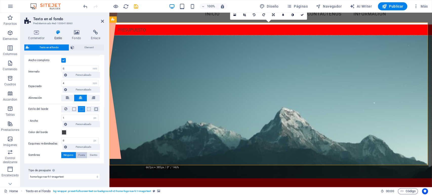
click at [82, 155] on span "Fuera" at bounding box center [81, 155] width 6 height 6
type input "2"
type input "4"
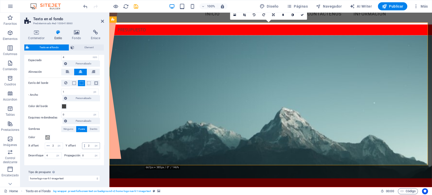
scroll to position [108, 0]
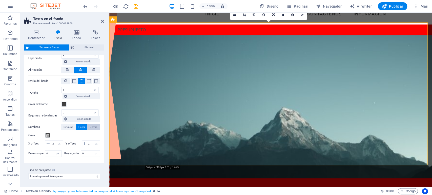
click at [95, 127] on span "Dentro" at bounding box center [94, 127] width 8 height 6
click at [49, 133] on span at bounding box center [48, 135] width 4 height 4
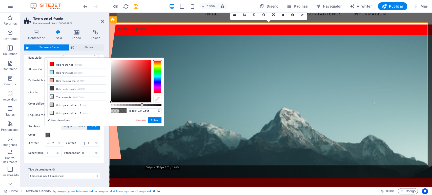
drag, startPoint x: 121, startPoint y: 105, endPoint x: 141, endPoint y: 106, distance: 20.3
click at [141, 106] on div at bounding box center [142, 105] width 2 height 4
type input "rgba(0, 0, 0, 0.746)"
drag, startPoint x: 142, startPoint y: 105, endPoint x: 148, endPoint y: 105, distance: 6.1
click at [148, 105] on div at bounding box center [149, 105] width 2 height 4
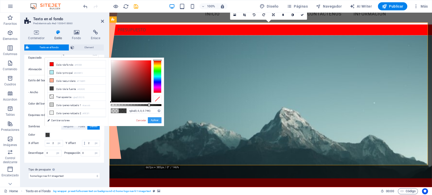
click at [154, 120] on button "Aplicar" at bounding box center [155, 120] width 14 height 6
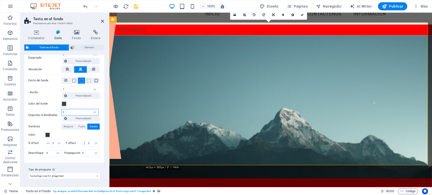
click at [73, 109] on input "0" at bounding box center [79, 112] width 37 height 6
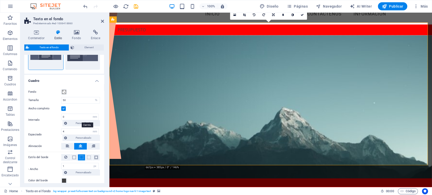
scroll to position [30, 0]
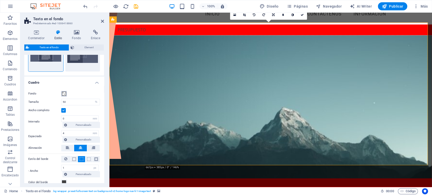
click at [65, 92] on span at bounding box center [64, 94] width 4 height 4
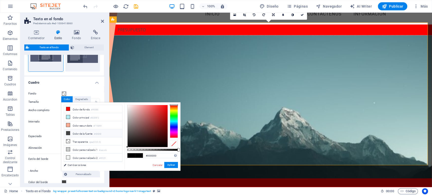
click at [69, 132] on icon at bounding box center [68, 134] width 4 height 4
type input "rgba(66, 66, 66, 0.5)"
click at [173, 162] on div "rgba(66, 66, 66, 0.5) Formatos soportados #0852ed rgb(8, 82, 237) rgba(8, 82, 2…" at bounding box center [152, 173] width 56 height 142
click at [170, 167] on button "Aplicar" at bounding box center [171, 165] width 14 height 6
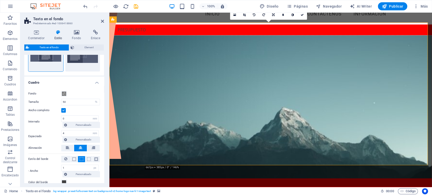
click at [65, 111] on label at bounding box center [63, 110] width 5 height 5
click at [0, 0] on input "Ancho completo" at bounding box center [0, 0] width 0 height 0
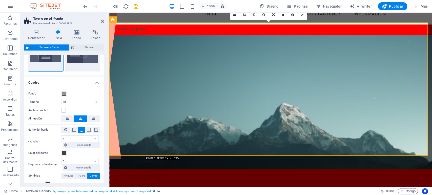
click at [60, 36] on h4 "Estilo" at bounding box center [59, 35] width 18 height 11
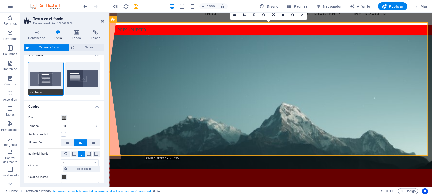
scroll to position [0, 0]
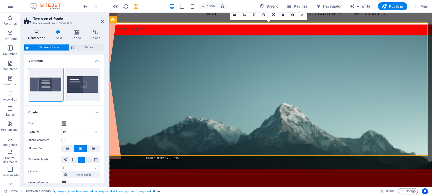
click at [35, 36] on h4 "Contenedor" at bounding box center [37, 35] width 26 height 11
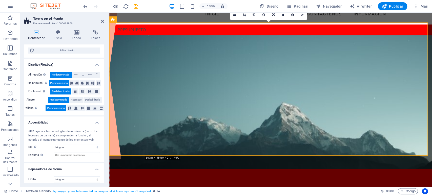
scroll to position [63, 0]
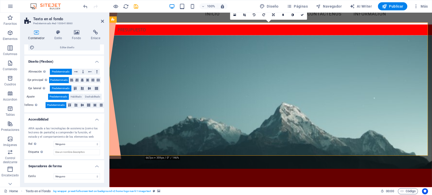
click at [176, 123] on figure at bounding box center [271, 102] width 322 height 134
click at [149, 129] on figure at bounding box center [271, 102] width 322 height 134
click at [60, 32] on icon at bounding box center [58, 32] width 16 height 5
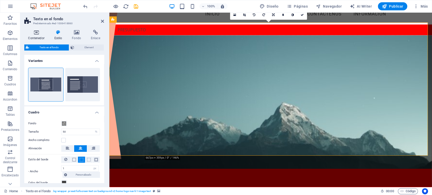
click at [39, 33] on icon at bounding box center [36, 32] width 24 height 5
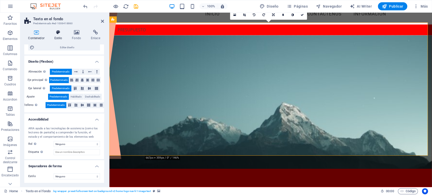
click at [52, 34] on icon at bounding box center [58, 32] width 16 height 5
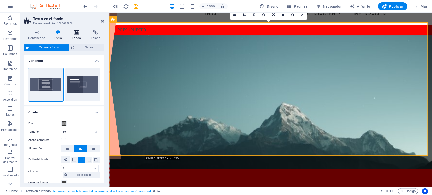
click at [75, 32] on icon at bounding box center [76, 32] width 17 height 5
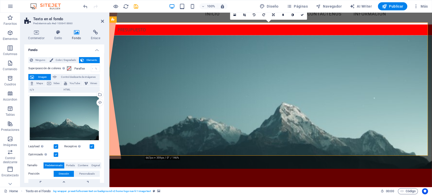
scroll to position [0, 0]
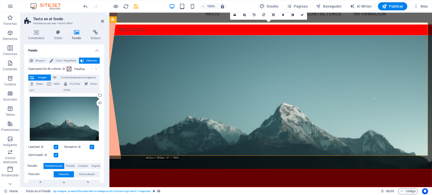
click at [70, 69] on span at bounding box center [69, 69] width 4 height 4
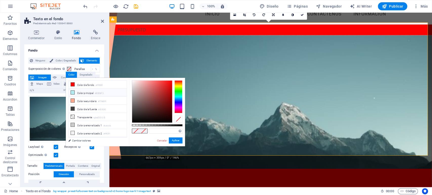
click at [73, 92] on icon at bounding box center [73, 93] width 4 height 4
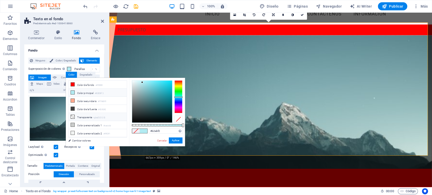
click at [80, 116] on li "Transparente rgba(0,0,0,.0)" at bounding box center [98, 117] width 58 height 8
type input "rgba(0, 0, 0, 0)"
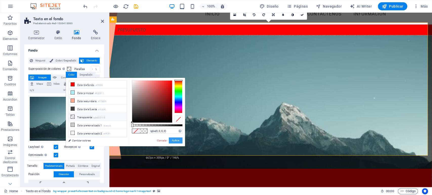
click at [175, 139] on button "Aplicar" at bounding box center [176, 141] width 14 height 6
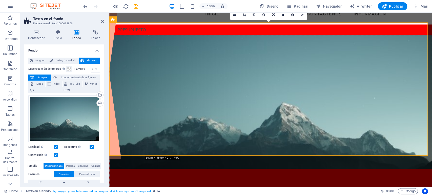
click at [42, 76] on span "Imagen" at bounding box center [42, 78] width 14 height 6
click at [68, 109] on div "Arrastra archivos aquí, haz clic para escoger archivos o selecciona archivos de…" at bounding box center [64, 119] width 72 height 47
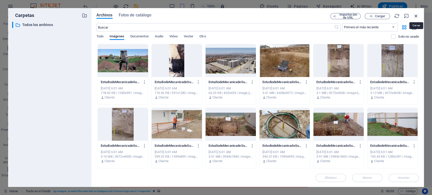
click at [417, 16] on icon "button" at bounding box center [416, 16] width 6 height 6
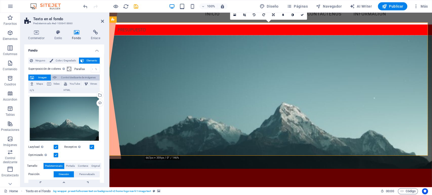
click at [58, 76] on span "Control deslizante de imágenes" at bounding box center [78, 78] width 40 height 6
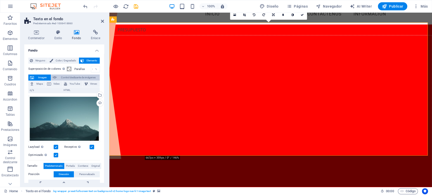
select select "ms"
select select "s"
select select "progressive"
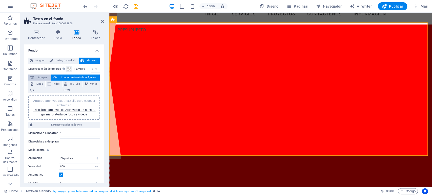
click at [43, 76] on span "Imagen" at bounding box center [42, 78] width 14 height 6
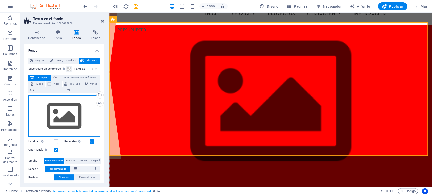
click at [62, 114] on div "Arrastra archivos aquí, haz clic para escoger archivos o selecciona archivos de…" at bounding box center [64, 116] width 72 height 41
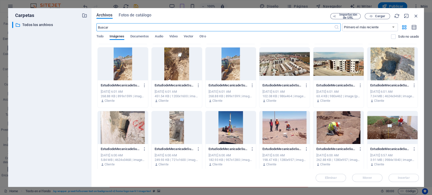
scroll to position [140, 0]
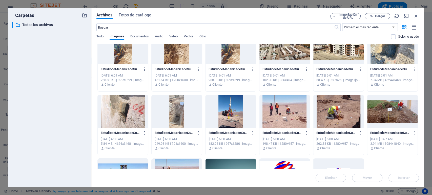
click at [236, 111] on div at bounding box center [230, 111] width 50 height 33
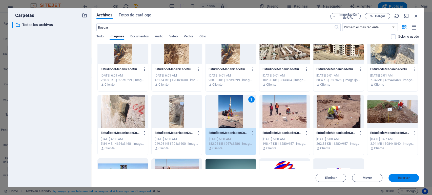
click at [404, 178] on span "Insertar" at bounding box center [404, 178] width 12 height 3
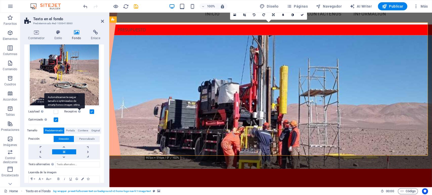
scroll to position [84, 0]
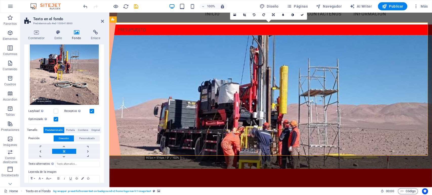
click at [59, 110] on div "Lazyload La carga de imágenes tras la carga de la página mejora la velocidad de…" at bounding box center [46, 111] width 36 height 6
click at [55, 109] on label at bounding box center [56, 111] width 5 height 5
click at [0, 0] on input "Lazyload La carga de imágenes tras la carga de la página mejora la velocidad de…" at bounding box center [0, 0] width 0 height 0
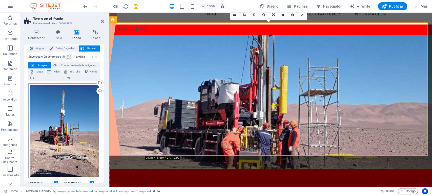
scroll to position [0, 0]
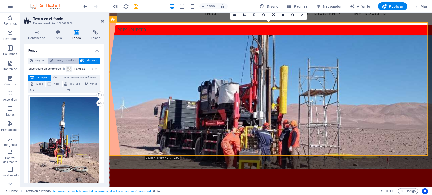
click at [55, 61] on span "Color / Degradado" at bounding box center [66, 61] width 23 height 6
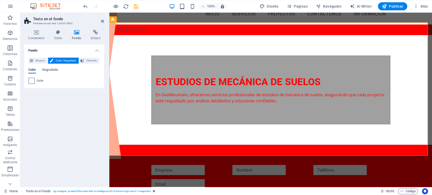
click at [32, 82] on span at bounding box center [32, 81] width 6 height 6
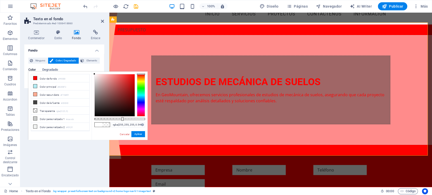
drag, startPoint x: 144, startPoint y: 119, endPoint x: 122, endPoint y: 121, distance: 22.6
click at [122, 121] on div "rgba(255, 255, 255, 0.546) Formatos soportados #0852ed rgb(8, 82, 237) rgba(8, …" at bounding box center [120, 143] width 56 height 142
click at [49, 110] on li "Transparente rgba(0,0,0,.0)" at bounding box center [60, 111] width 58 height 8
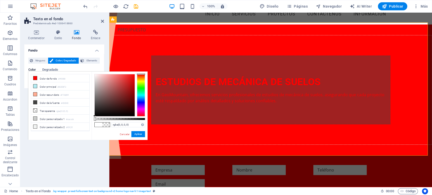
drag, startPoint x: 104, startPoint y: 119, endPoint x: 94, endPoint y: 120, distance: 10.4
click at [94, 120] on div at bounding box center [95, 119] width 2 height 4
click at [105, 125] on span at bounding box center [106, 125] width 8 height 4
click at [37, 125] on span at bounding box center [35, 127] width 4 height 4
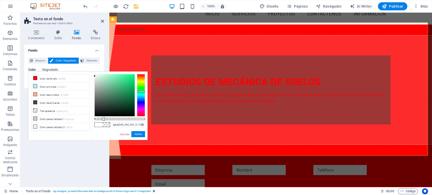
drag, startPoint x: 145, startPoint y: 119, endPoint x: 103, endPoint y: 120, distance: 42.2
click at [103, 120] on div at bounding box center [104, 119] width 2 height 4
click at [46, 109] on li "Transparente rgba(0,0,0,.0)" at bounding box center [60, 111] width 58 height 8
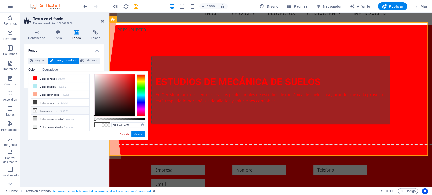
click at [47, 109] on li "Transparente rgba(0,0,0,.0)" at bounding box center [60, 111] width 58 height 8
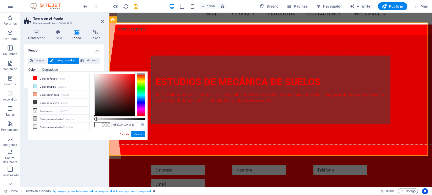
type input "rgba(0, 0, 0, 0)"
drag, startPoint x: 96, startPoint y: 119, endPoint x: 93, endPoint y: 121, distance: 3.4
click at [93, 121] on div "rgba(0, 0, 0, 0) Formatos soportados #0852ed rgb(8, 82, 237) rgba(8, 82, 237, 9…" at bounding box center [120, 143] width 56 height 142
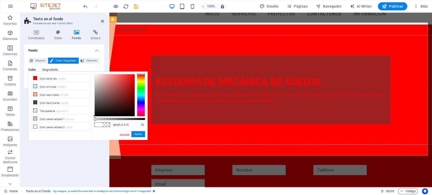
click at [127, 134] on link "Cancelar" at bounding box center [124, 135] width 11 height 4
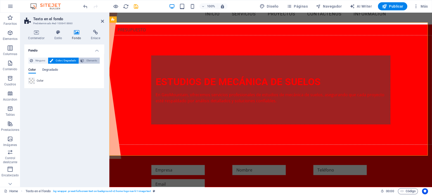
click at [89, 60] on span "Elemento" at bounding box center [92, 61] width 13 height 6
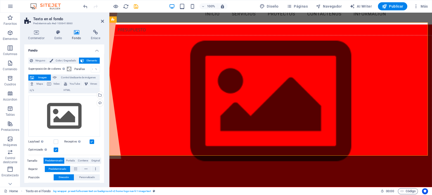
click at [41, 76] on span "Imagen" at bounding box center [42, 78] width 14 height 6
click at [61, 116] on div "Arrastra archivos aquí, haz clic para escoger archivos o selecciona archivos de…" at bounding box center [64, 116] width 72 height 41
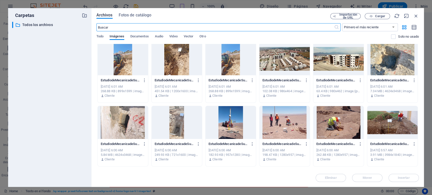
scroll to position [140, 0]
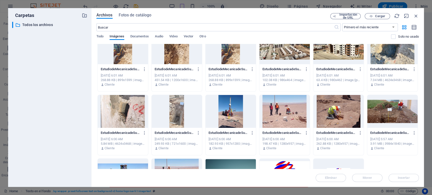
click at [233, 110] on div at bounding box center [230, 111] width 50 height 33
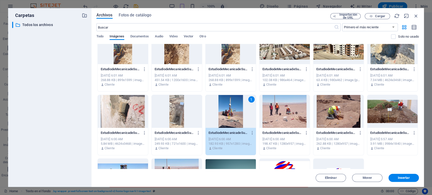
click at [233, 110] on div "1" at bounding box center [230, 111] width 50 height 33
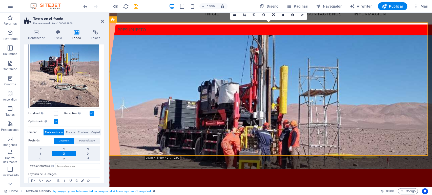
scroll to position [84, 0]
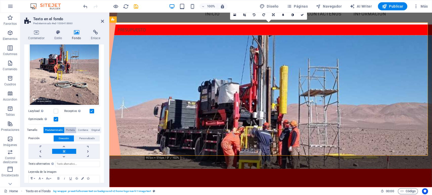
click at [71, 128] on span "Portada" at bounding box center [70, 130] width 9 height 6
click at [57, 129] on span "Predeterminado" at bounding box center [54, 130] width 18 height 6
click at [89, 136] on span "Personalizado" at bounding box center [87, 139] width 16 height 6
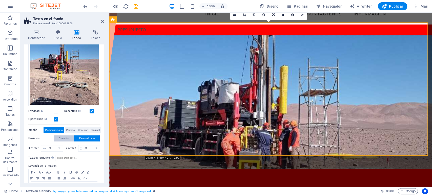
click at [68, 139] on span "Dirección" at bounding box center [64, 139] width 10 height 6
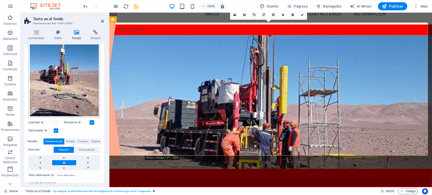
scroll to position [0, 0]
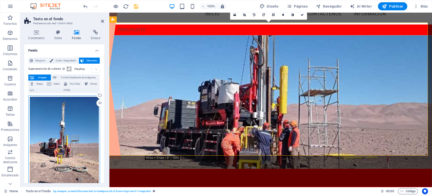
click at [76, 135] on div "Arrastra archivos aquí, haz clic para escoger archivos o selecciona archivos de…" at bounding box center [64, 143] width 72 height 95
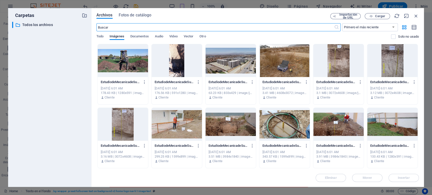
click at [252, 67] on div at bounding box center [230, 60] width 50 height 33
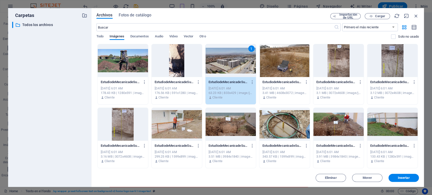
click at [252, 67] on div "1" at bounding box center [230, 60] width 50 height 33
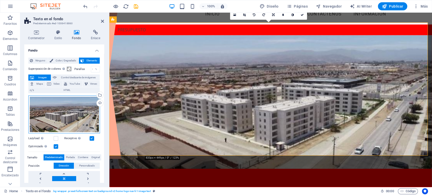
click at [70, 111] on div "Arrastra archivos aquí, haz clic para escoger archivos o selecciona archivos de…" at bounding box center [64, 115] width 72 height 38
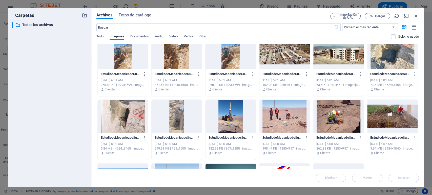
scroll to position [168, 0]
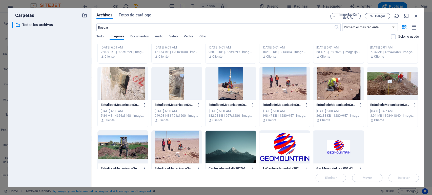
click at [285, 82] on div at bounding box center [284, 83] width 50 height 33
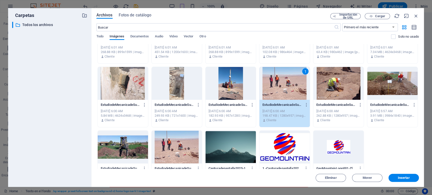
click at [285, 82] on div "1" at bounding box center [284, 83] width 50 height 33
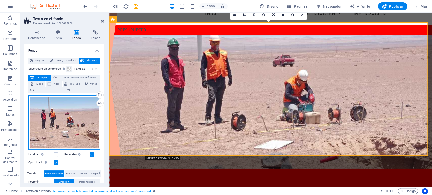
click at [87, 132] on div "Arrastra archivos aquí, haz clic para escoger archivos o selecciona archivos de…" at bounding box center [64, 123] width 72 height 54
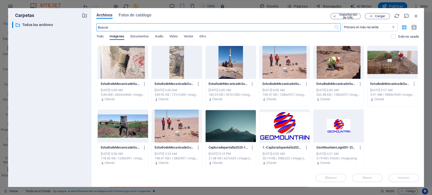
scroll to position [190, 0]
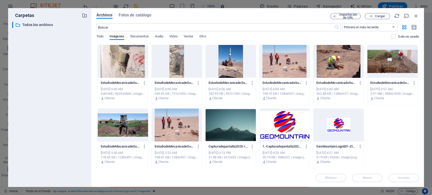
click at [139, 135] on div at bounding box center [123, 125] width 50 height 33
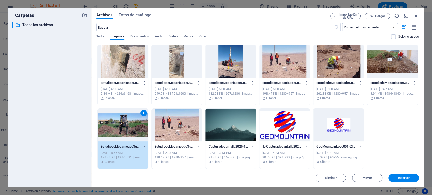
click at [139, 135] on div "1" at bounding box center [123, 125] width 50 height 33
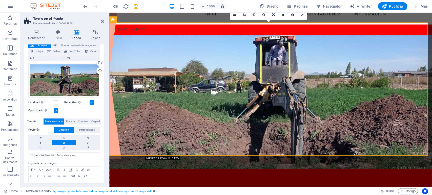
scroll to position [0, 0]
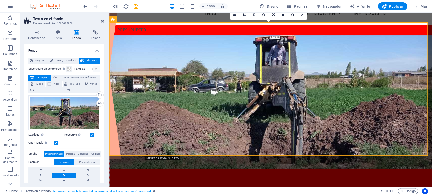
click at [97, 67] on div "%" at bounding box center [96, 69] width 7 height 6
click at [95, 68] on div "%" at bounding box center [96, 69] width 7 height 6
click at [60, 61] on span "Color / Degradado" at bounding box center [66, 61] width 23 height 6
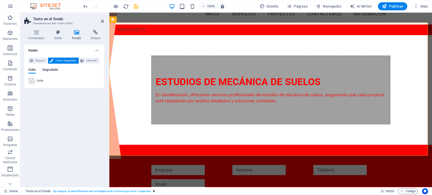
click at [53, 69] on span "Degradado" at bounding box center [50, 70] width 16 height 7
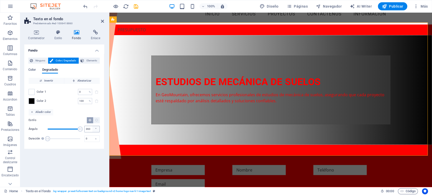
drag, startPoint x: 56, startPoint y: 129, endPoint x: 95, endPoint y: 129, distance: 39.7
click at [95, 129] on div "Ángulo 360 °" at bounding box center [64, 129] width 71 height 8
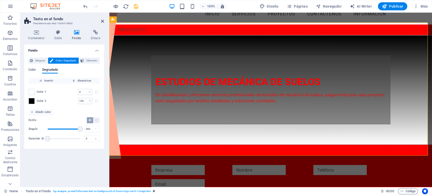
drag, startPoint x: 95, startPoint y: 129, endPoint x: 79, endPoint y: 129, distance: 15.9
click at [79, 129] on div "Ángulo 360 °" at bounding box center [64, 129] width 71 height 8
drag, startPoint x: 79, startPoint y: 129, endPoint x: 53, endPoint y: 130, distance: 26.3
click at [53, 130] on span "Ángulo" at bounding box center [52, 129] width 5 height 5
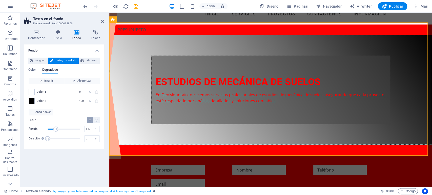
type input "145"
drag, startPoint x: 56, startPoint y: 128, endPoint x: 61, endPoint y: 128, distance: 5.1
click at [61, 128] on span "Ángulo" at bounding box center [60, 129] width 5 height 5
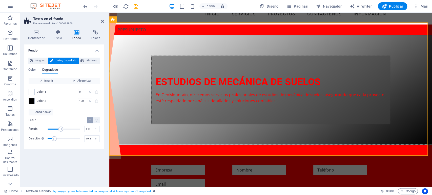
drag, startPoint x: 48, startPoint y: 139, endPoint x: 59, endPoint y: 137, distance: 11.3
click at [57, 137] on span "Duración" at bounding box center [54, 138] width 5 height 5
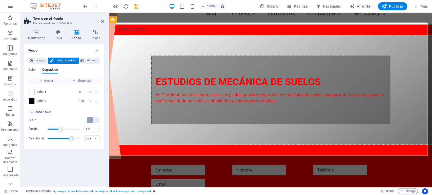
drag, startPoint x: 59, startPoint y: 137, endPoint x: 72, endPoint y: 137, distance: 13.7
click at [72, 137] on span "Duración" at bounding box center [71, 138] width 5 height 5
drag, startPoint x: 72, startPoint y: 137, endPoint x: 81, endPoint y: 136, distance: 8.6
click at [81, 136] on span "Duración" at bounding box center [80, 138] width 5 height 5
type input "0"
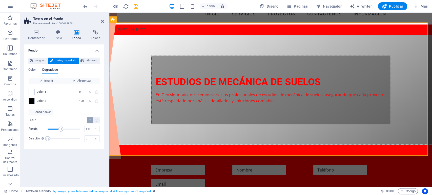
drag, startPoint x: 80, startPoint y: 139, endPoint x: 47, endPoint y: 140, distance: 32.9
click at [47, 140] on span "Duración" at bounding box center [47, 138] width 5 height 5
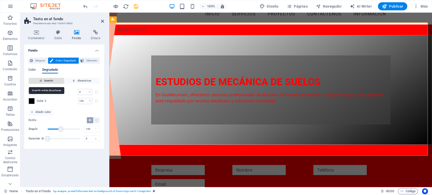
click at [59, 81] on span "Invertir" at bounding box center [46, 81] width 31 height 6
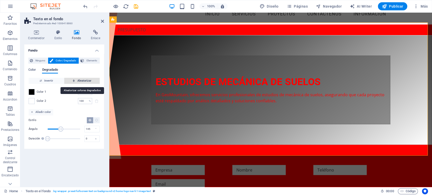
click at [79, 80] on span "Aleatorizar" at bounding box center [81, 81] width 31 height 6
type input "245"
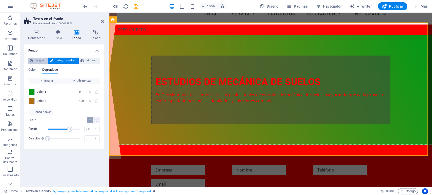
click at [39, 60] on span "Ninguno" at bounding box center [40, 61] width 12 height 6
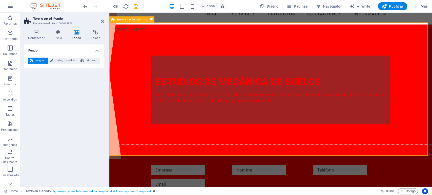
click at [129, 57] on div "ESTUDIOS DE MECÁNICA DE SUELOS En GeoMountain, ofrecemos servicios profesionale…" at bounding box center [270, 90] width 323 height 110
click at [105, 21] on aside "Texto en el fondo Predeterminado #ed-1006418860 Contenedor Estilo Fondo Enlace …" at bounding box center [64, 100] width 89 height 175
click at [104, 23] on aside "Texto en el fondo Predeterminado #ed-1006418860 Contenedor Estilo Fondo Enlace …" at bounding box center [64, 100] width 89 height 175
click at [101, 21] on icon at bounding box center [102, 21] width 3 height 4
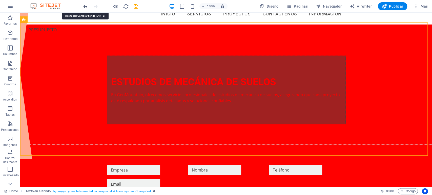
click at [86, 6] on icon "undo" at bounding box center [85, 7] width 6 height 6
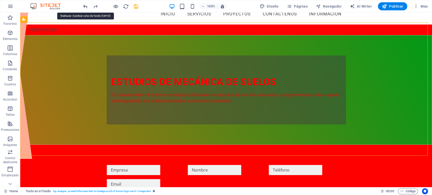
click at [86, 6] on icon "undo" at bounding box center [85, 7] width 6 height 6
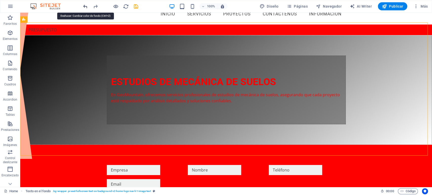
click at [86, 6] on icon "undo" at bounding box center [85, 7] width 6 height 6
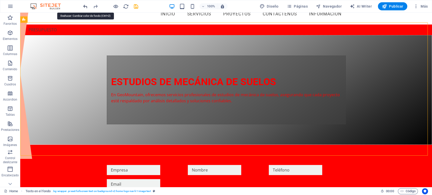
click at [86, 6] on icon "undo" at bounding box center [85, 7] width 6 height 6
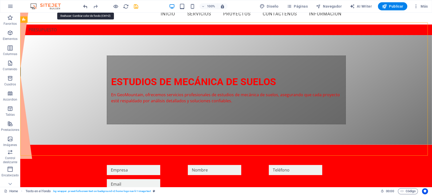
click at [86, 6] on icon "undo" at bounding box center [85, 7] width 6 height 6
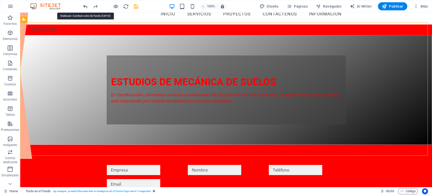
click at [86, 6] on icon "undo" at bounding box center [85, 7] width 6 height 6
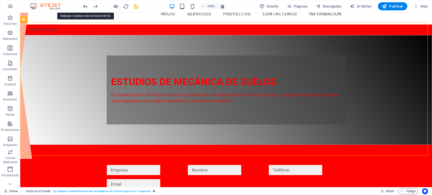
click at [86, 6] on icon "undo" at bounding box center [85, 7] width 6 height 6
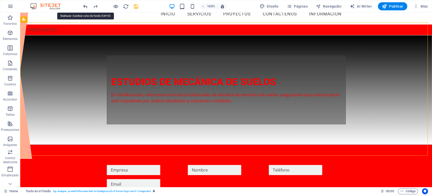
click at [86, 6] on icon "undo" at bounding box center [85, 7] width 6 height 6
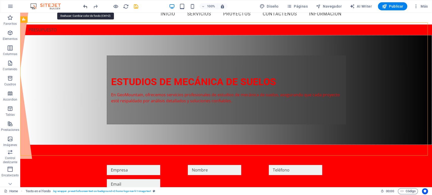
click at [86, 6] on icon "undo" at bounding box center [85, 7] width 6 height 6
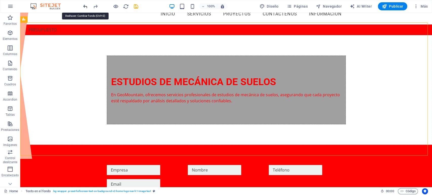
click at [86, 6] on icon "undo" at bounding box center [85, 7] width 6 height 6
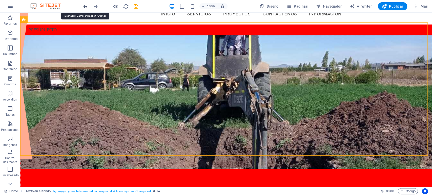
click at [86, 6] on icon "undo" at bounding box center [85, 7] width 6 height 6
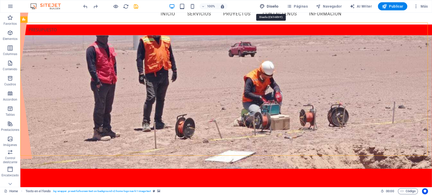
click at [280, 4] on button "Diseño" at bounding box center [269, 6] width 23 height 8
select select "ease-in-out"
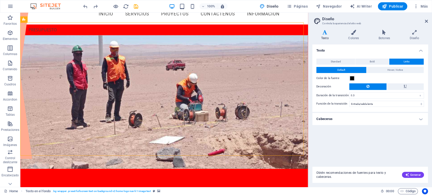
click at [427, 18] on h2 "Diseño" at bounding box center [375, 19] width 106 height 5
click at [426, 19] on icon at bounding box center [426, 21] width 3 height 4
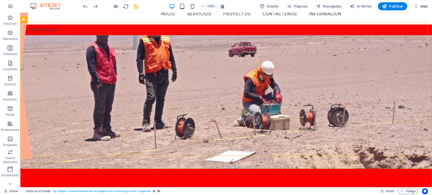
click at [422, 8] on span "Más" at bounding box center [420, 6] width 14 height 5
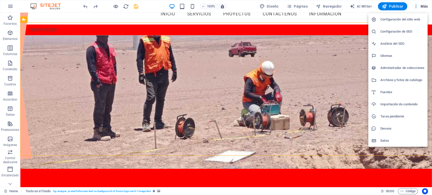
click at [346, 38] on div at bounding box center [216, 97] width 432 height 195
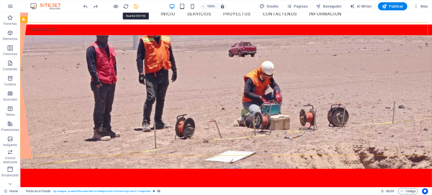
click at [135, 5] on icon "save" at bounding box center [136, 7] width 6 height 6
checkbox input "false"
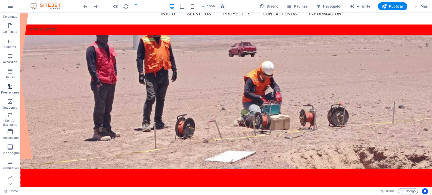
scroll to position [53, 0]
